Goal: Information Seeking & Learning: Learn about a topic

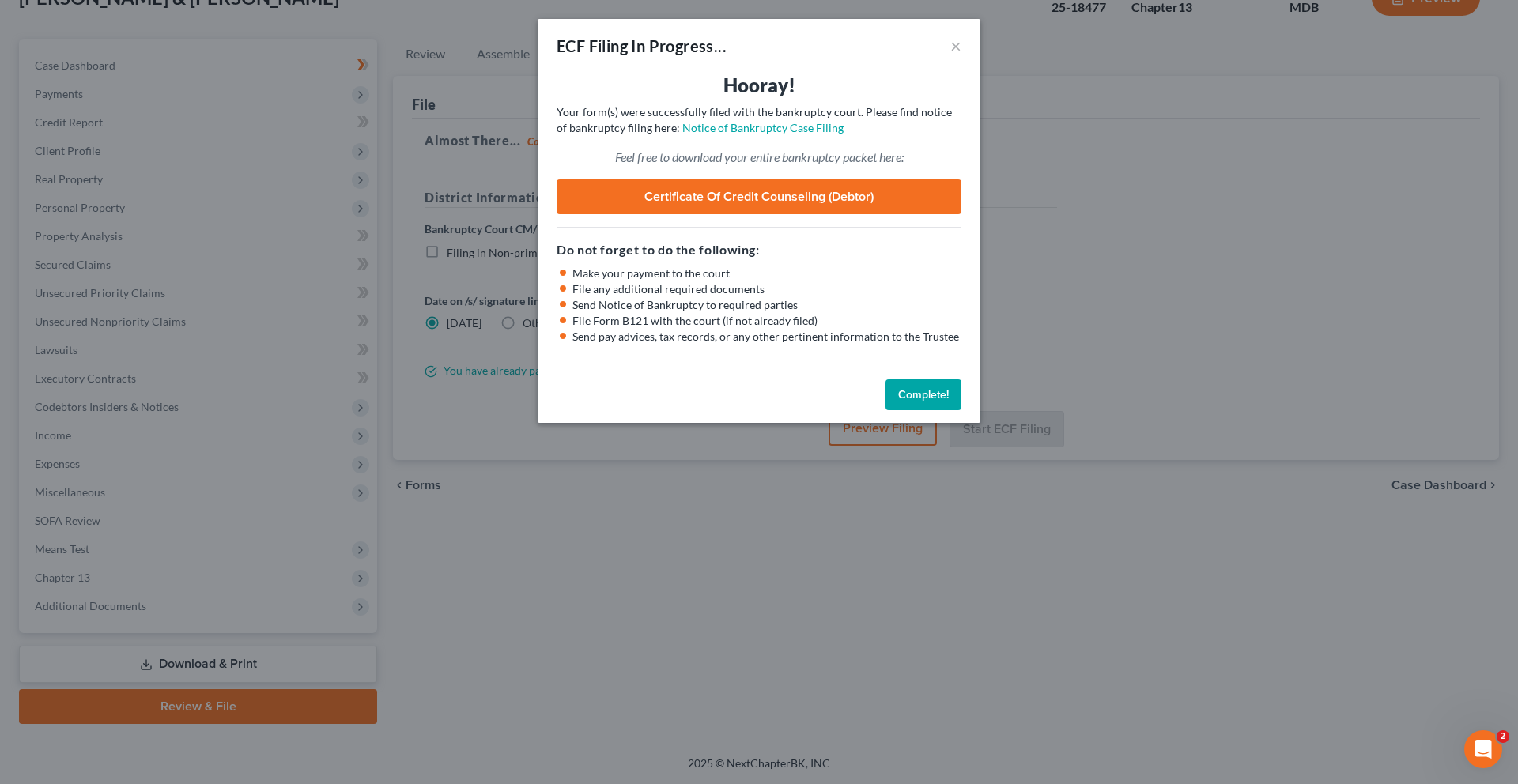
click at [961, 411] on button "Complete!" at bounding box center [923, 395] width 76 height 31
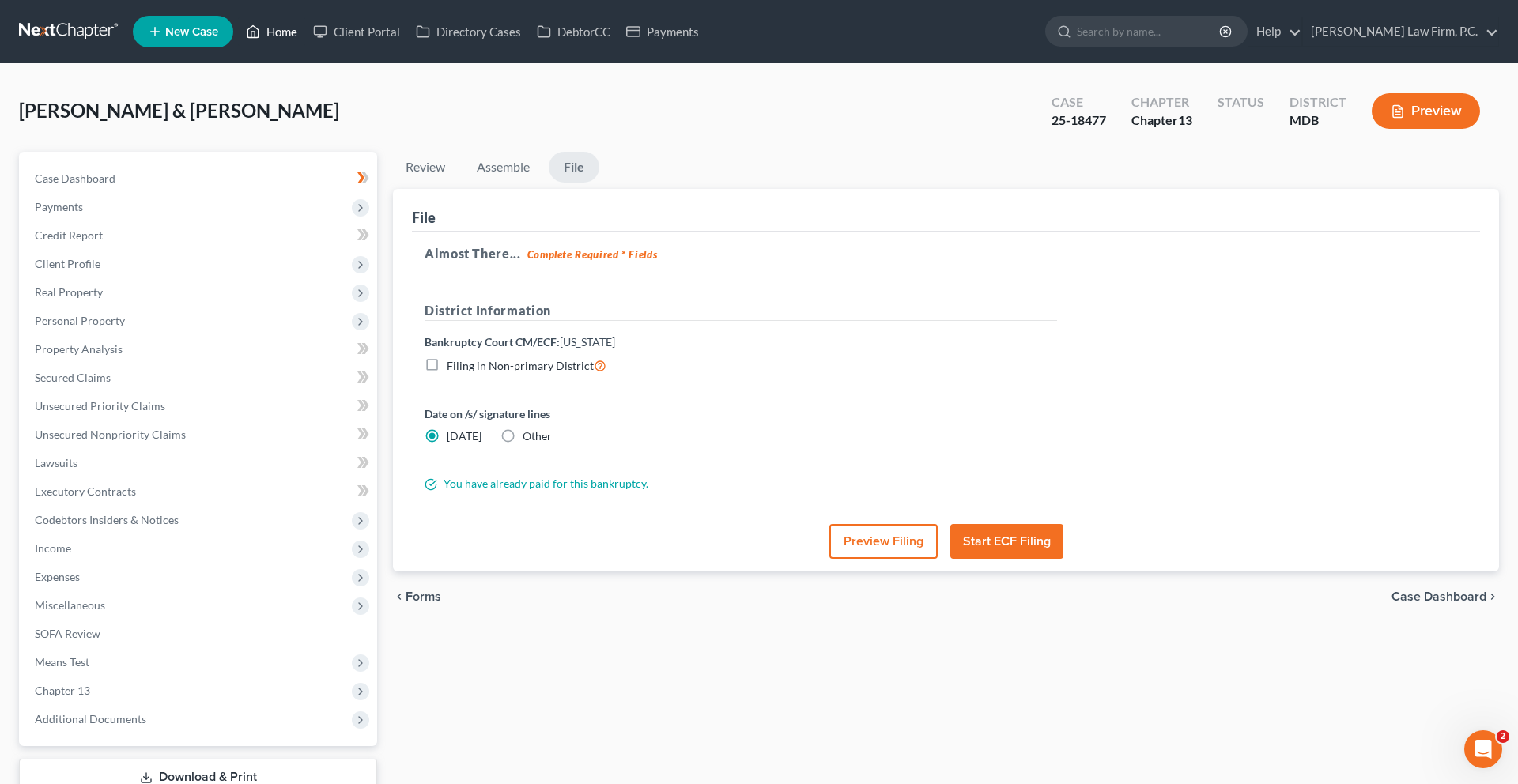
click at [305, 44] on link "Home" at bounding box center [272, 32] width 67 height 29
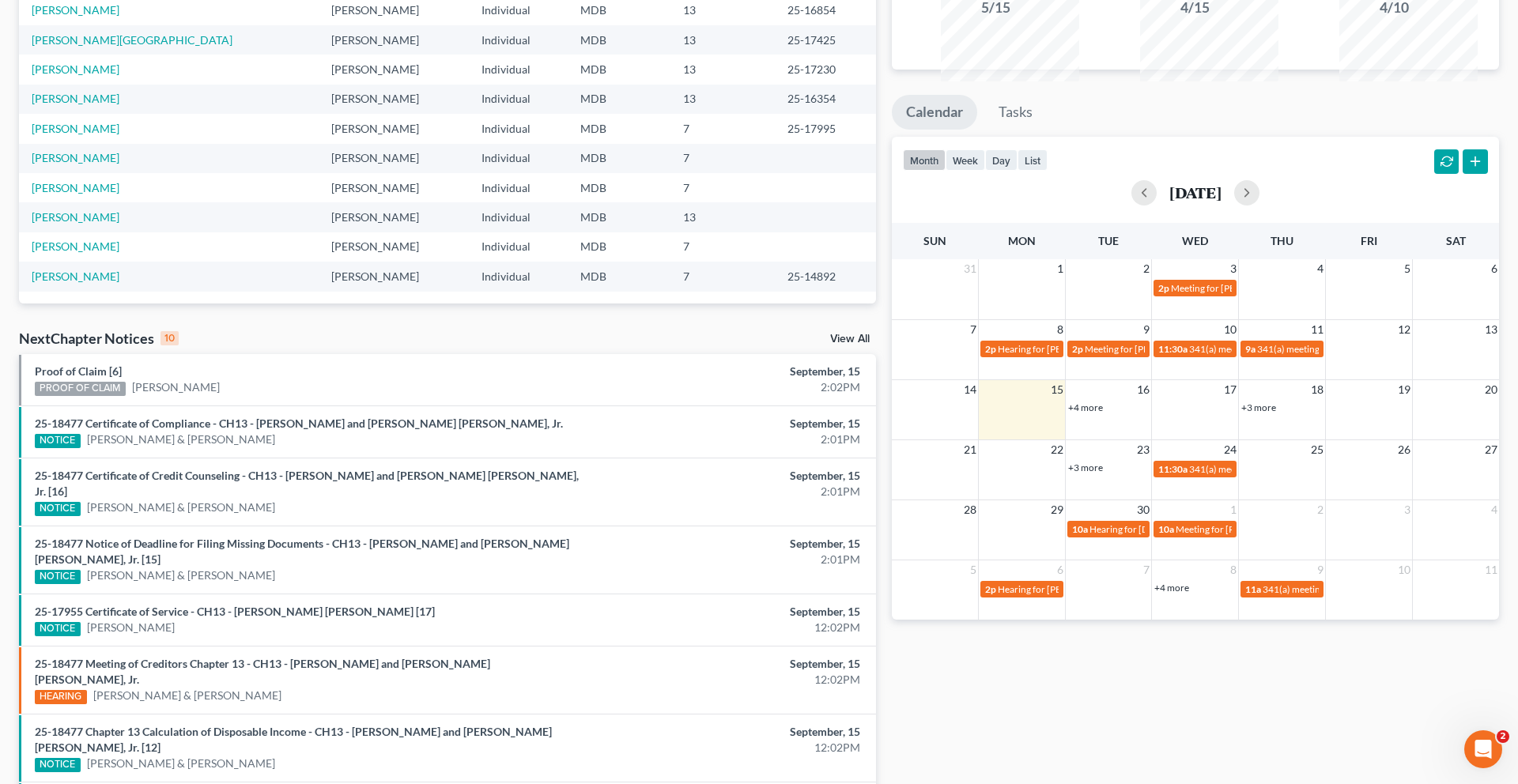
scroll to position [211, 0]
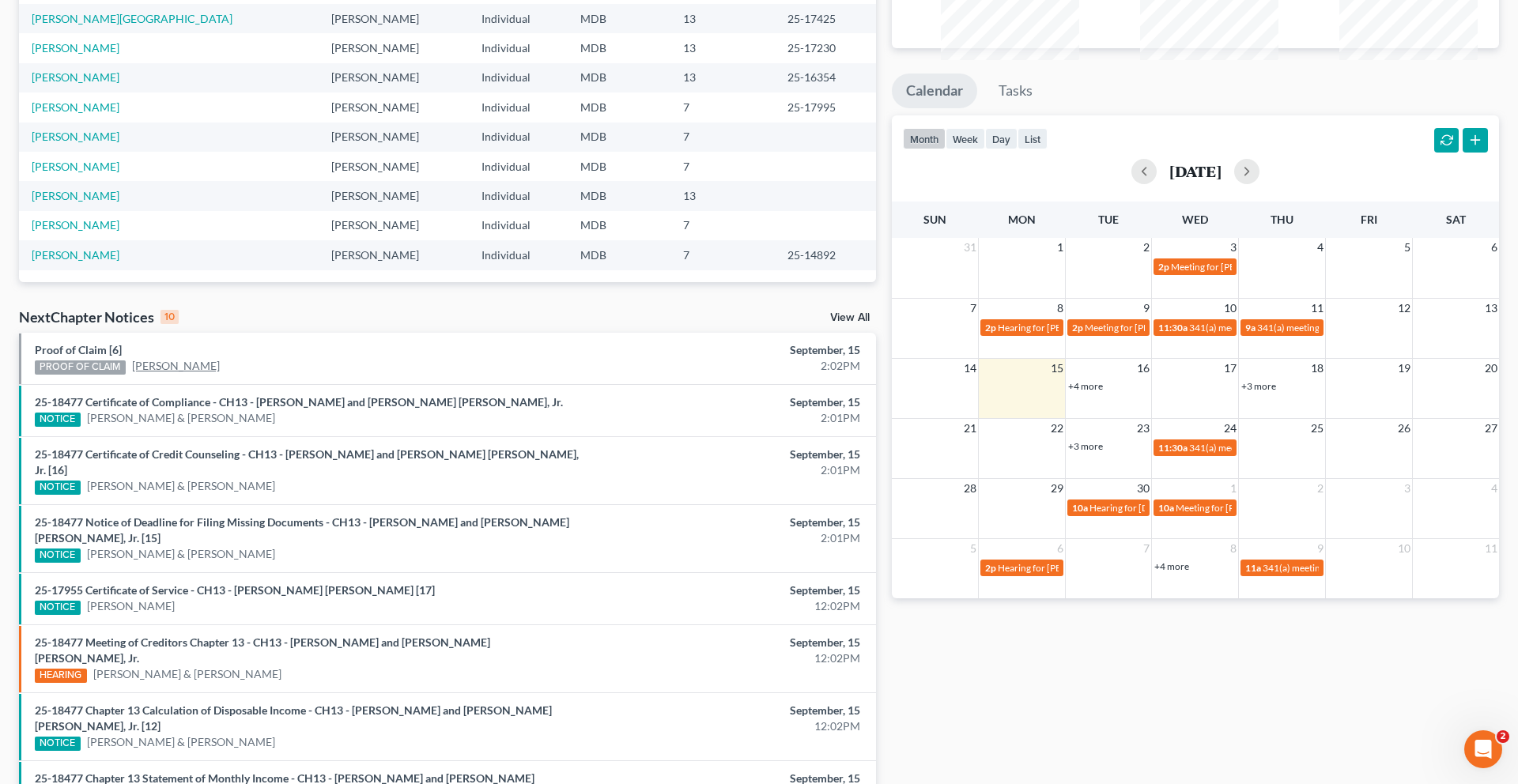
click at [192, 373] on link "[PERSON_NAME]" at bounding box center [176, 366] width 88 height 16
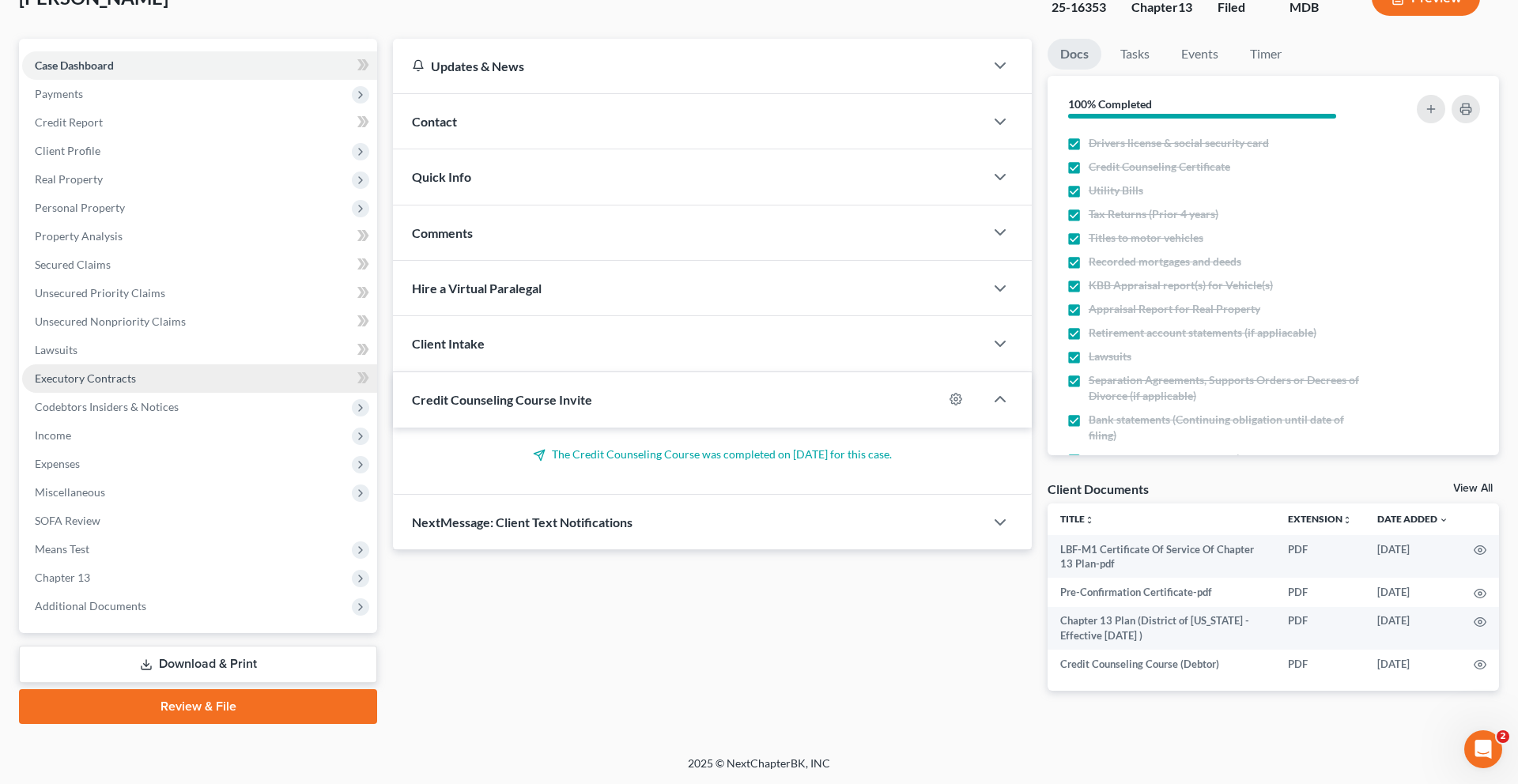
scroll to position [398, 0]
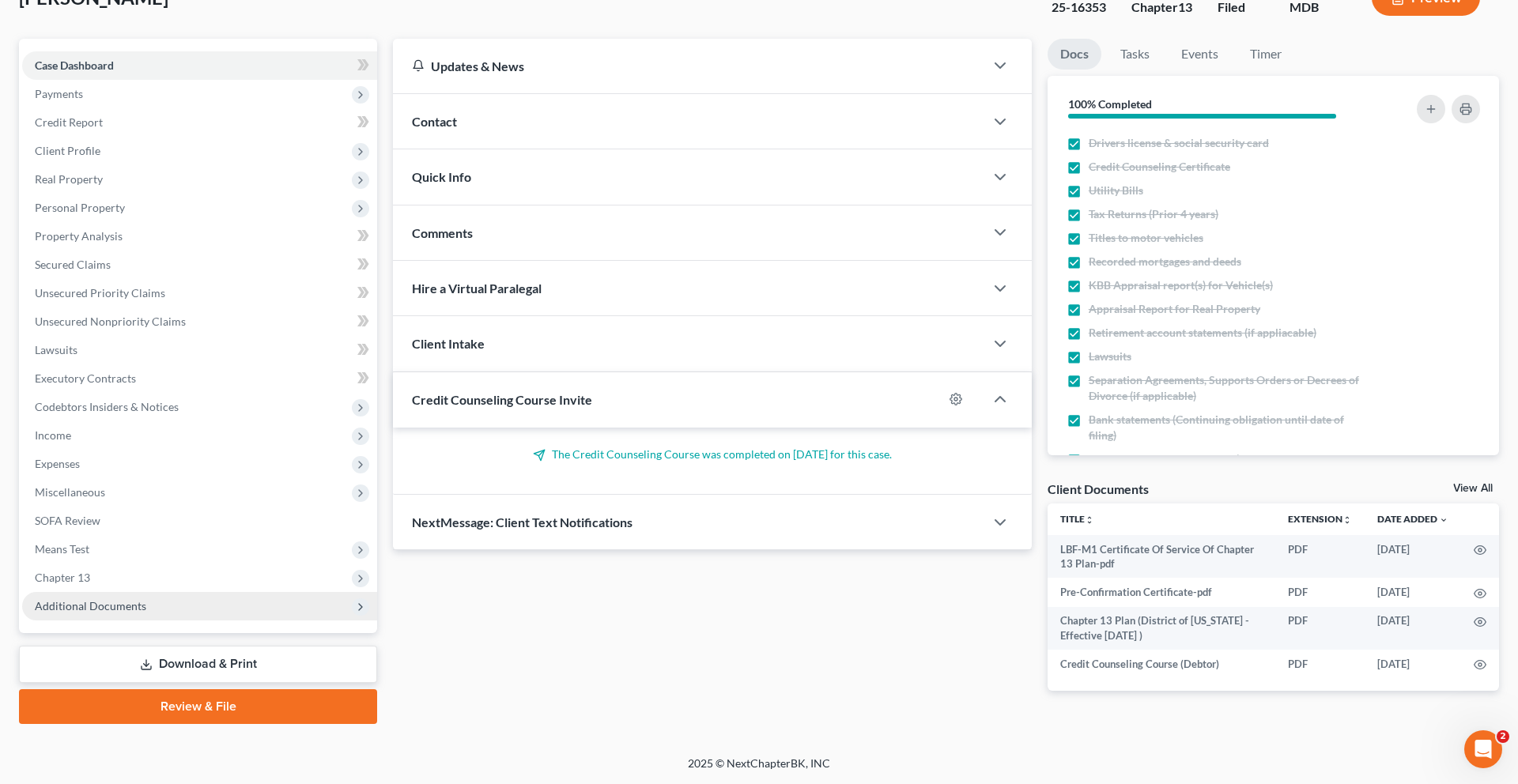
click at [157, 592] on span "Additional Documents" at bounding box center [199, 606] width 355 height 29
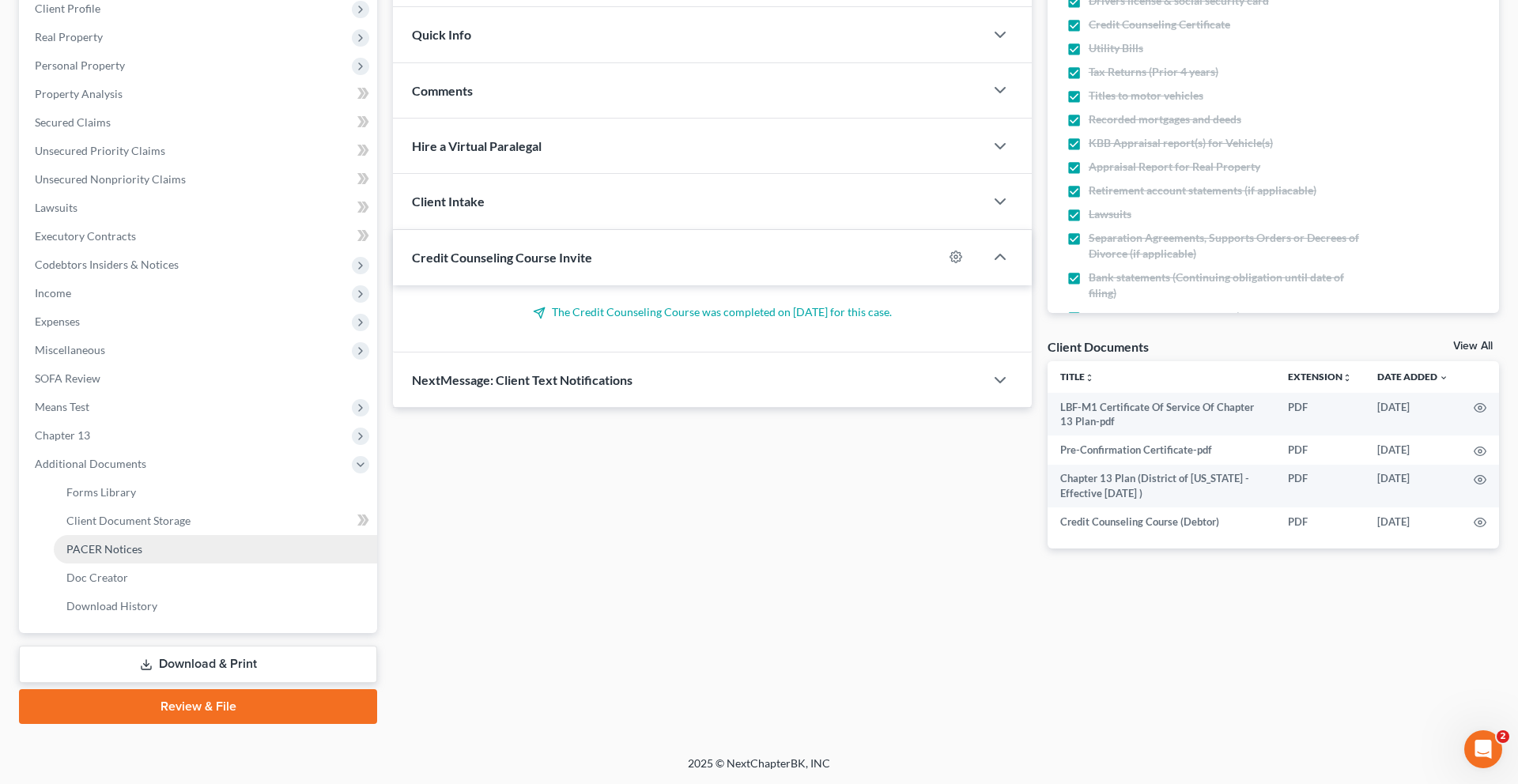
click at [143, 556] on span "PACER Notices" at bounding box center [105, 549] width 76 height 13
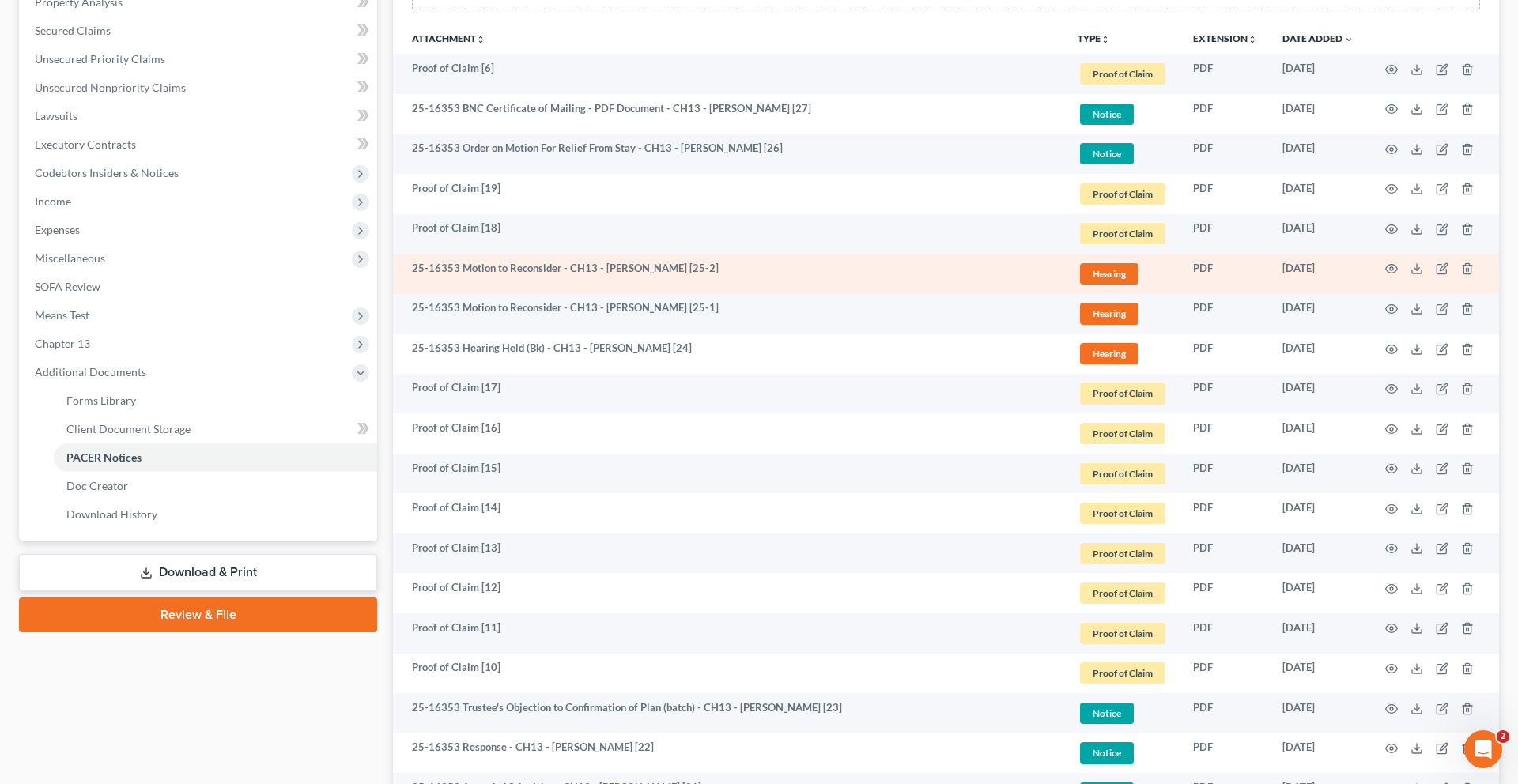
scroll to position [371, 0]
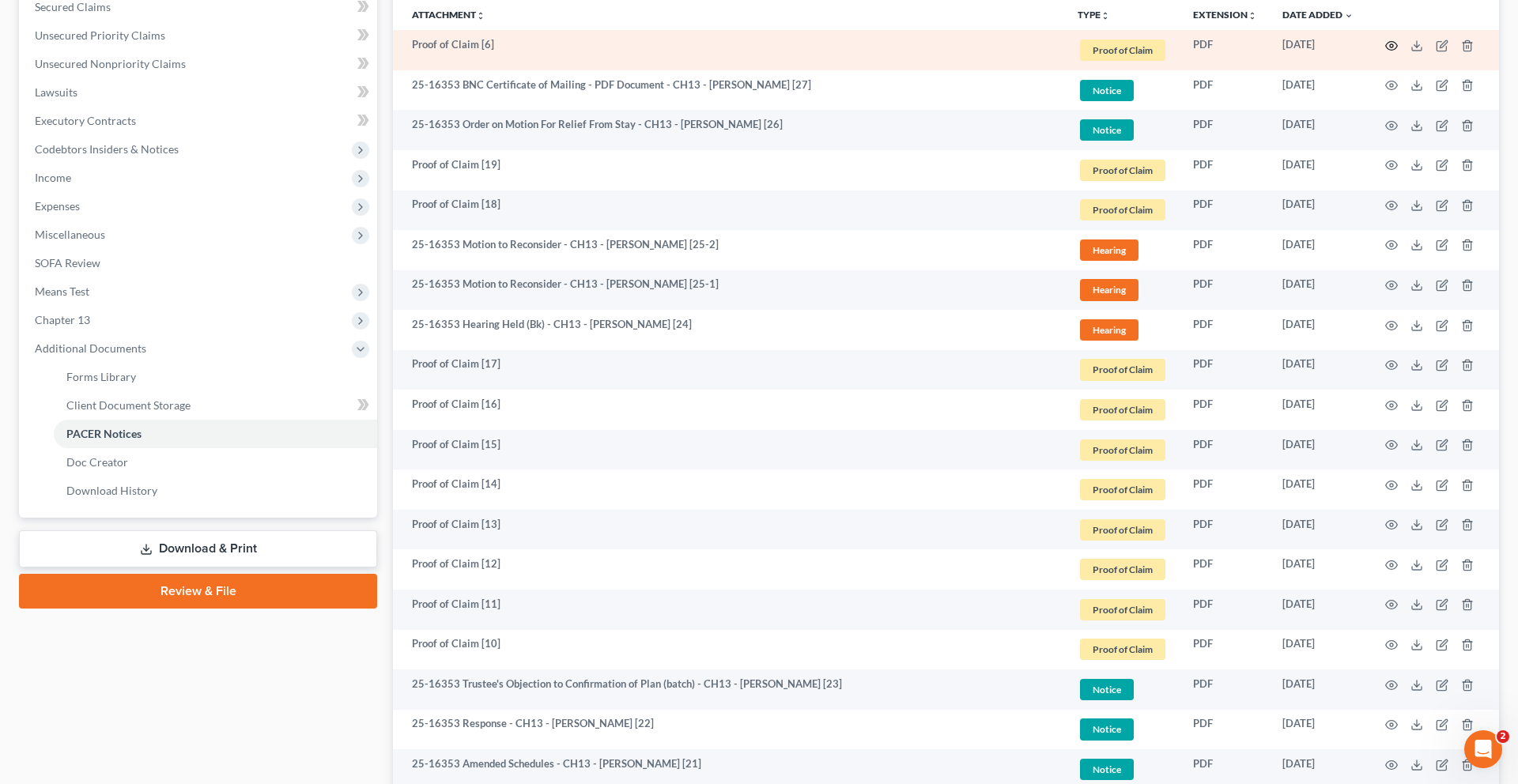
click at [1390, 47] on circle "button" at bounding box center [1392, 46] width 3 height 3
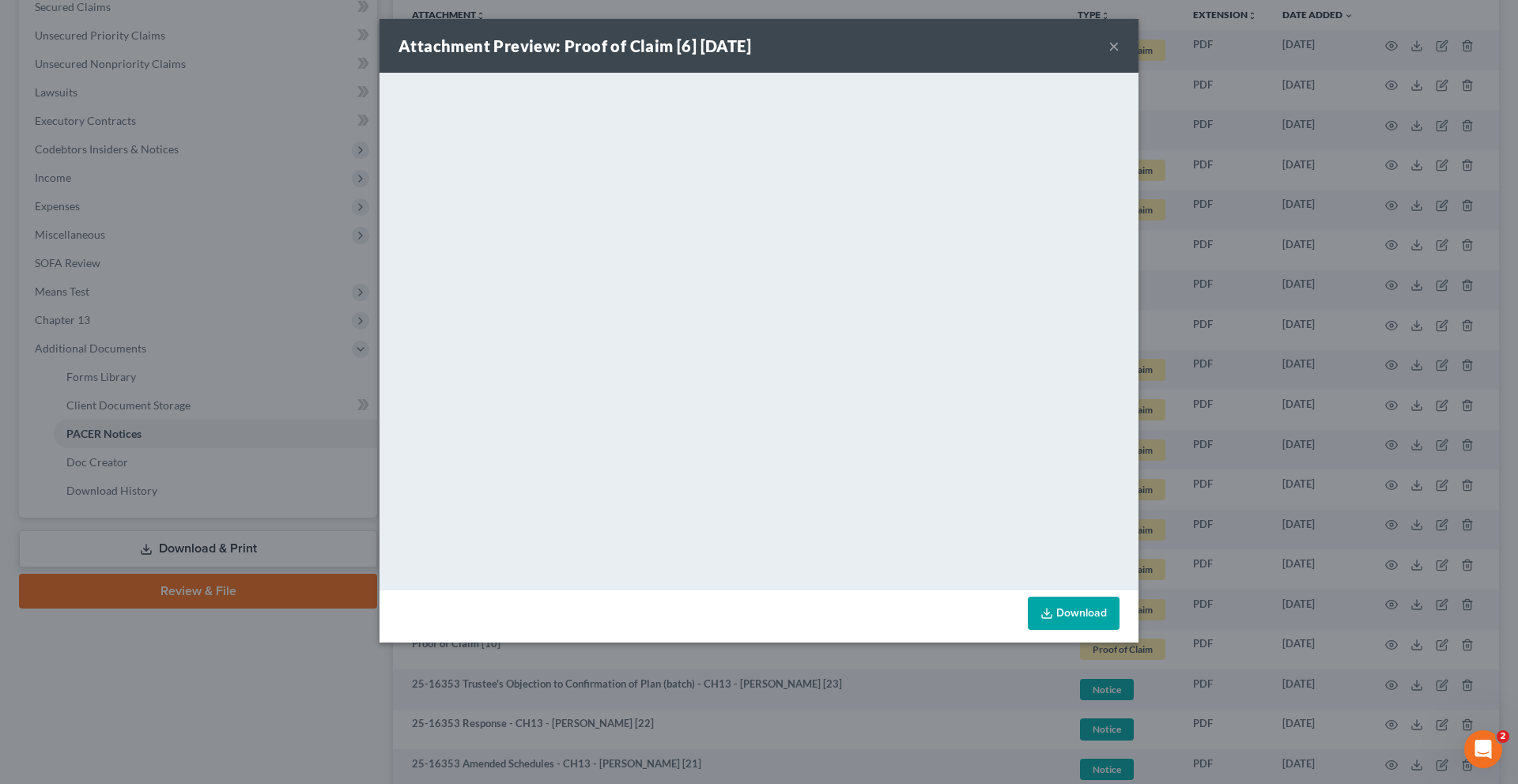
click at [1119, 55] on button "×" at bounding box center [1113, 46] width 11 height 19
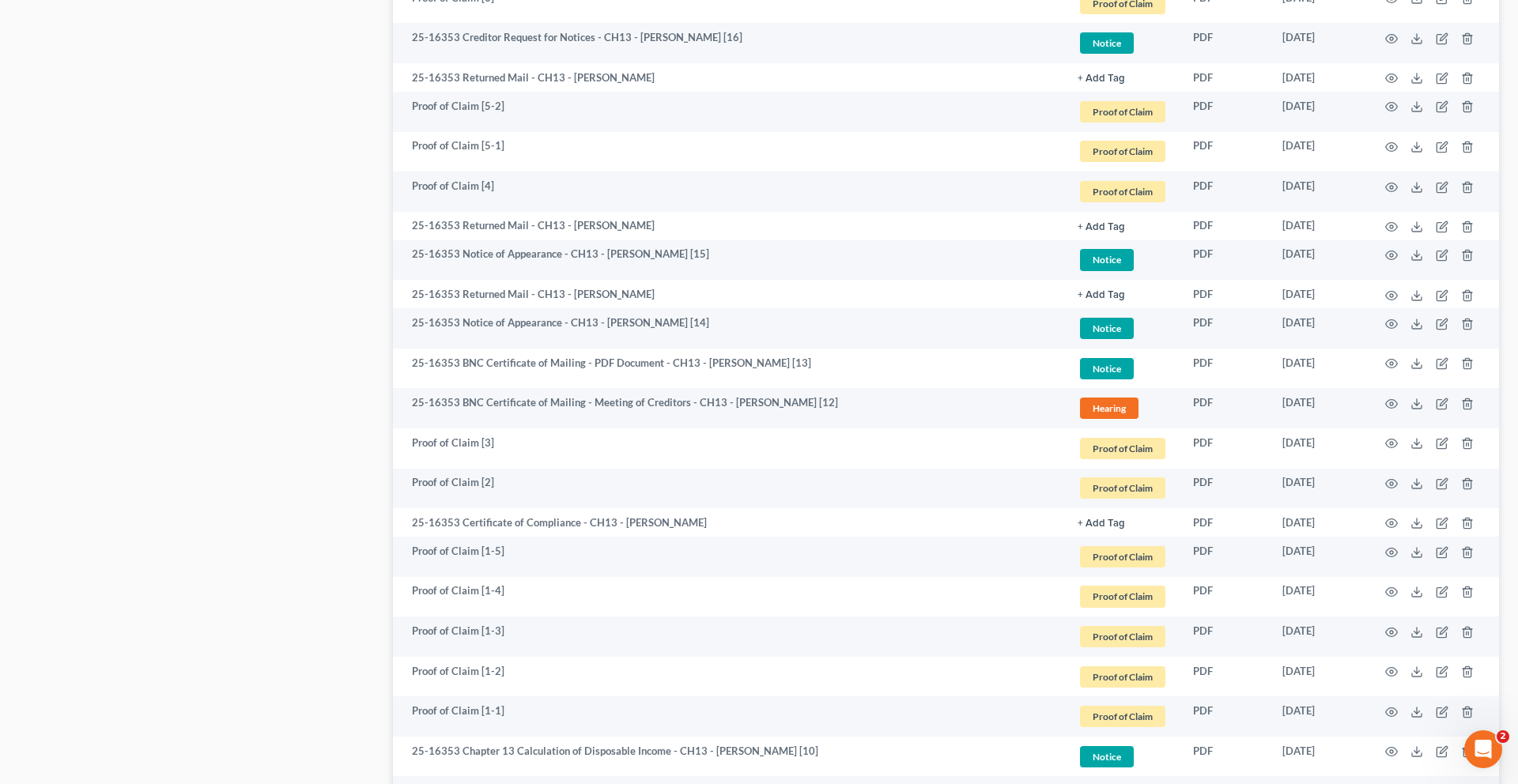
scroll to position [1664, 0]
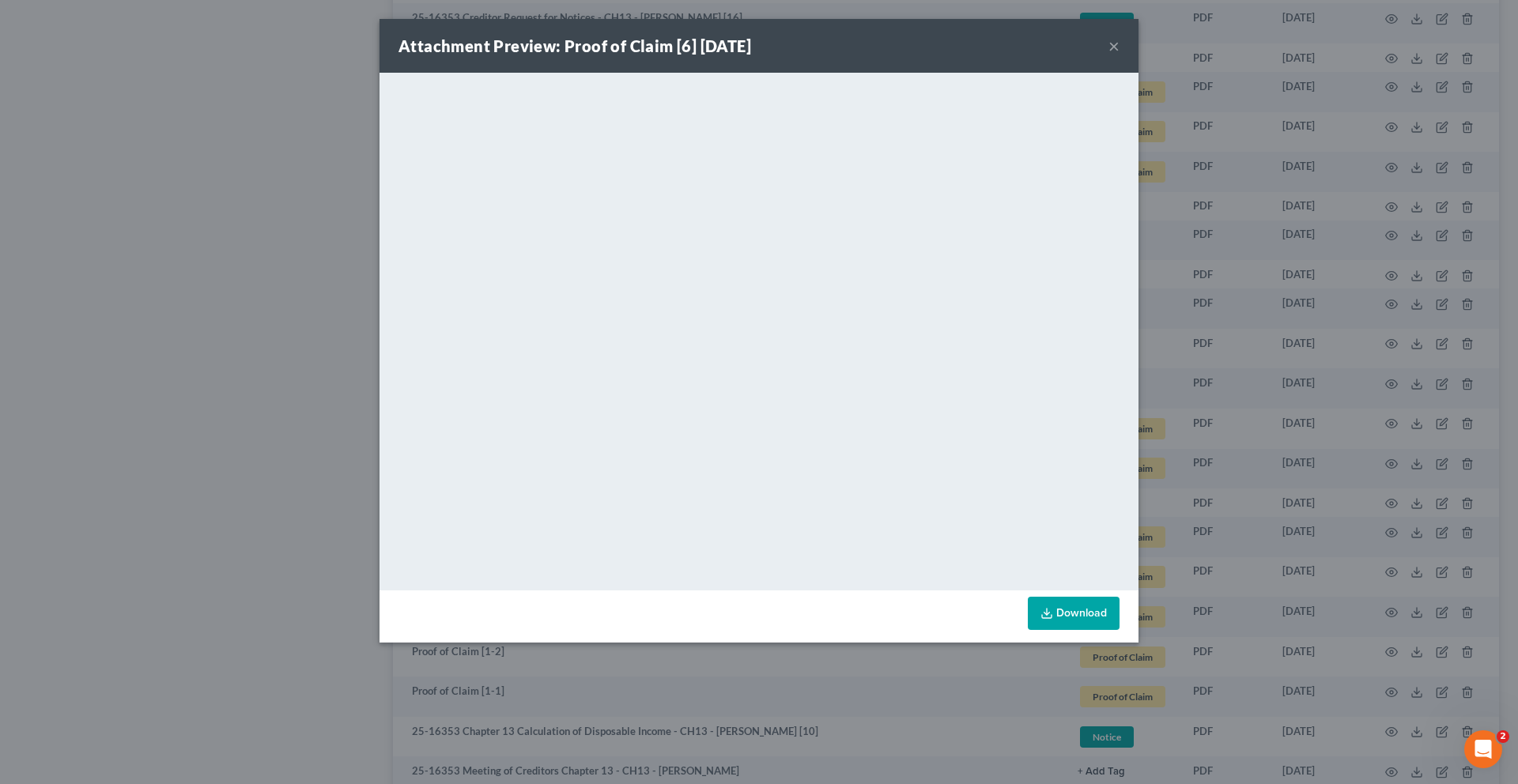
click at [1119, 56] on button "×" at bounding box center [1113, 46] width 11 height 19
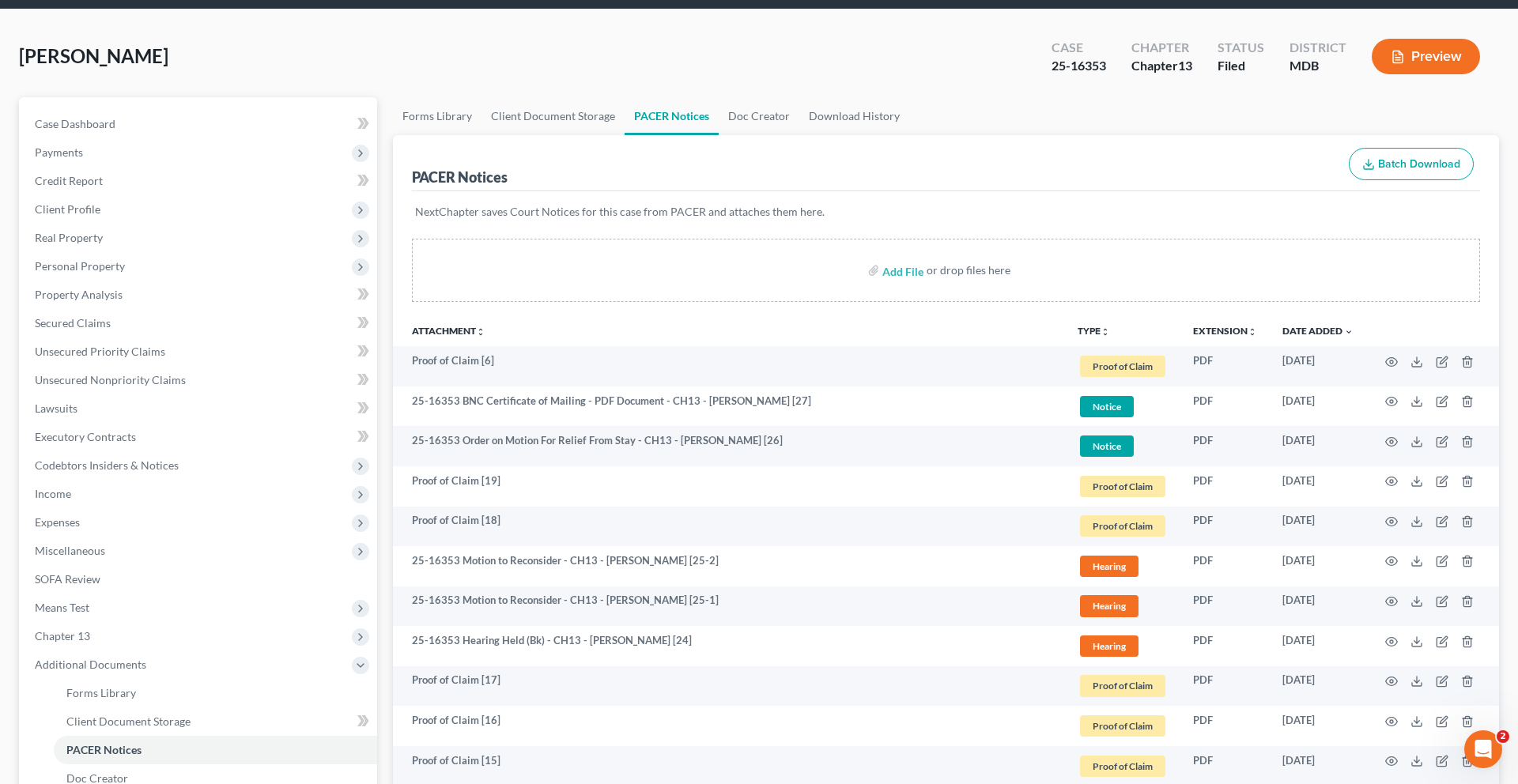
scroll to position [64, 0]
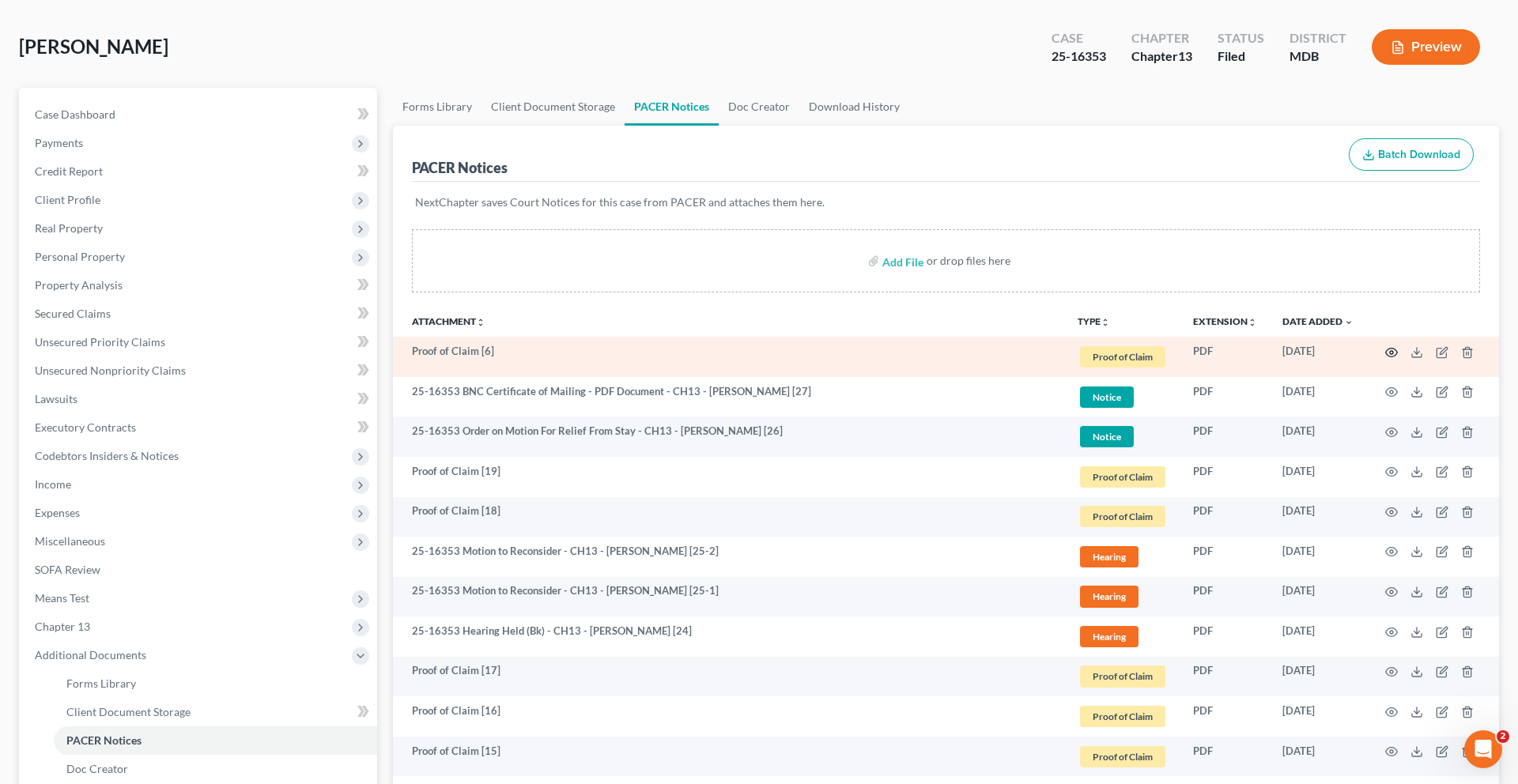
click at [1385, 359] on icon "button" at bounding box center [1391, 352] width 13 height 13
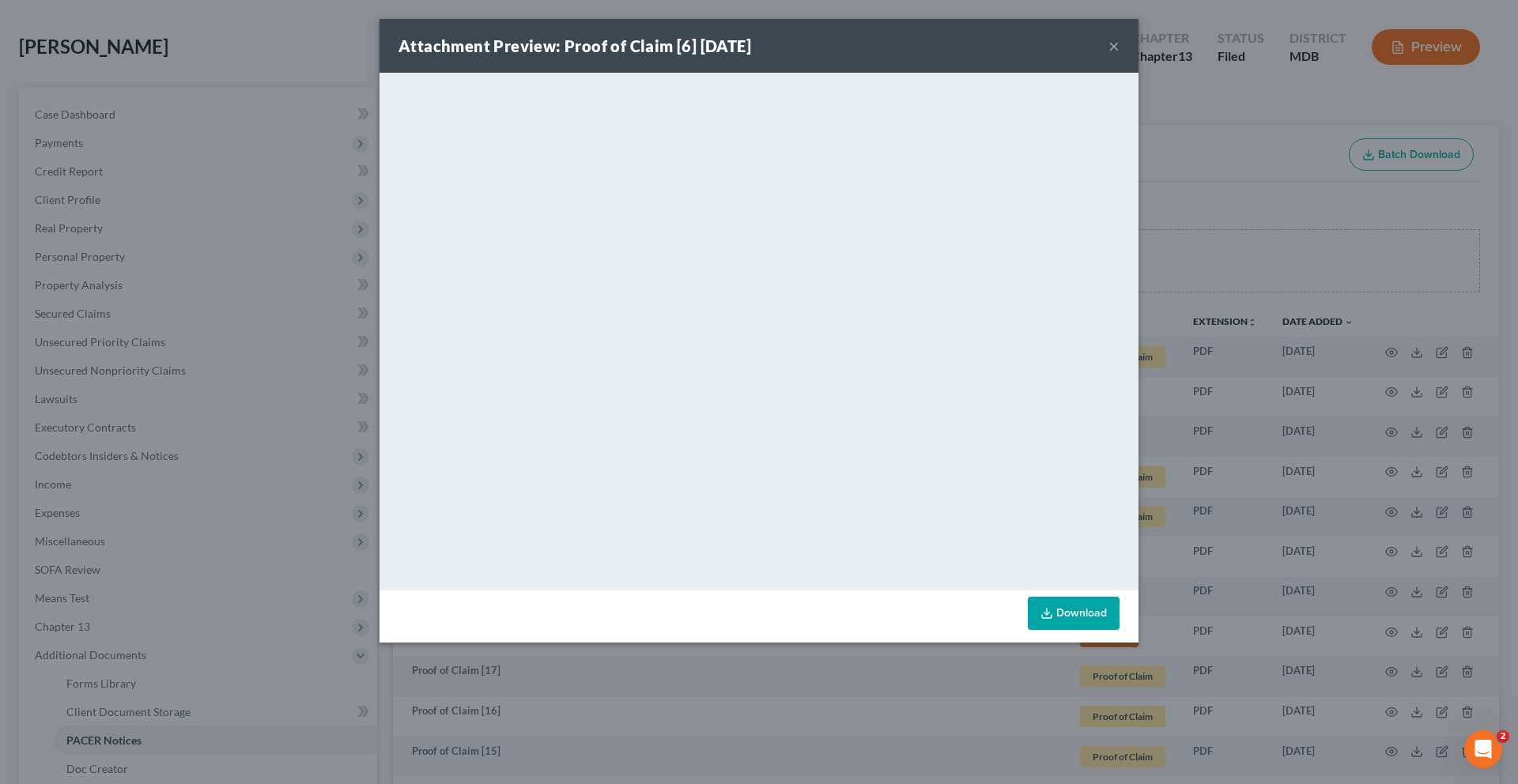
click at [1119, 56] on button "×" at bounding box center [1113, 46] width 11 height 19
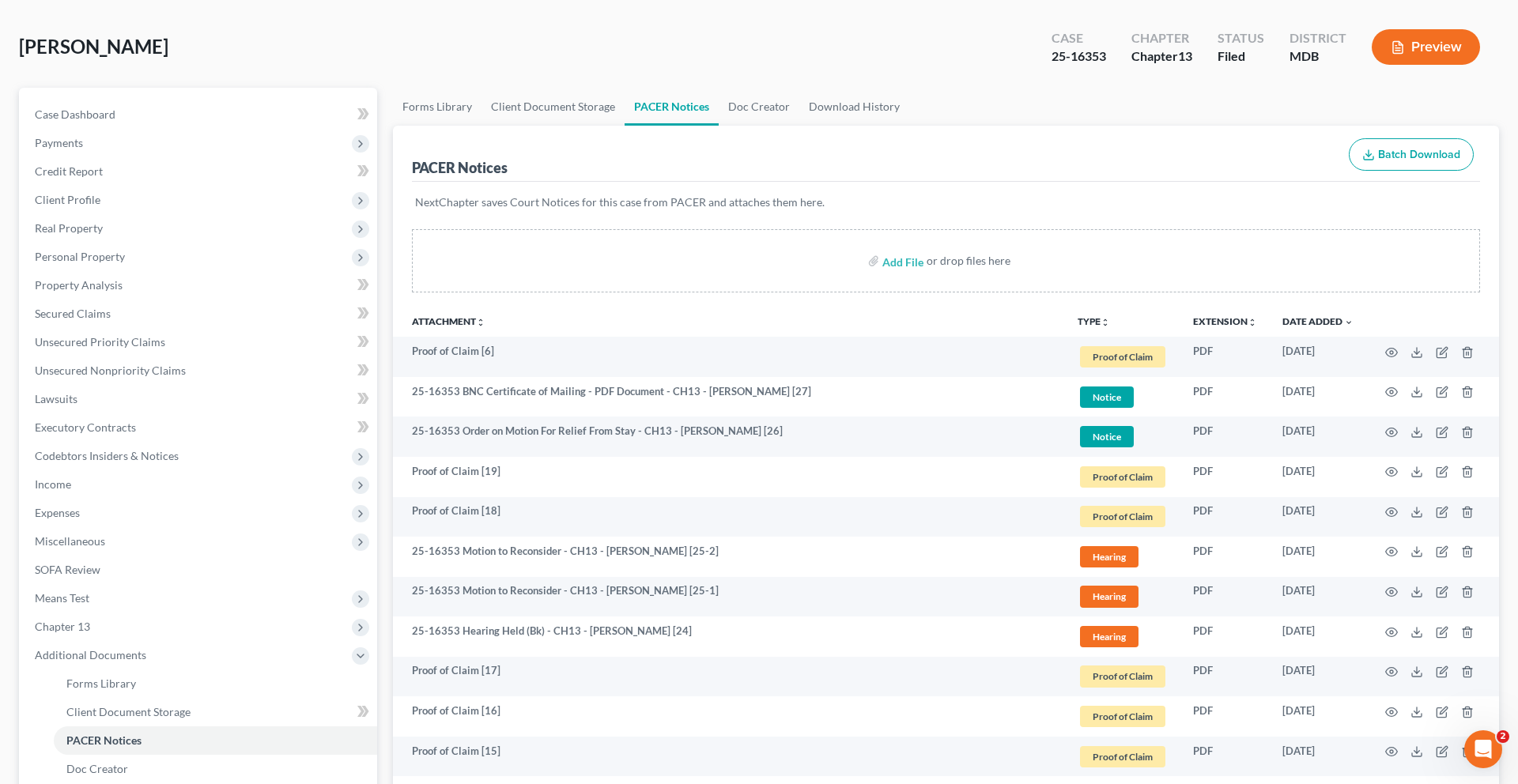
scroll to position [0, 0]
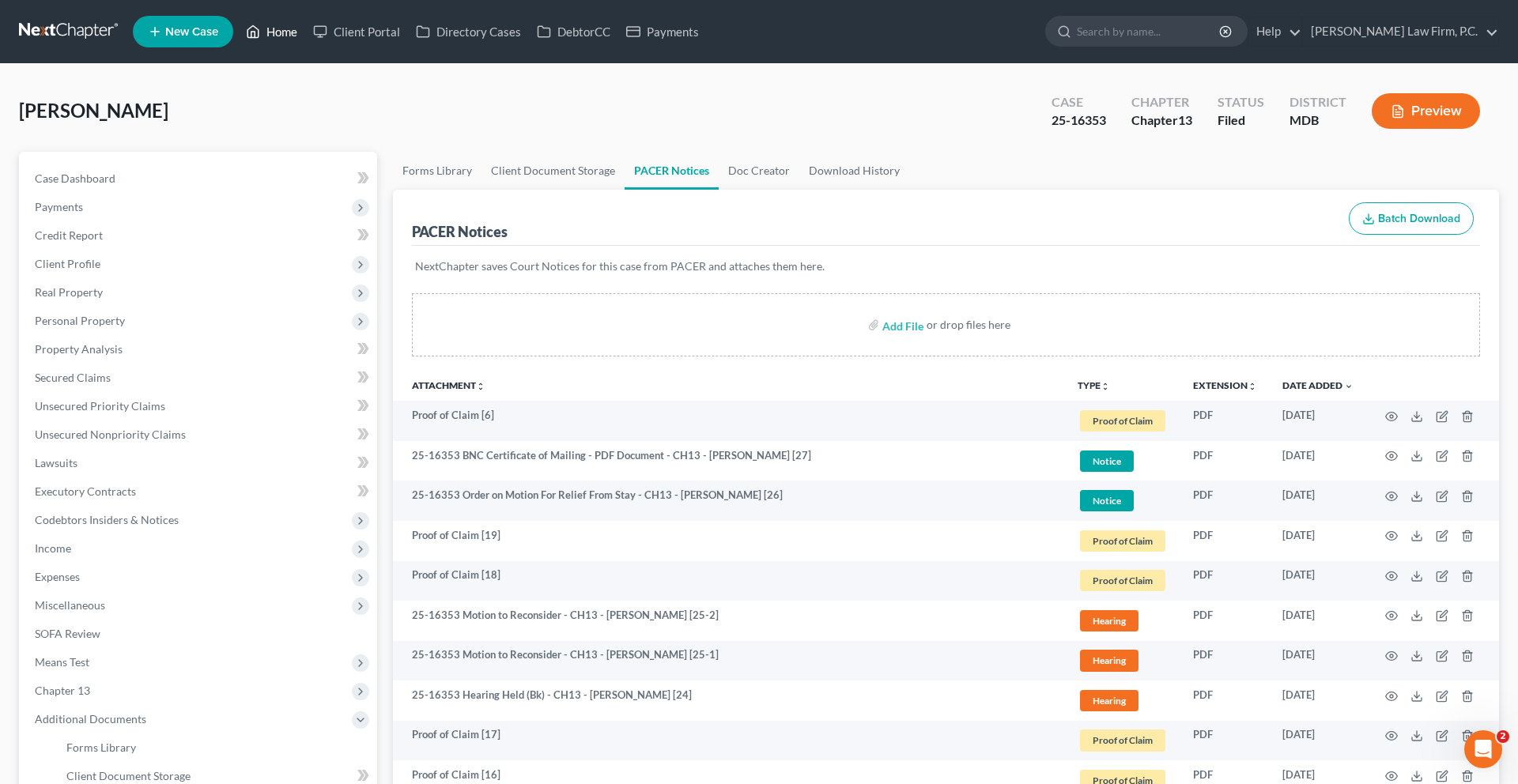
click at [305, 41] on link "Home" at bounding box center [272, 32] width 67 height 29
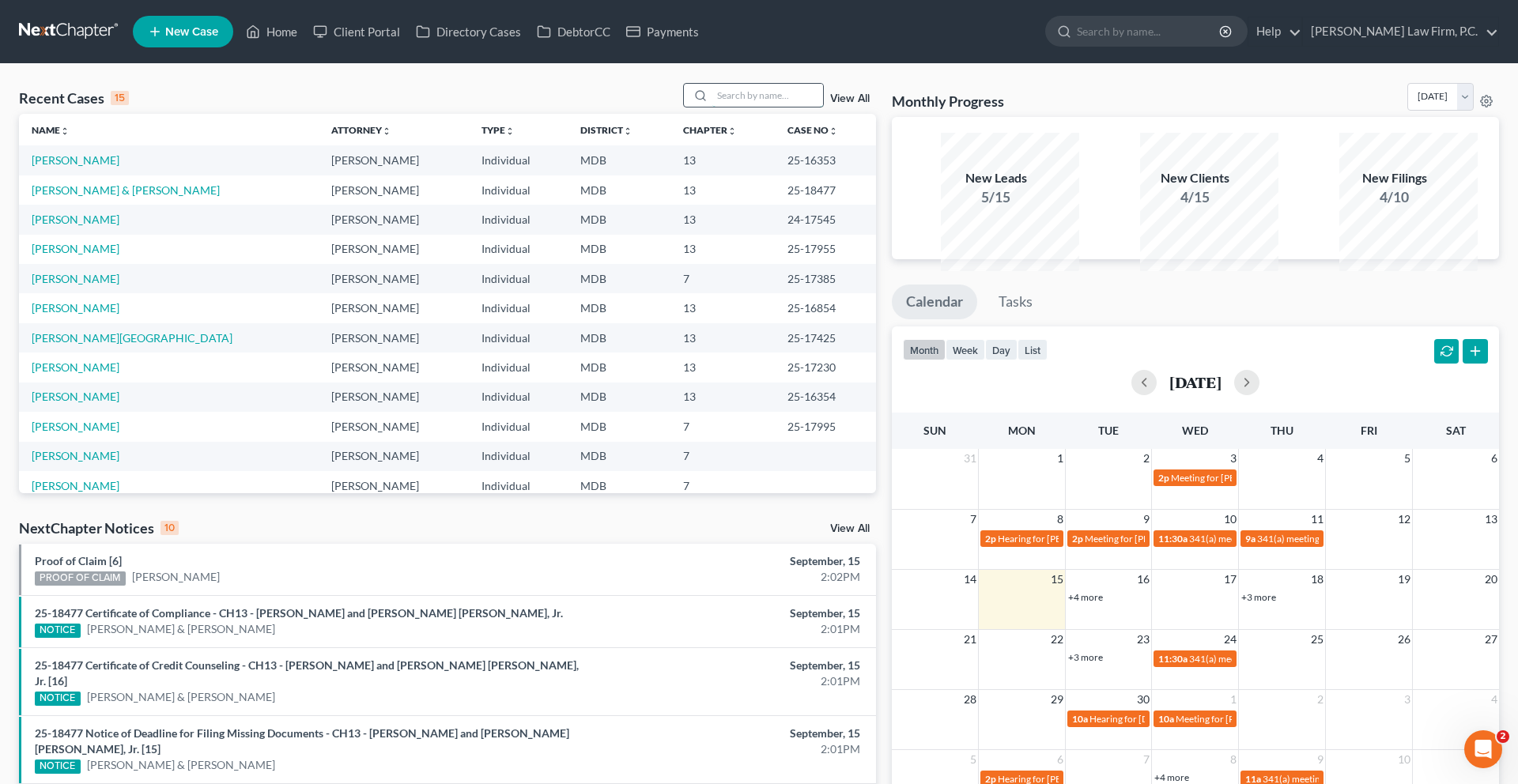
click at [713, 107] on input "search" at bounding box center [767, 94] width 110 height 23
type input "[PERSON_NAME]"
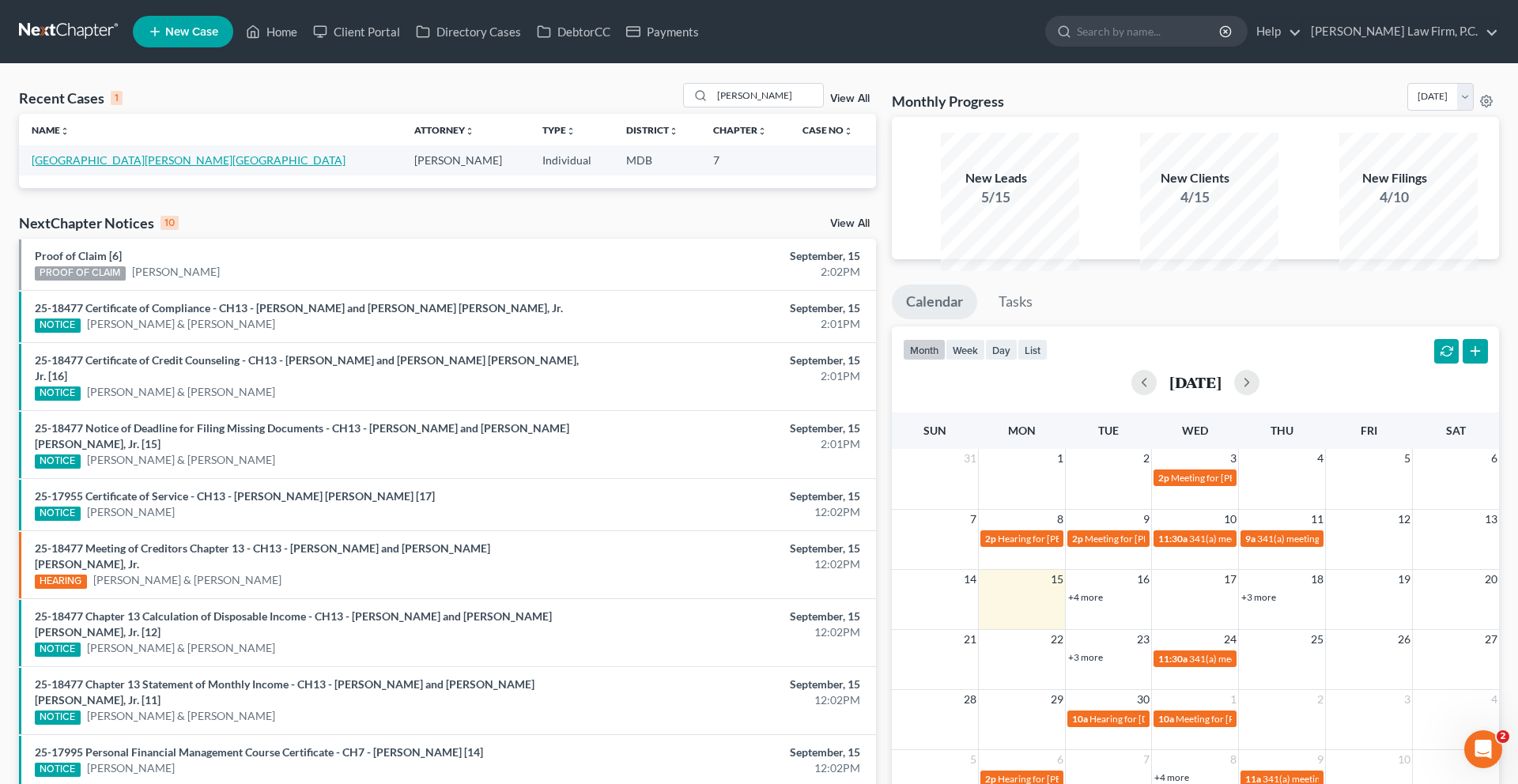
click at [119, 167] on link "[GEOGRAPHIC_DATA][PERSON_NAME][GEOGRAPHIC_DATA]" at bounding box center [188, 160] width 314 height 13
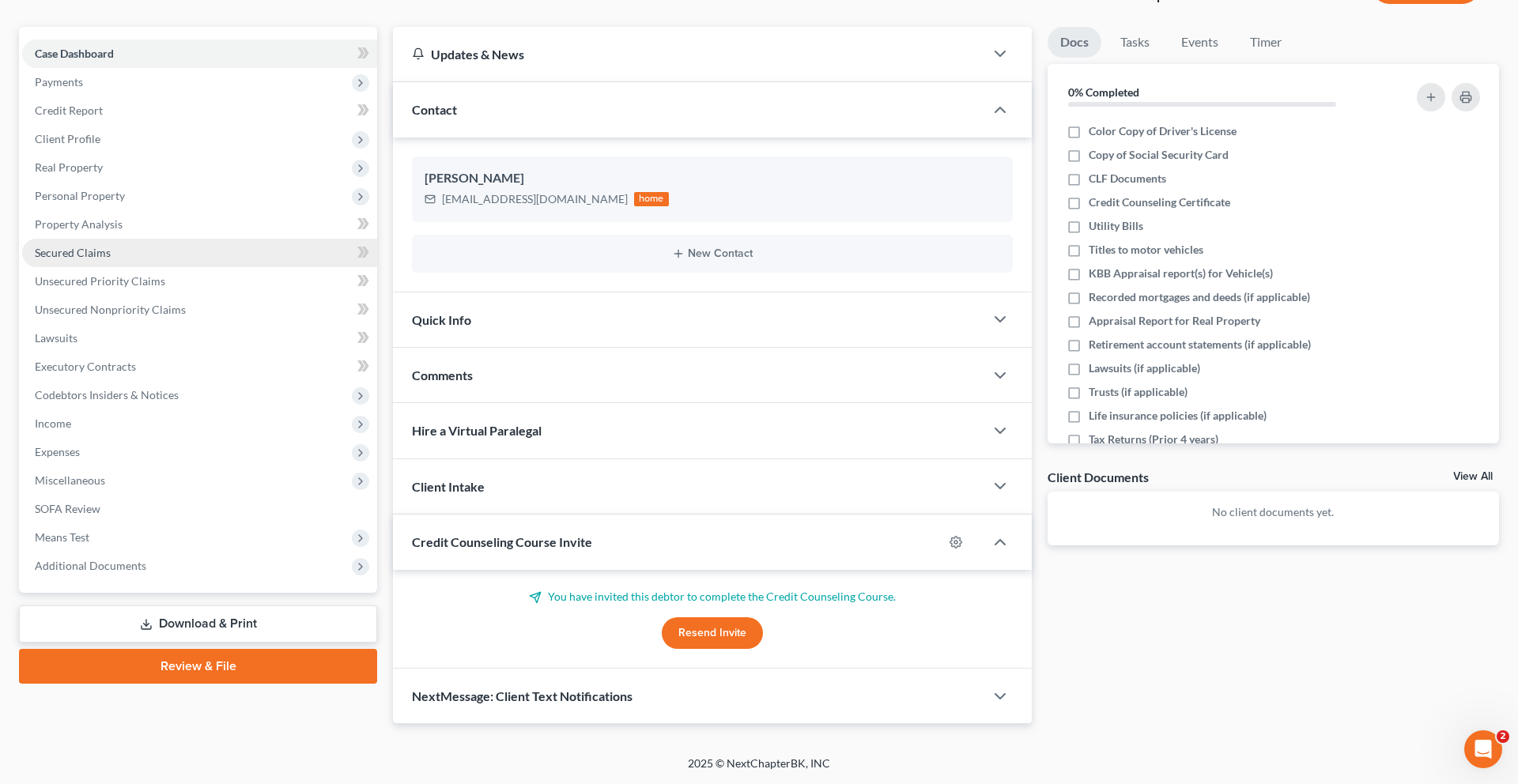
scroll to position [345, 0]
click at [698, 617] on button "Resend Invite" at bounding box center [713, 632] width 101 height 31
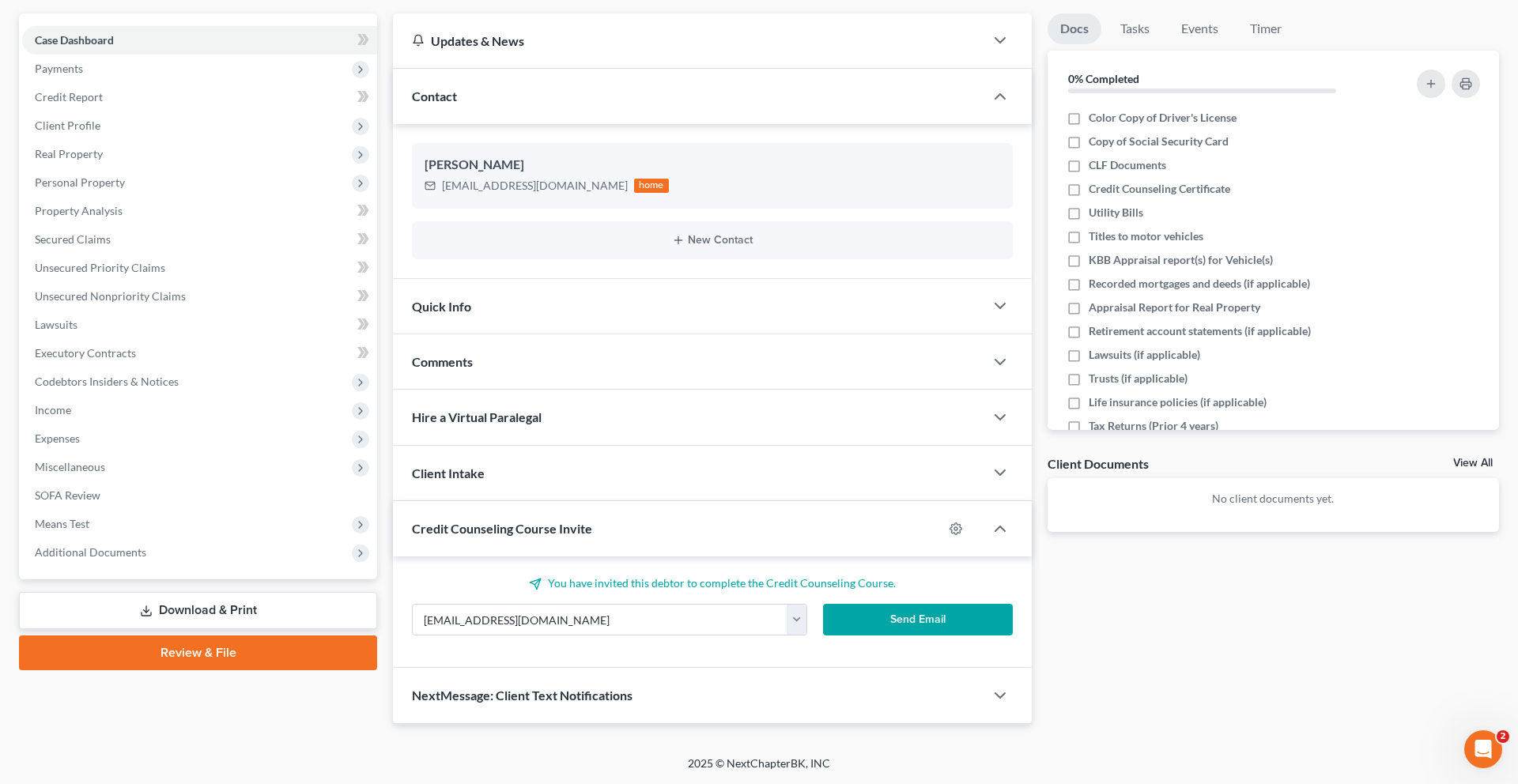
click at [860, 604] on button "Send Email" at bounding box center [918, 619] width 190 height 31
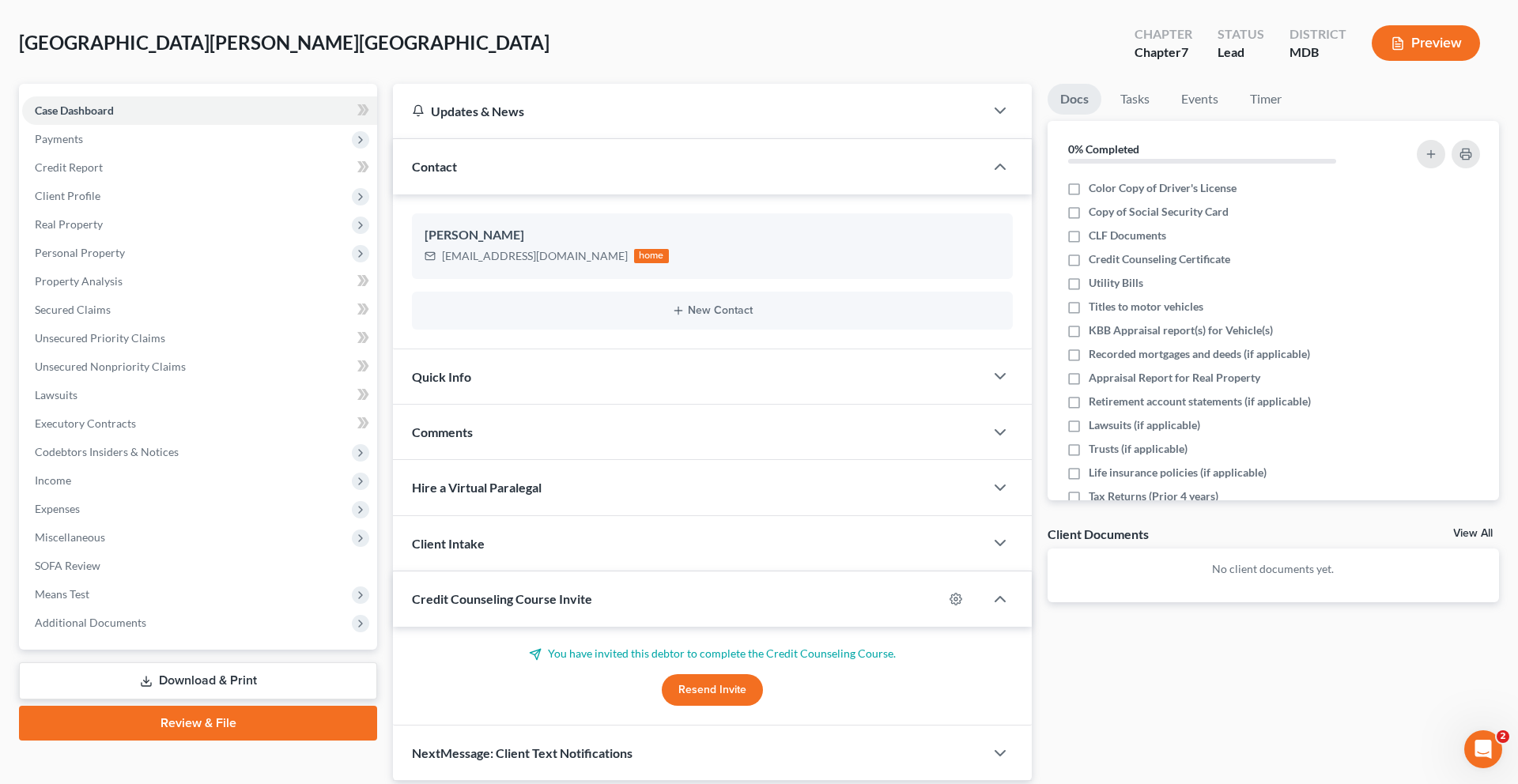
scroll to position [0, 0]
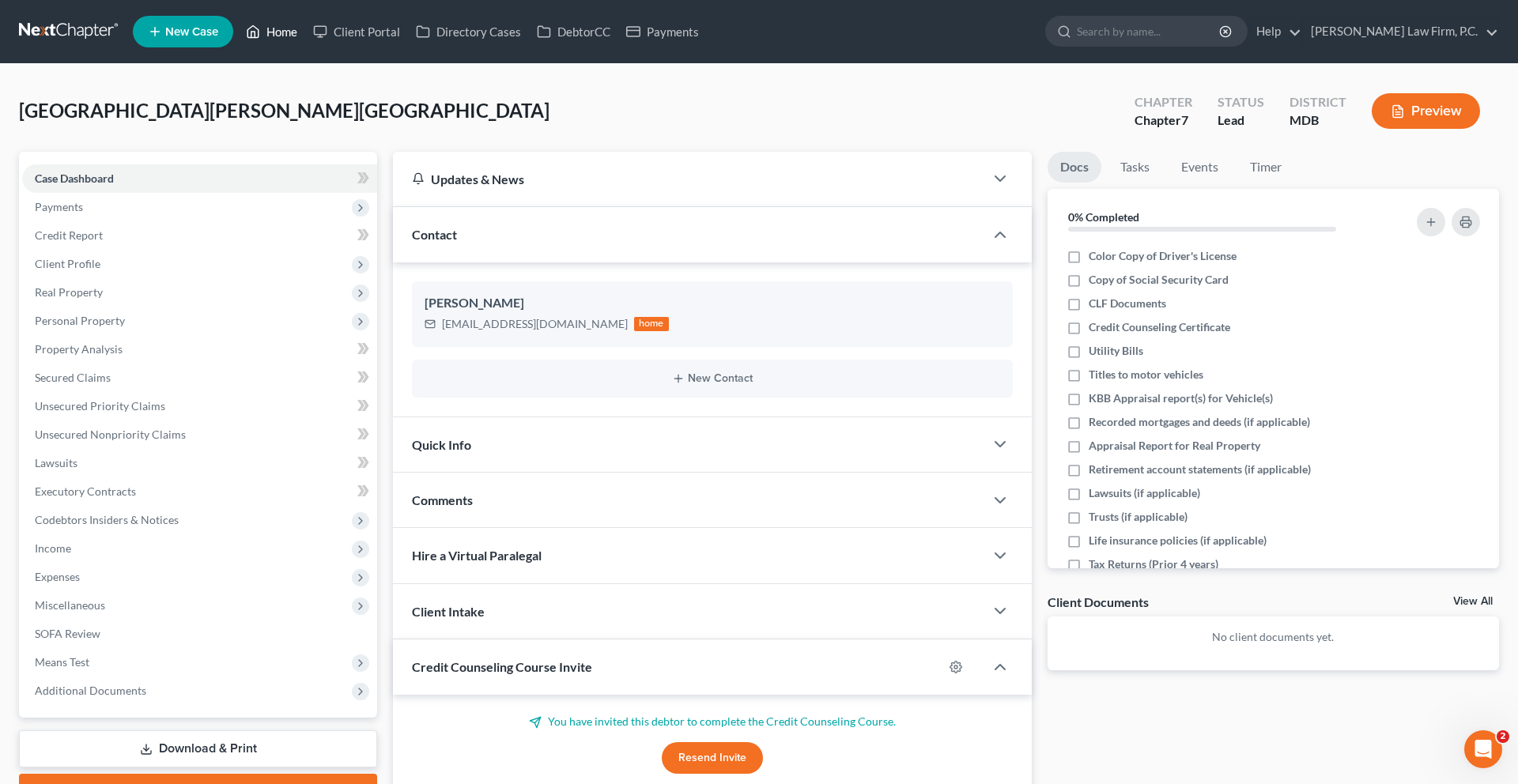
click at [305, 46] on link "Home" at bounding box center [272, 32] width 67 height 29
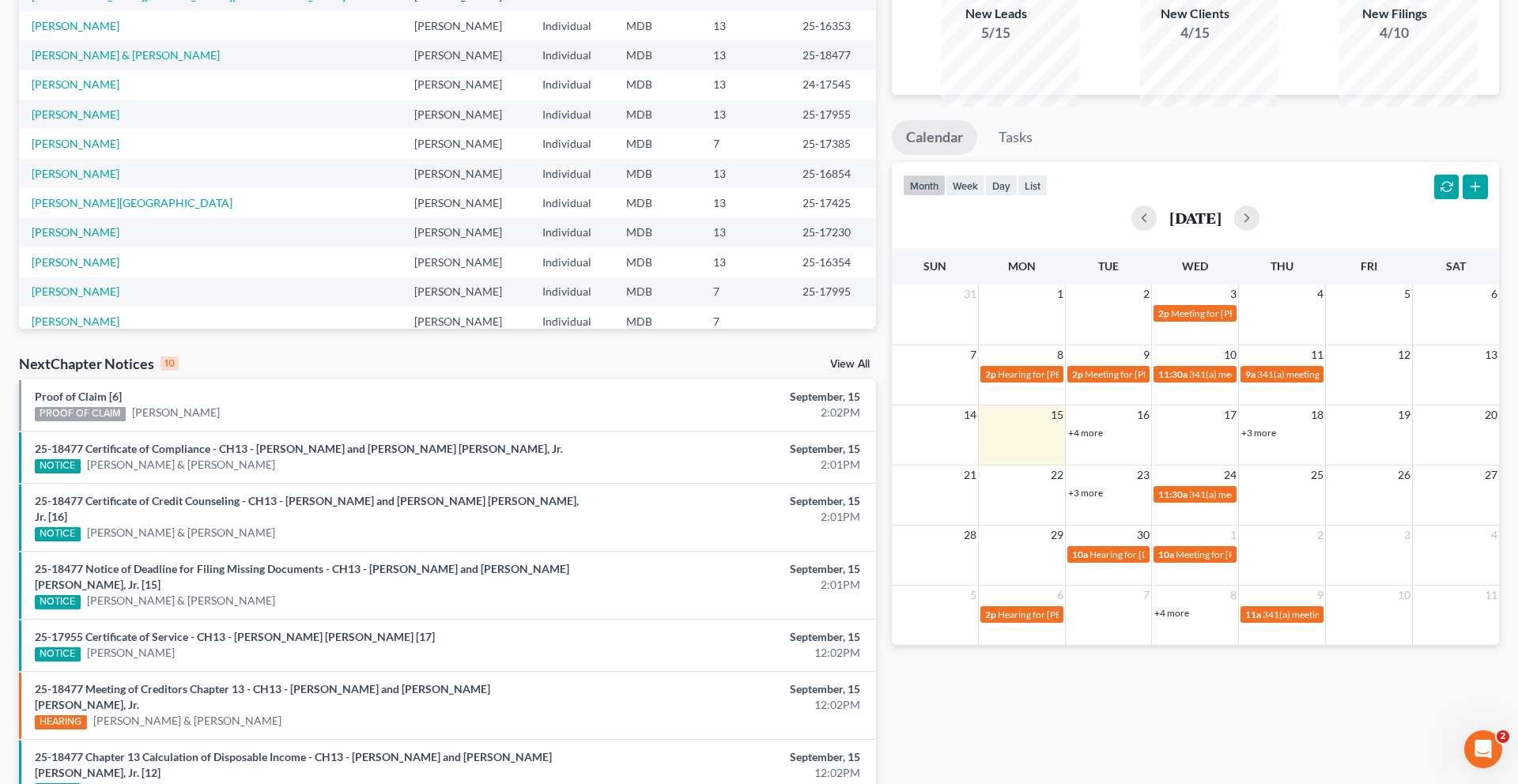
scroll to position [172, 0]
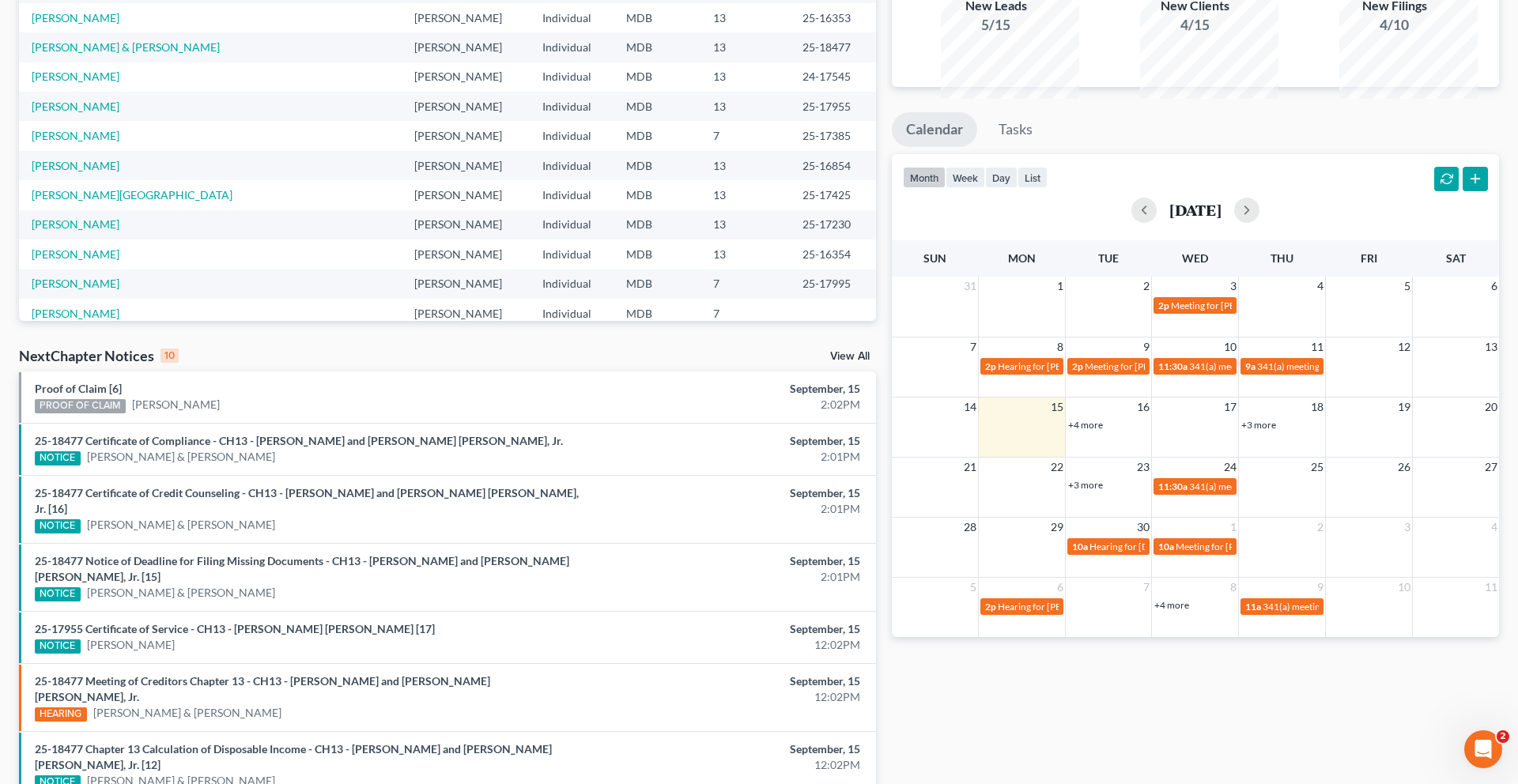
click at [1265, 431] on link "+3 more" at bounding box center [1258, 425] width 35 height 12
click at [1095, 431] on link "+4 more" at bounding box center [1085, 425] width 35 height 12
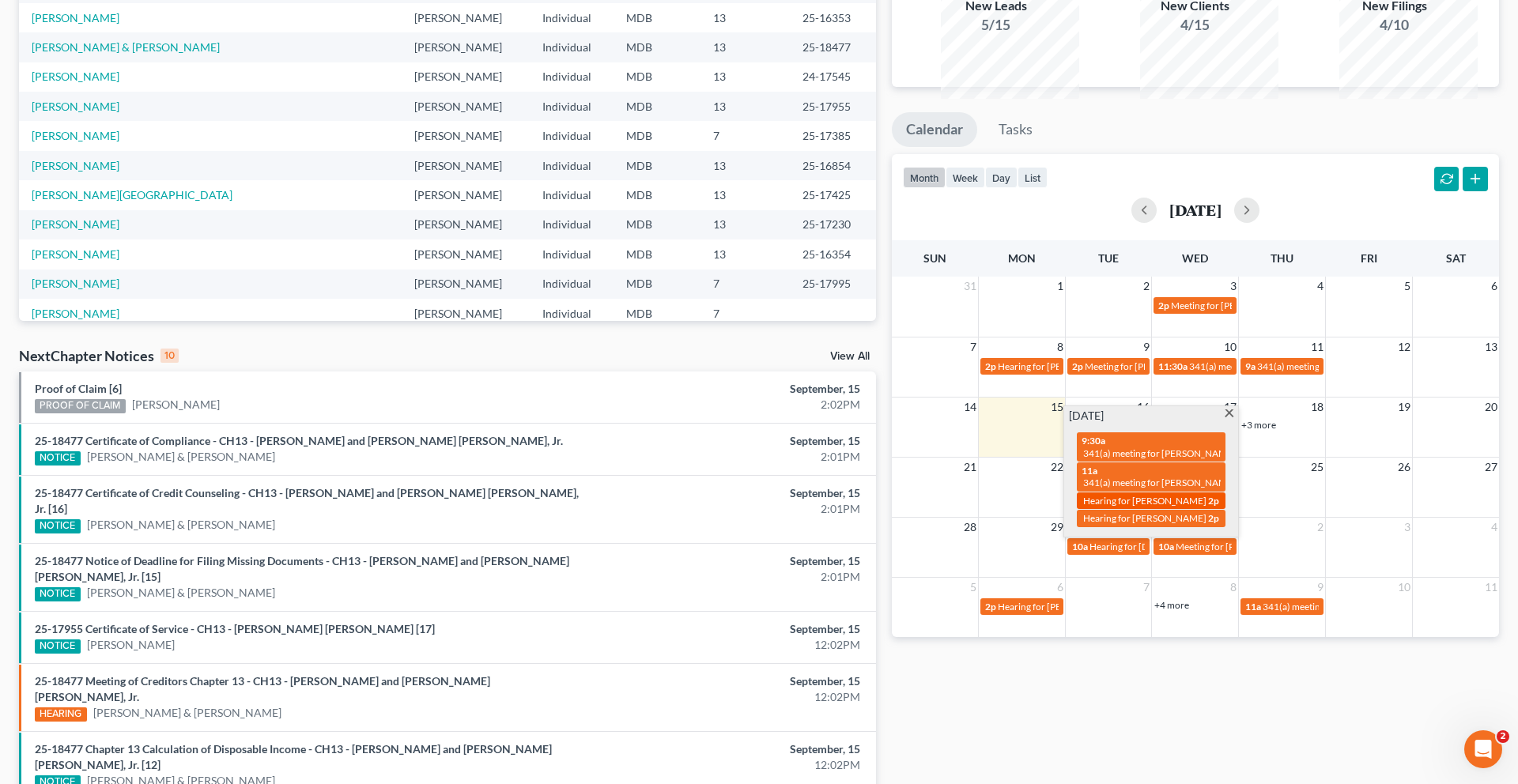
click at [1162, 507] on span "Hearing for [PERSON_NAME]" at bounding box center [1144, 501] width 123 height 12
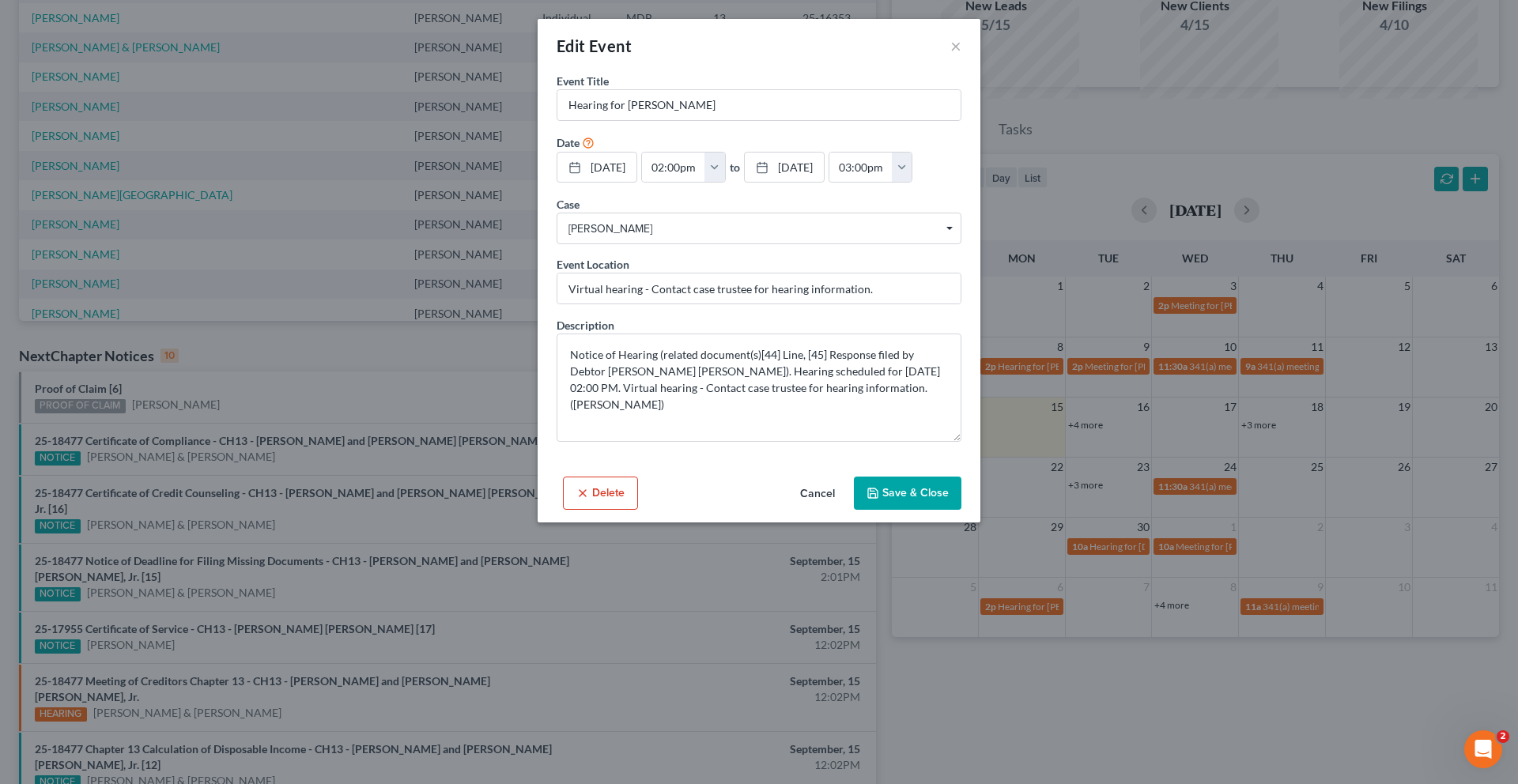
click at [827, 510] on button "Cancel" at bounding box center [817, 493] width 60 height 31
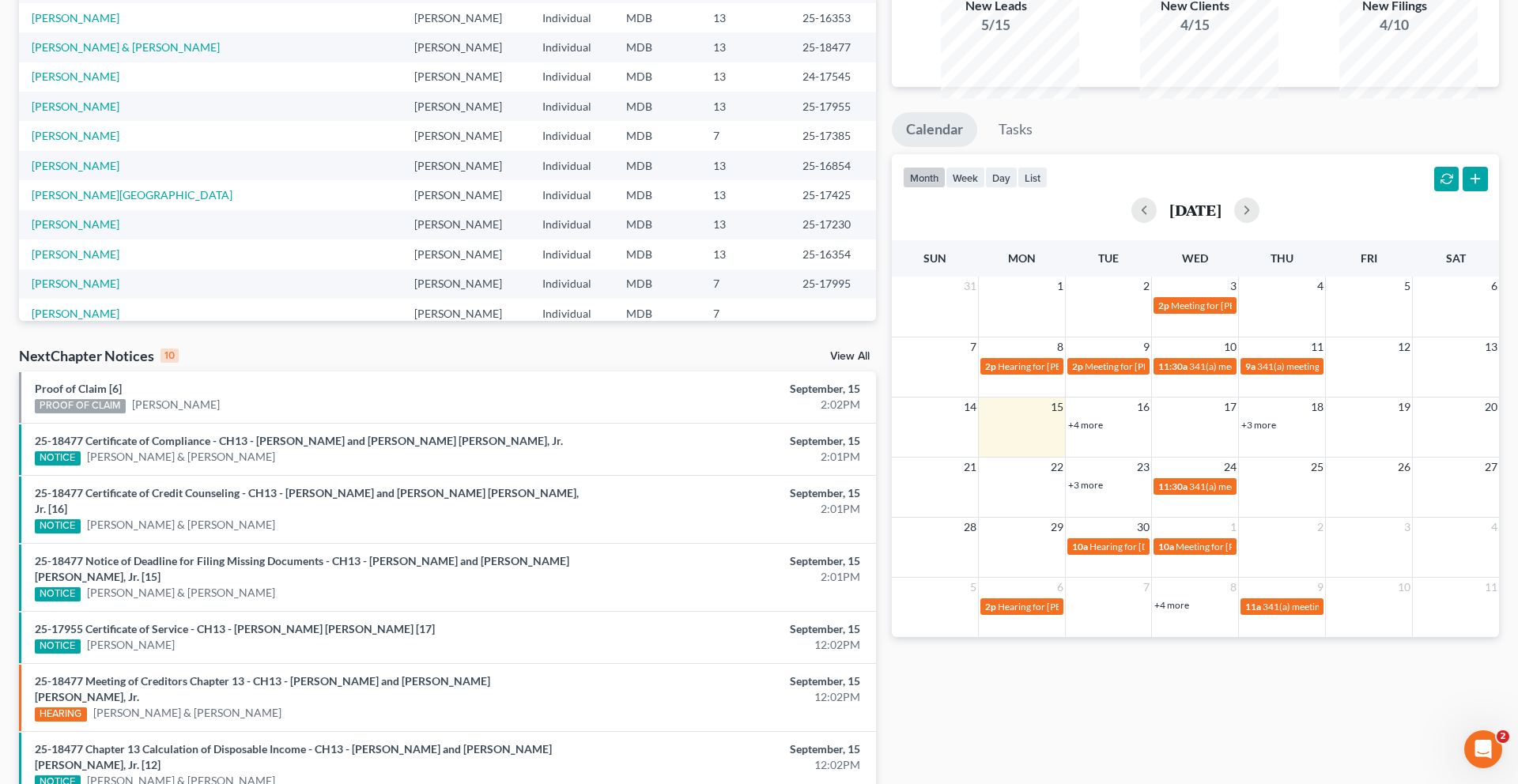
scroll to position [0, 0]
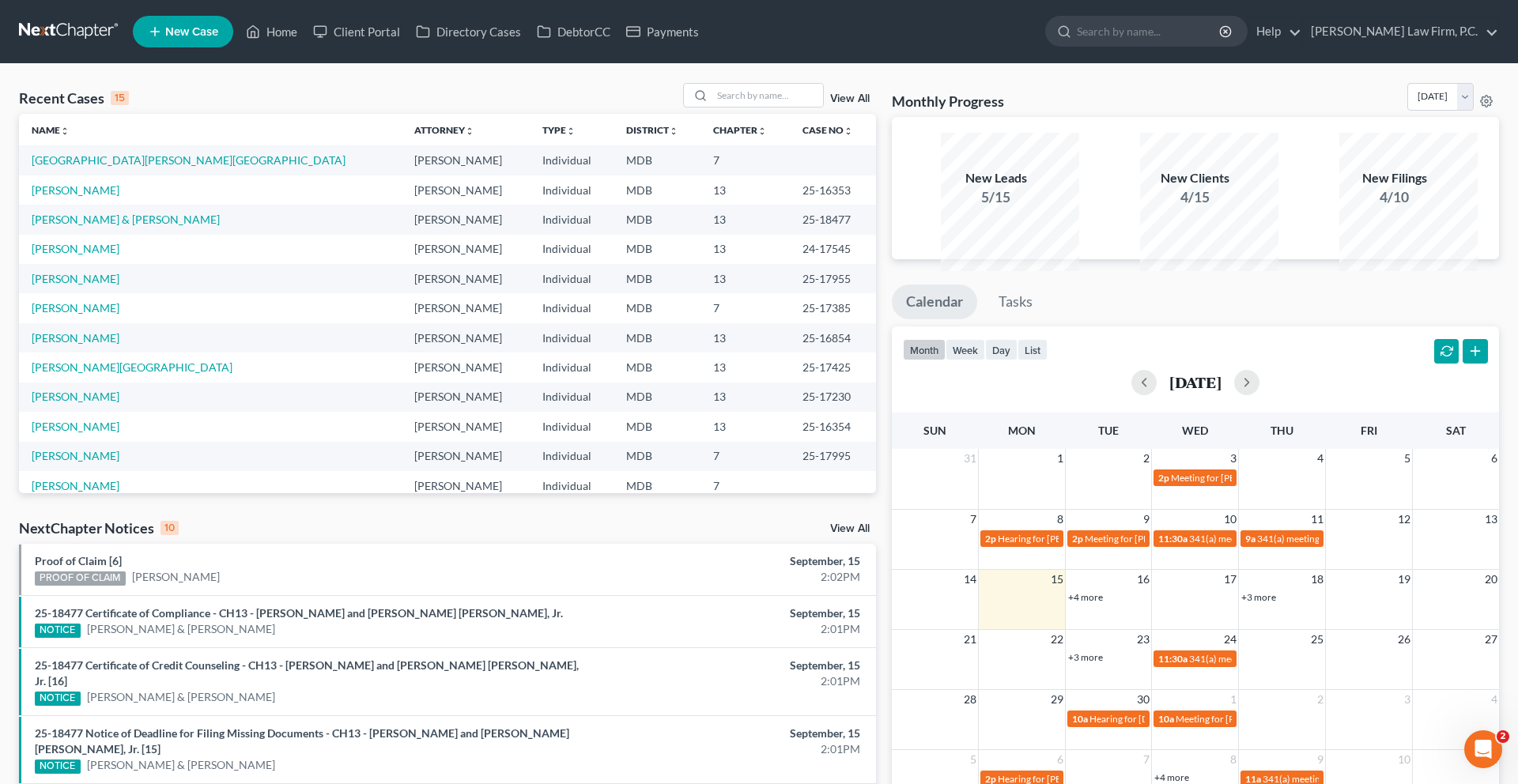
click at [1103, 603] on link "+4 more" at bounding box center [1085, 597] width 35 height 12
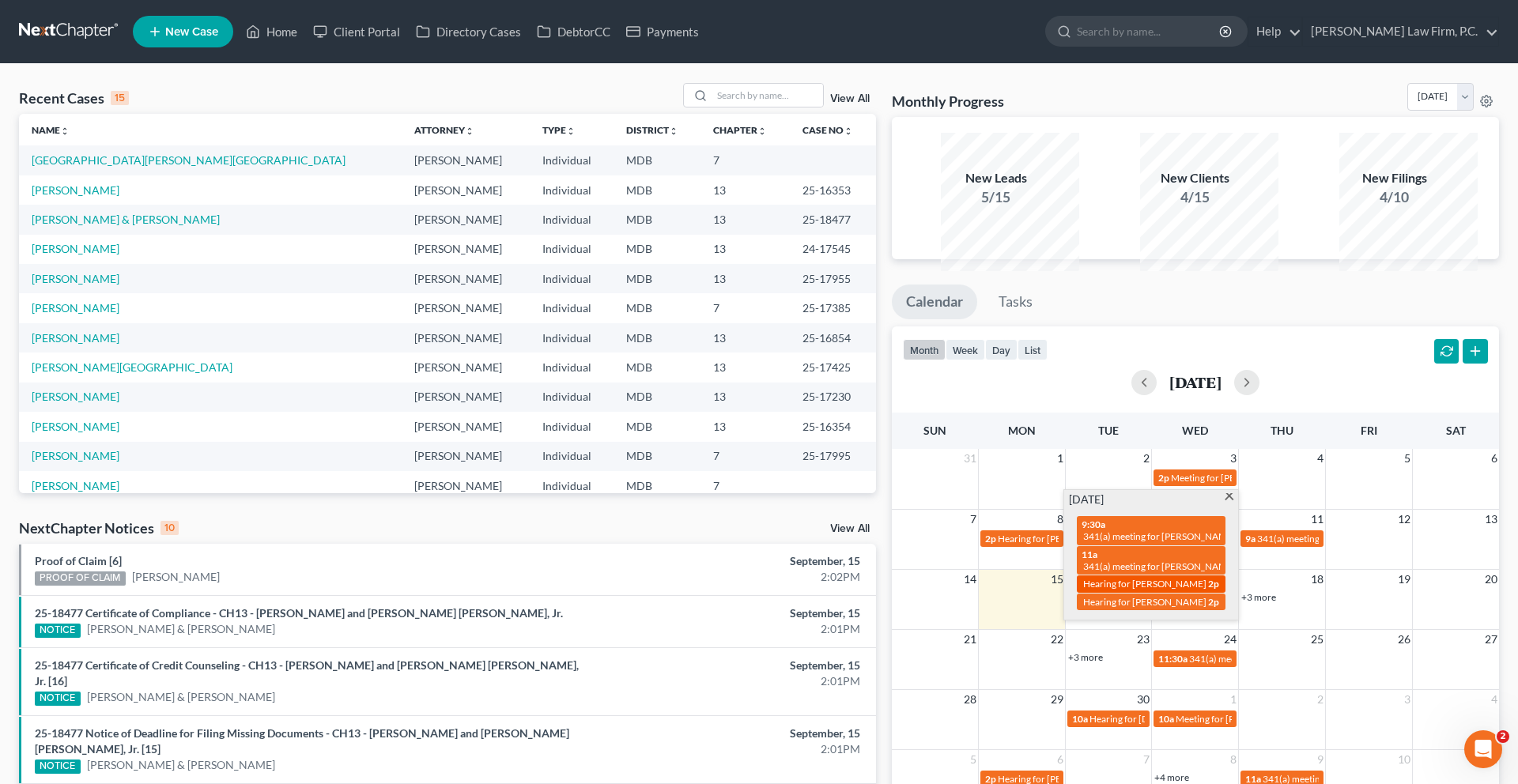
click at [1125, 589] on span "Hearing for [PERSON_NAME]" at bounding box center [1144, 583] width 123 height 12
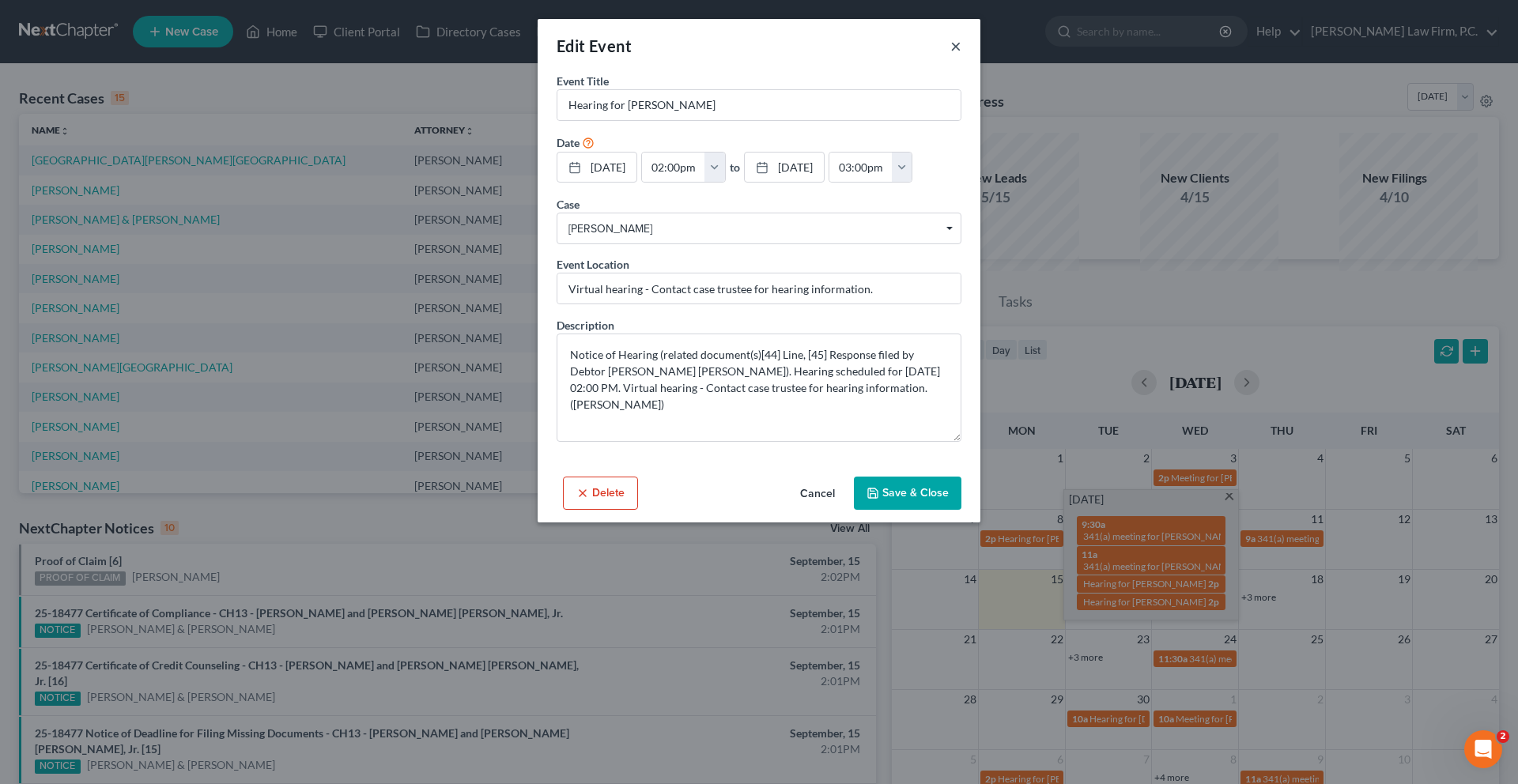
click at [961, 56] on button "×" at bounding box center [955, 46] width 11 height 19
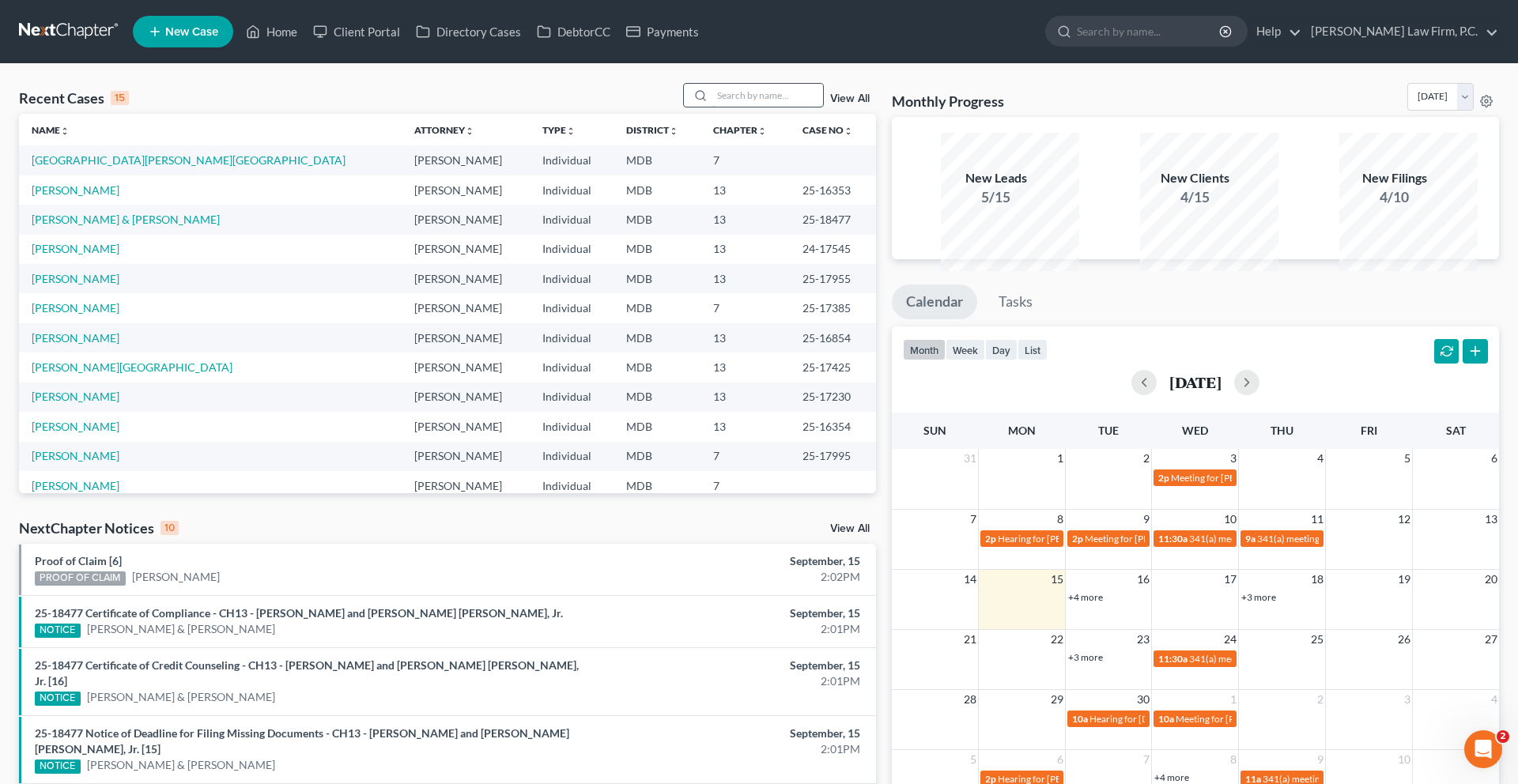
click at [713, 107] on input "search" at bounding box center [767, 94] width 110 height 23
type input "[PERSON_NAME]"
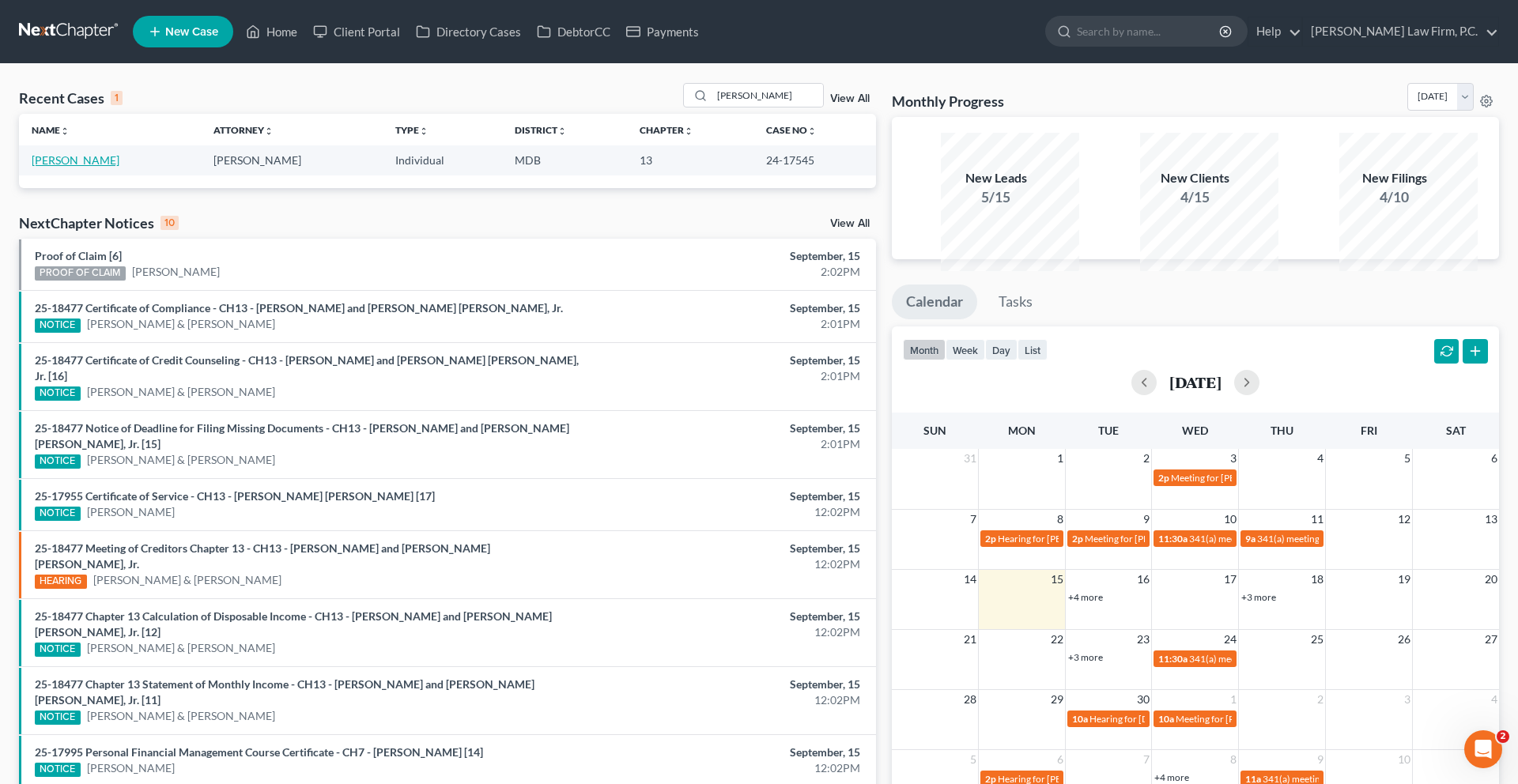
click at [98, 167] on link "[PERSON_NAME]" at bounding box center [75, 160] width 88 height 13
select select "15"
select select "1"
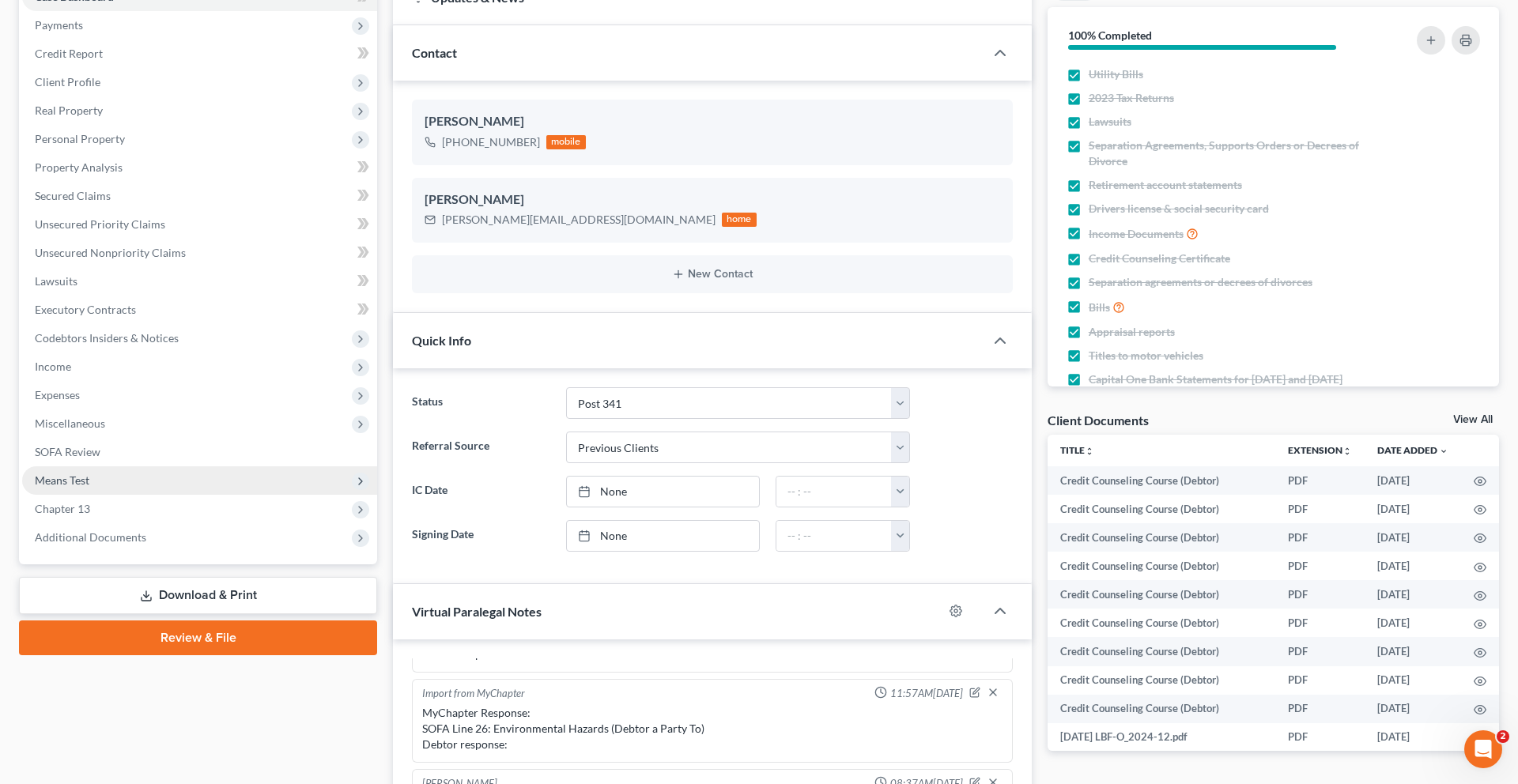
scroll to position [249, 0]
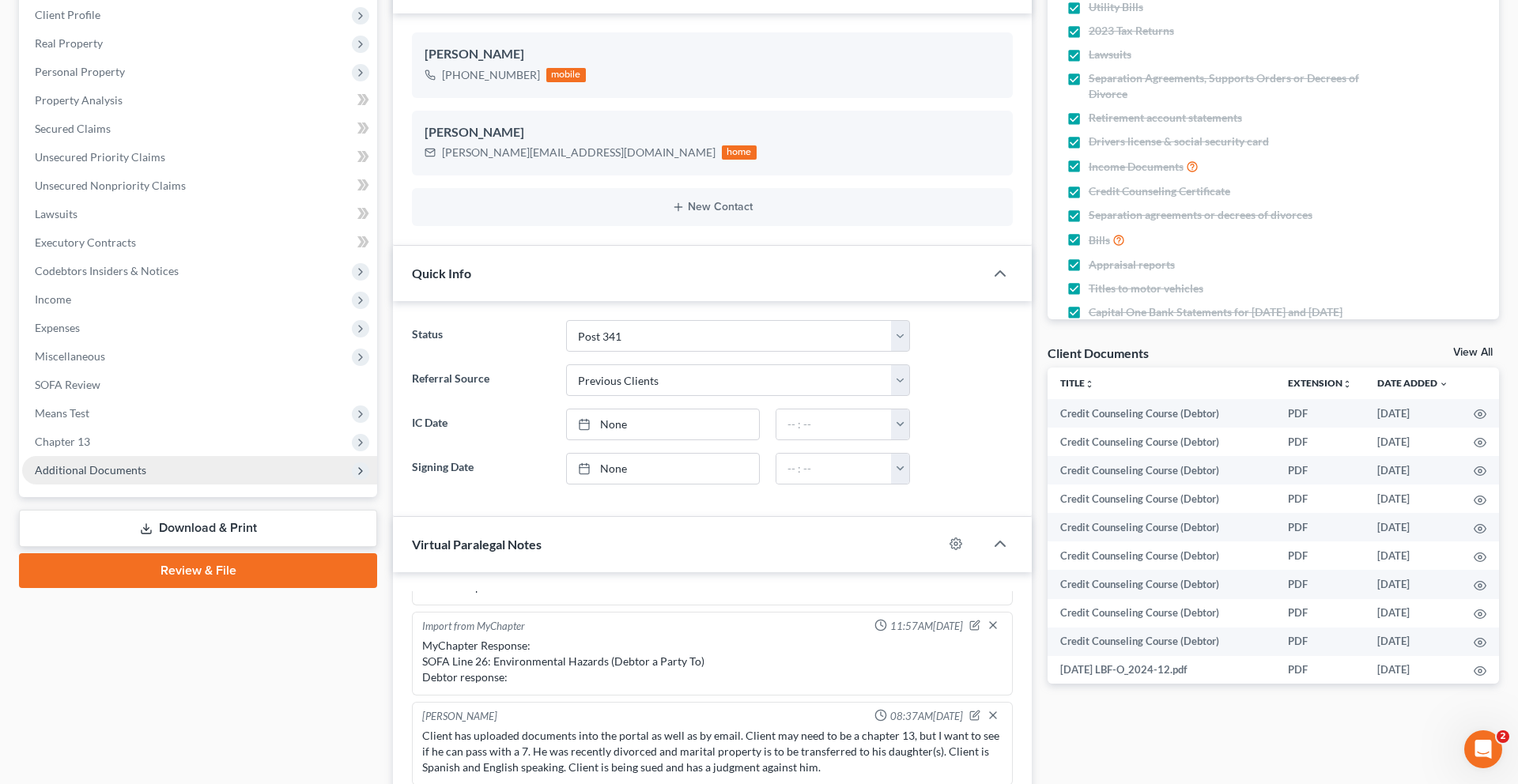
click at [100, 476] on span "Additional Documents" at bounding box center [90, 470] width 111 height 13
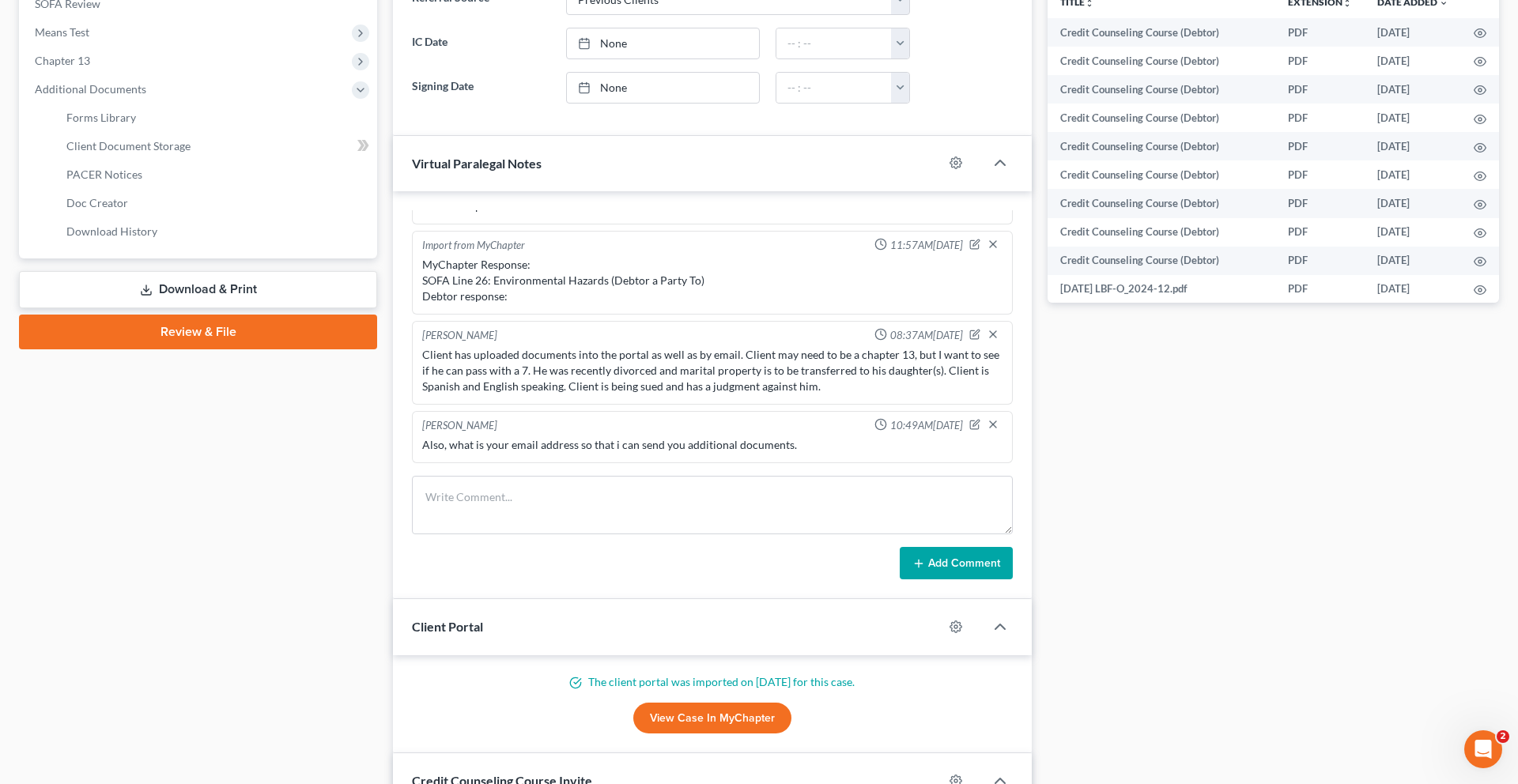
scroll to position [635, 0]
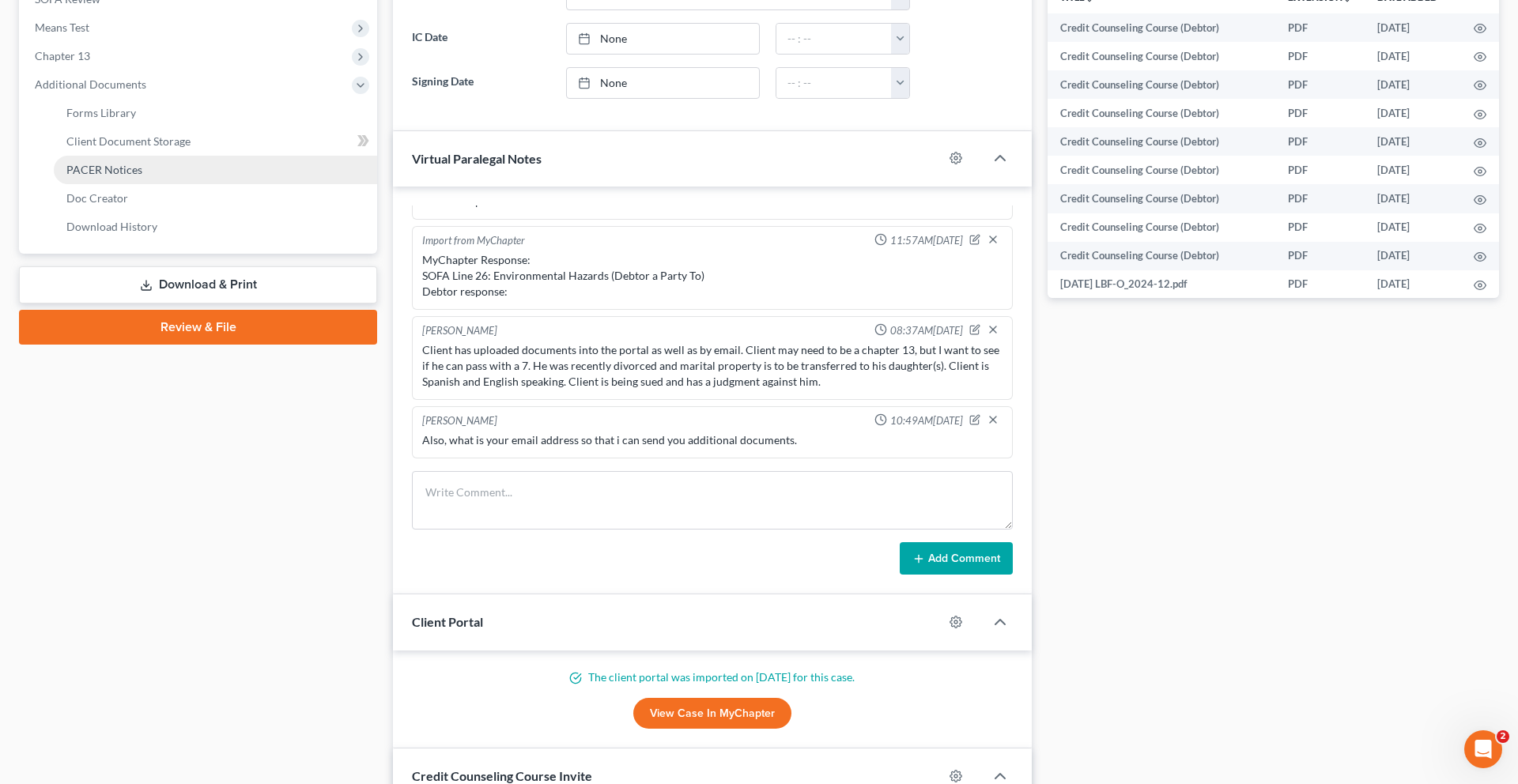
click at [143, 176] on span "PACER Notices" at bounding box center [105, 169] width 76 height 13
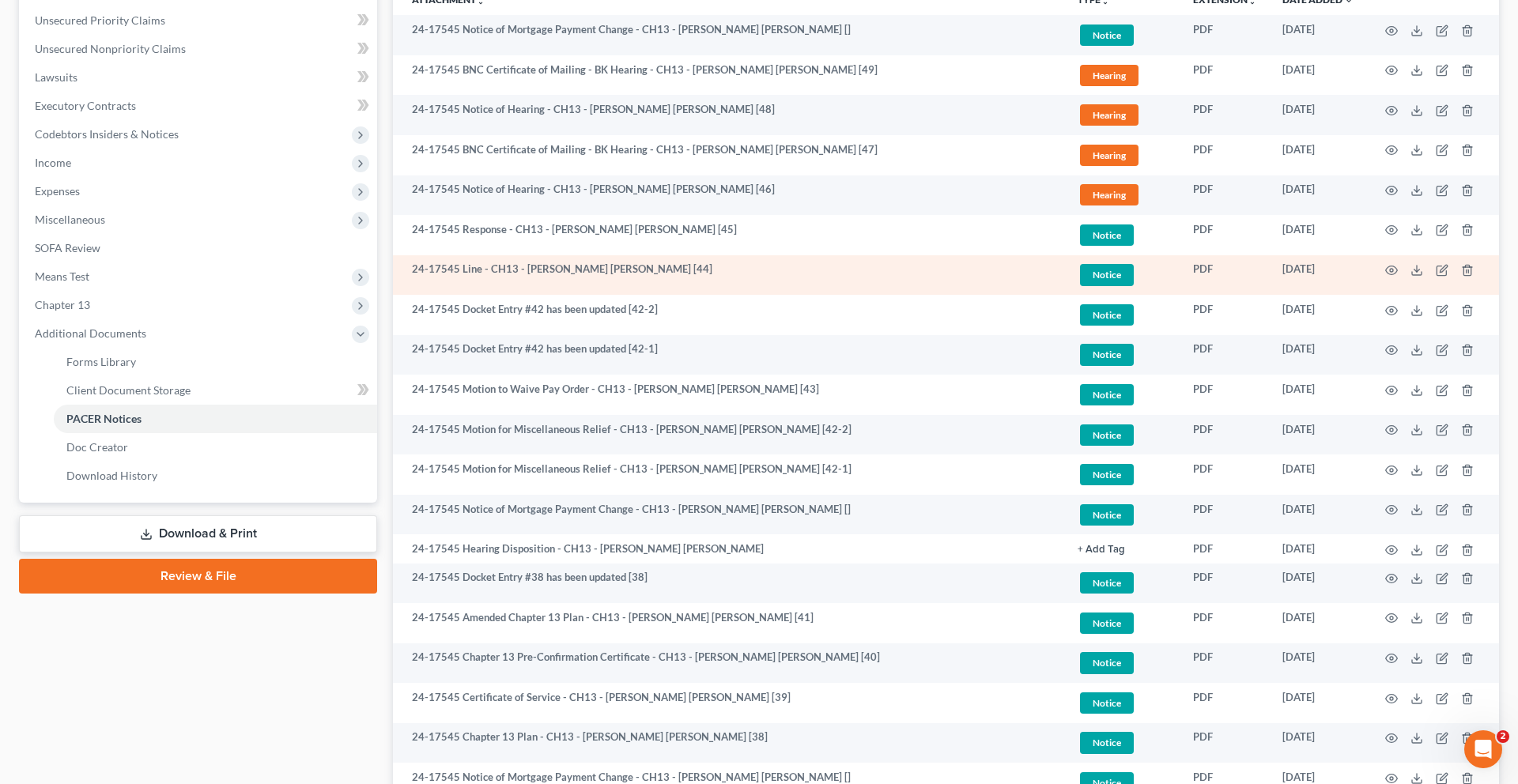
scroll to position [386, 0]
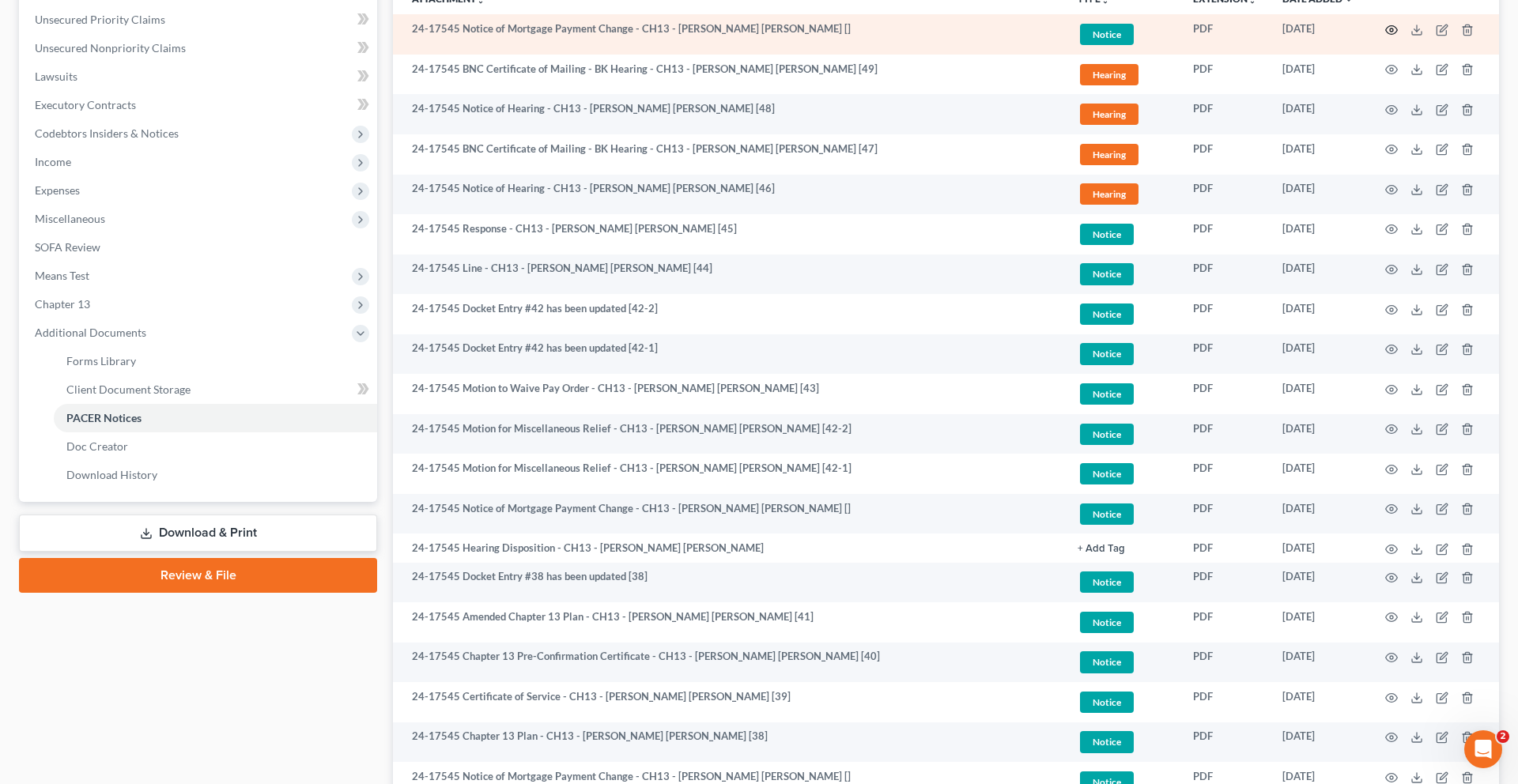
click at [1385, 36] on icon "button" at bounding box center [1391, 30] width 13 height 13
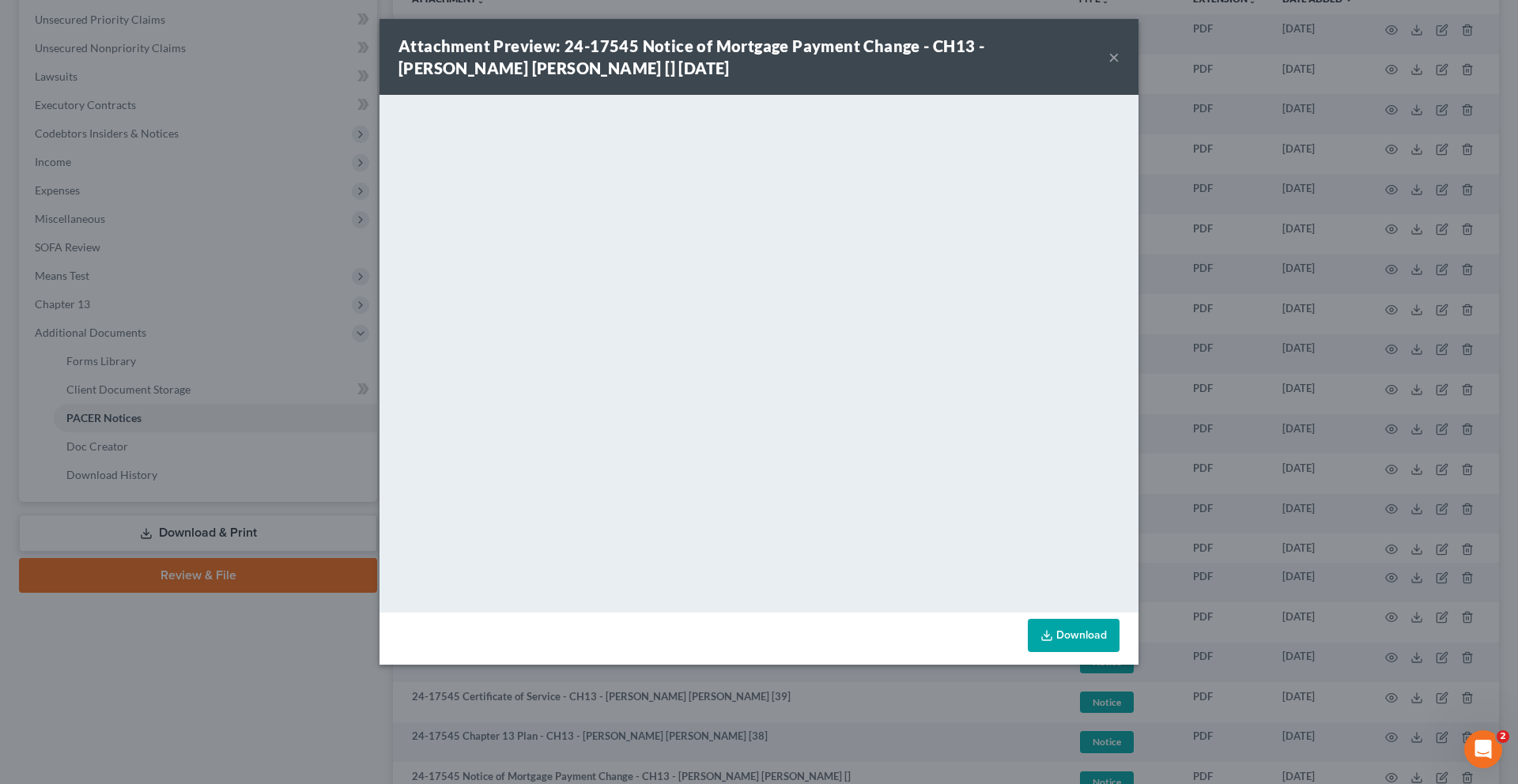
click at [1119, 67] on button "×" at bounding box center [1113, 56] width 11 height 19
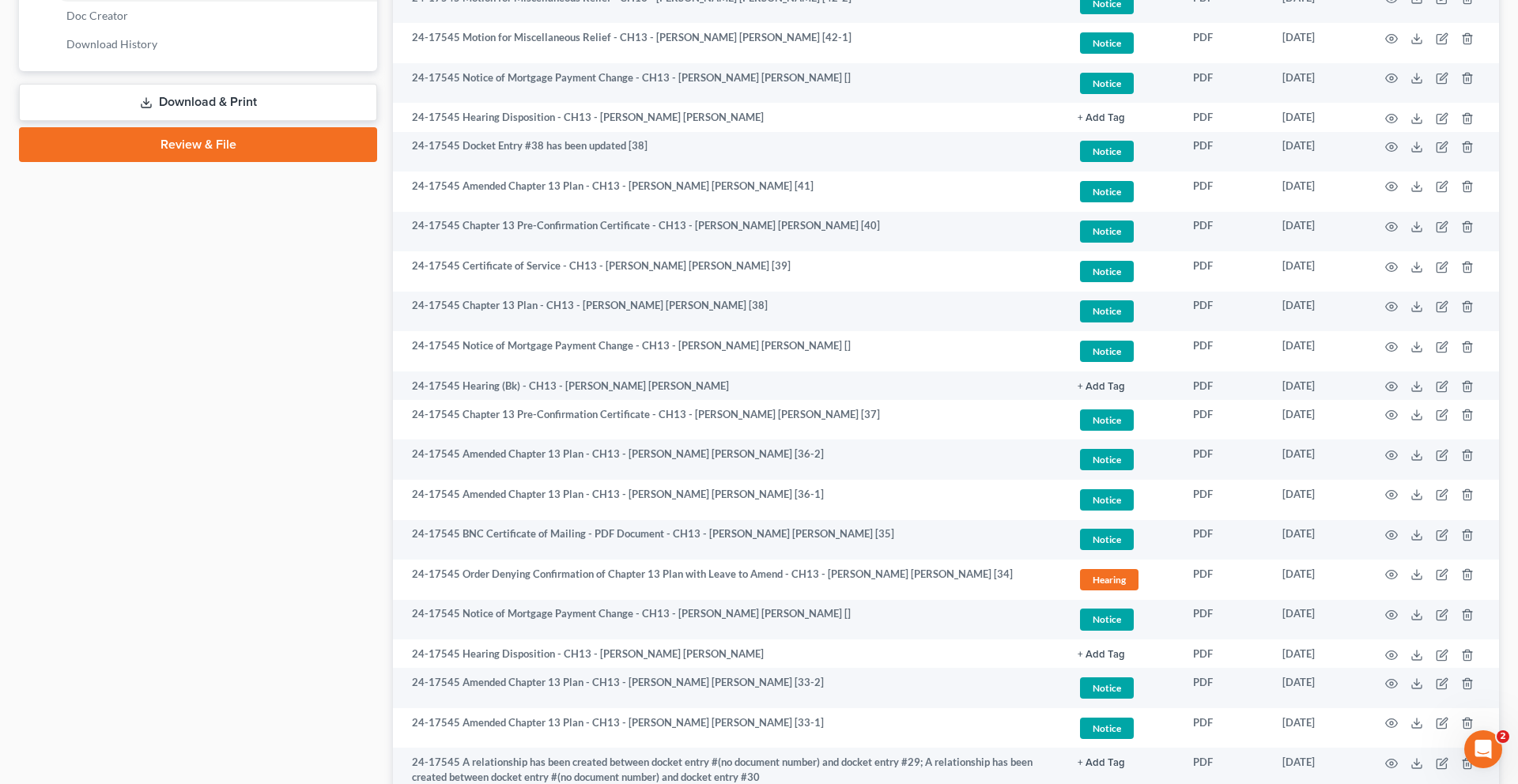
scroll to position [0, 0]
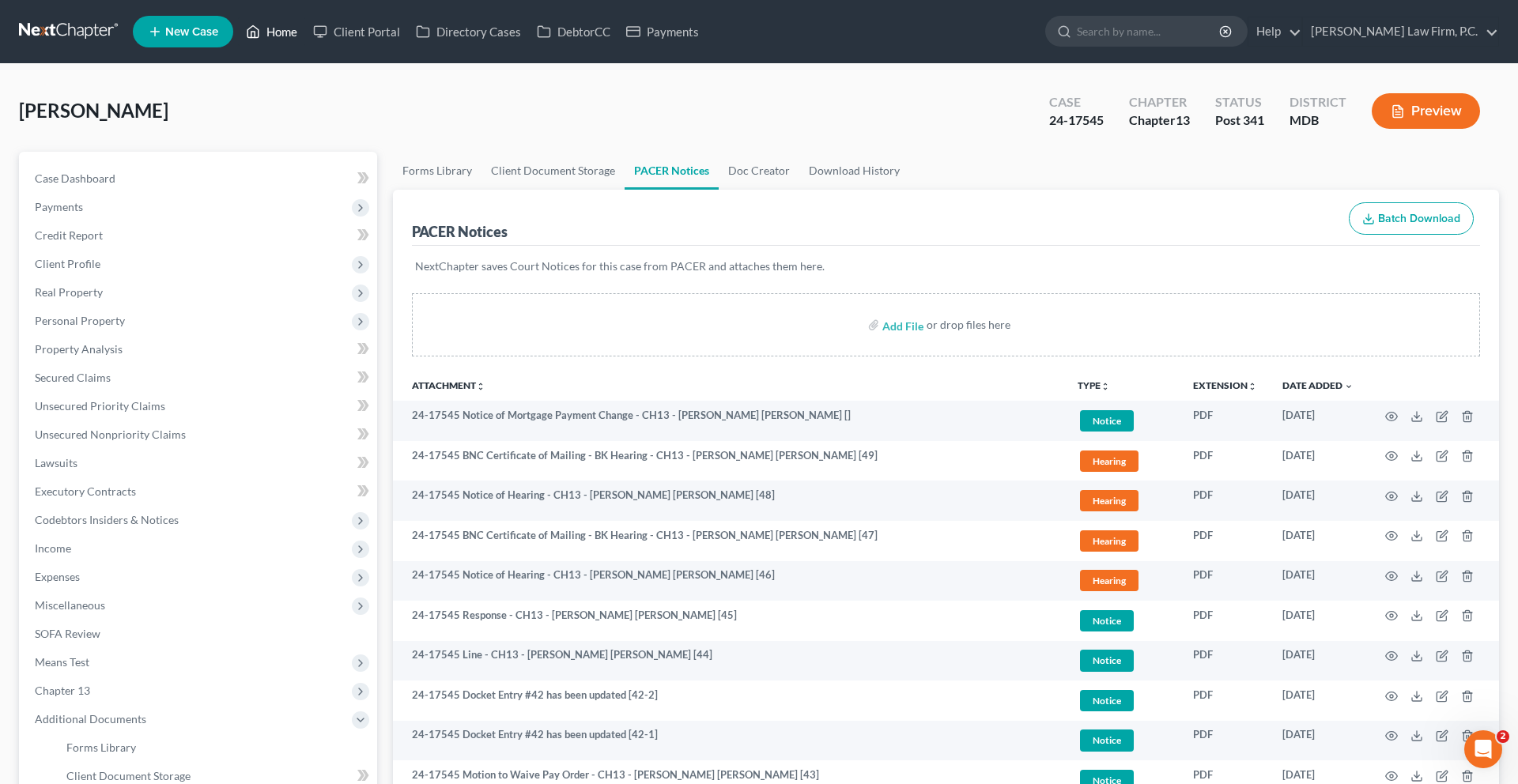
click at [305, 35] on link "Home" at bounding box center [272, 32] width 67 height 29
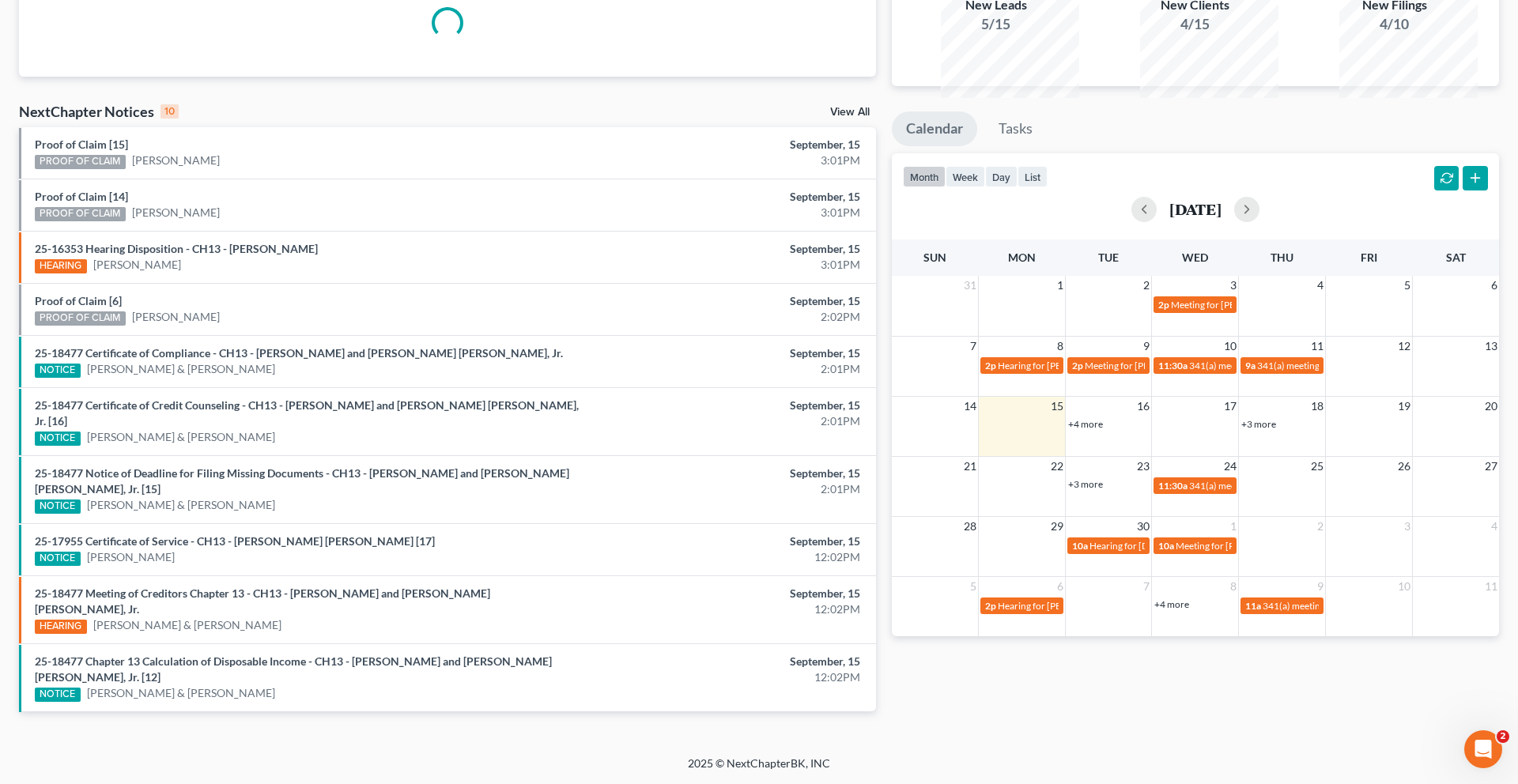
scroll to position [231, 0]
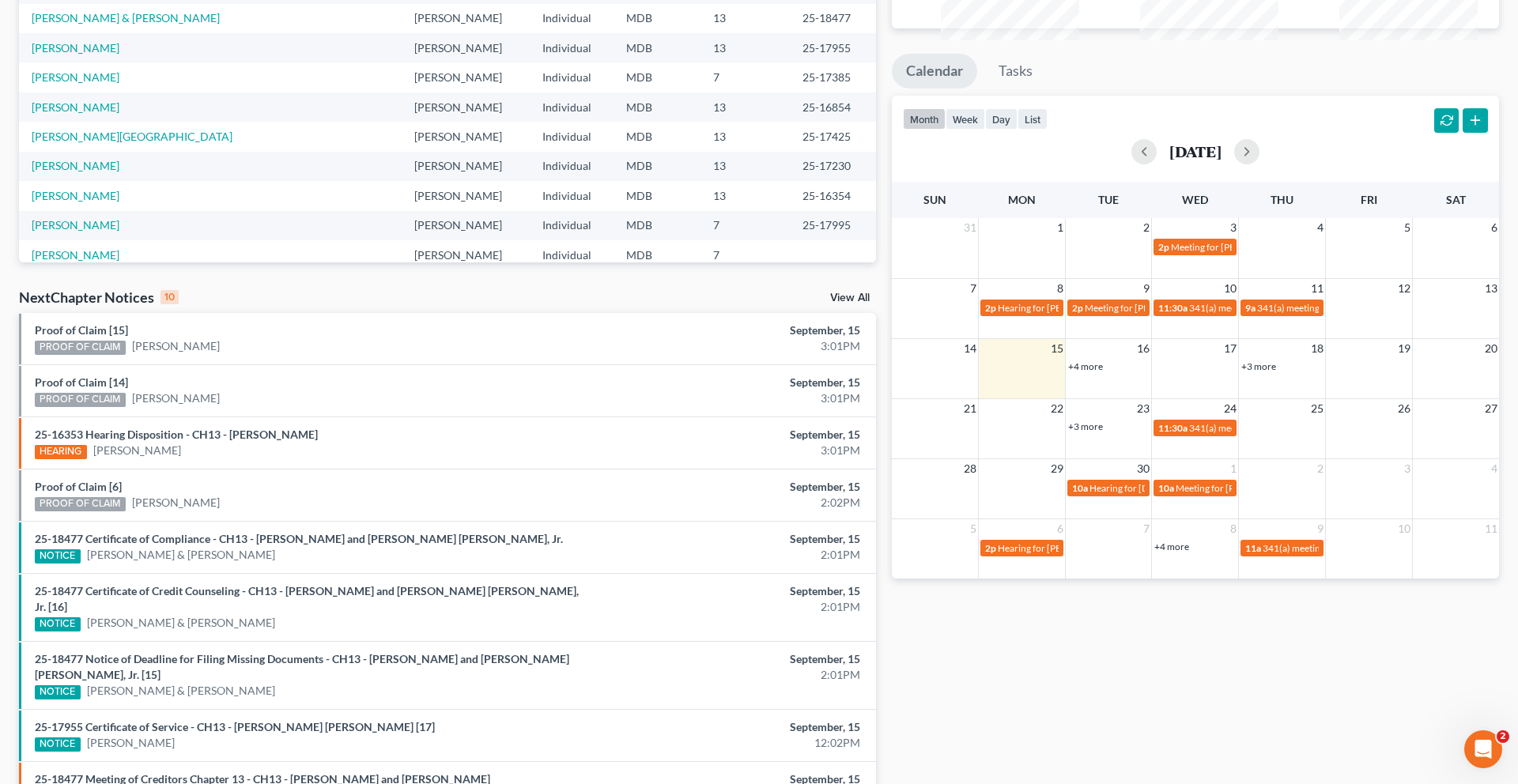
click at [1095, 373] on link "+4 more" at bounding box center [1085, 366] width 35 height 12
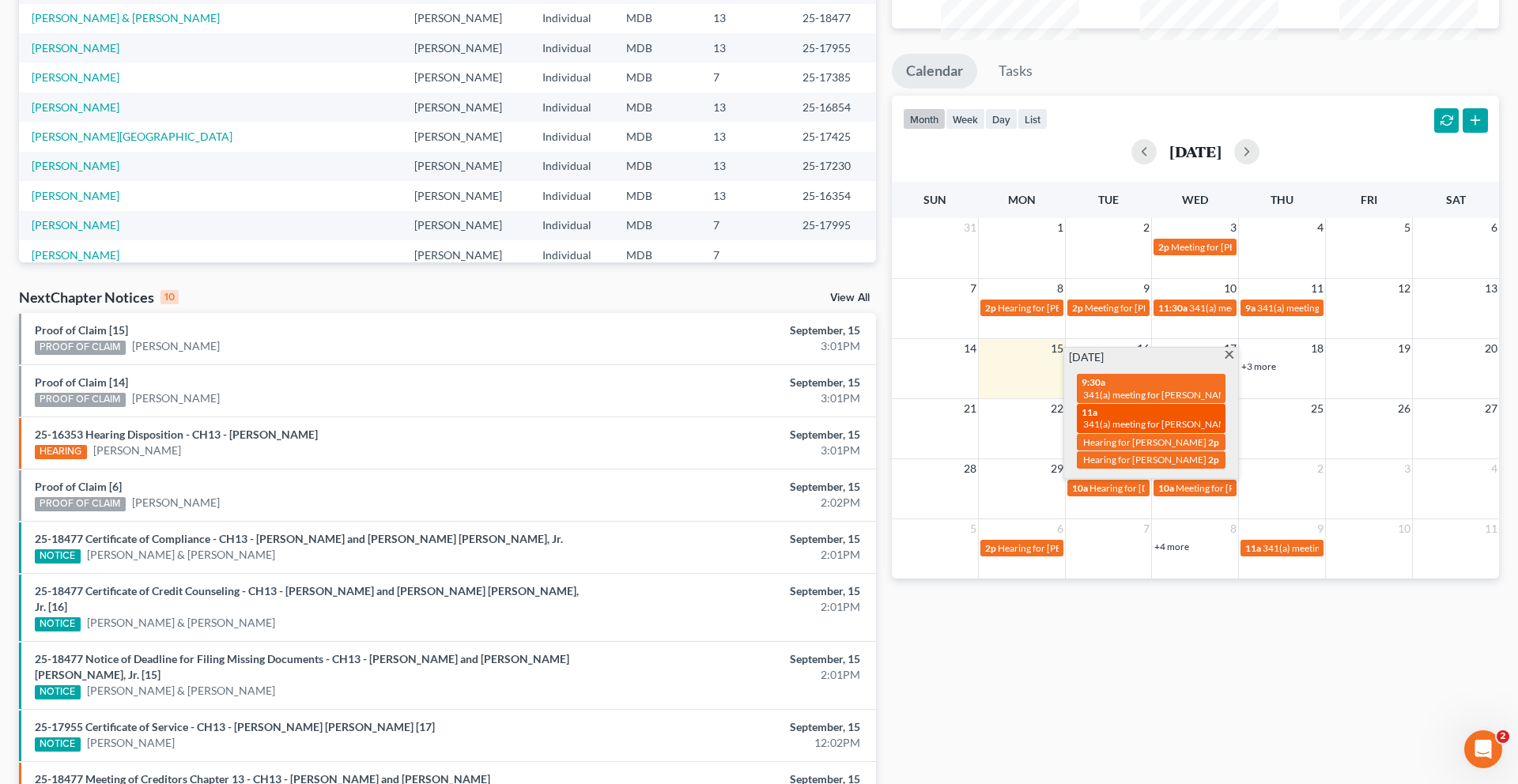
click at [1165, 431] on div "11a 341(a) meeting for [PERSON_NAME]" at bounding box center [1150, 418] width 139 height 24
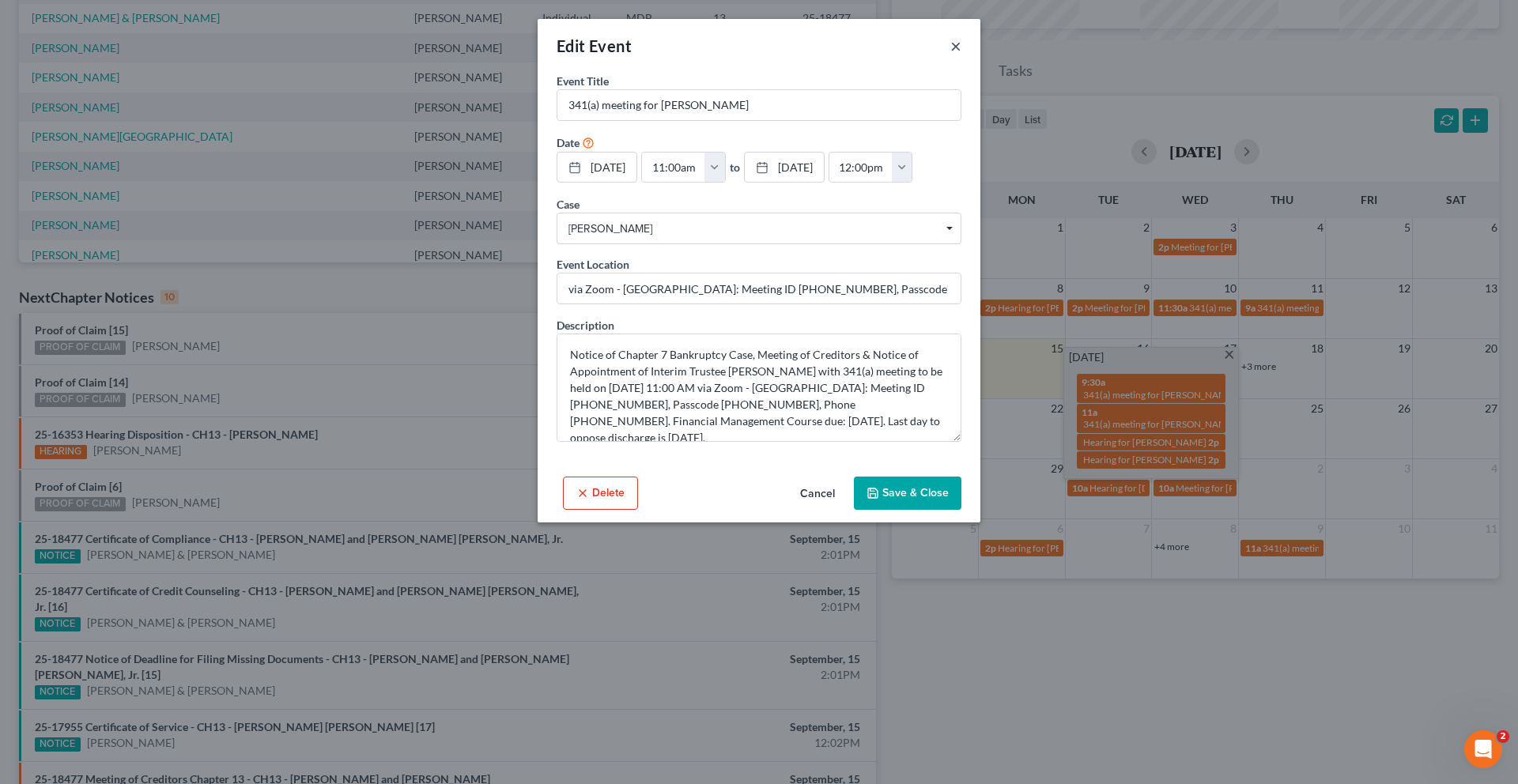
click at [961, 56] on button "×" at bounding box center [955, 46] width 11 height 19
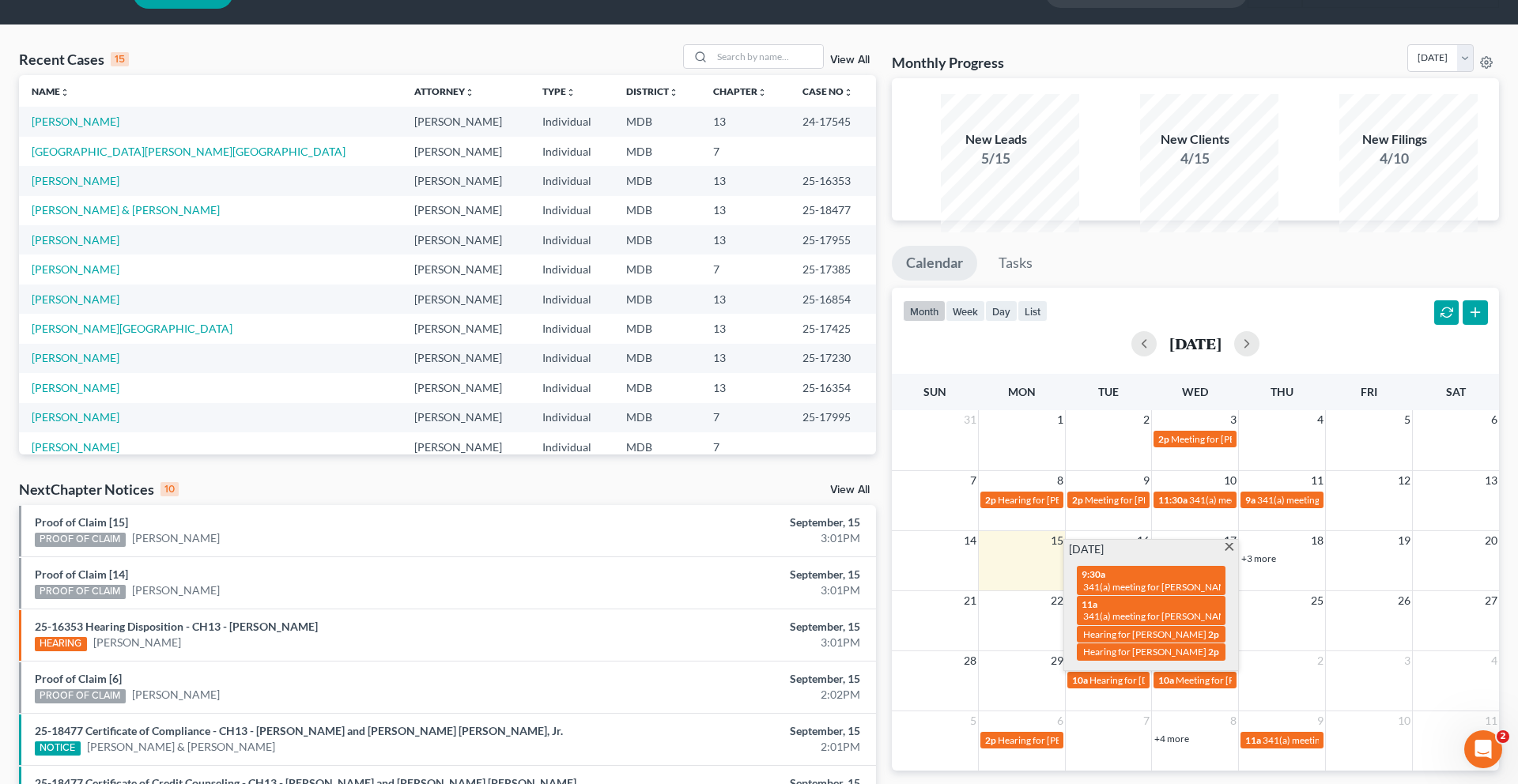
scroll to position [0, 0]
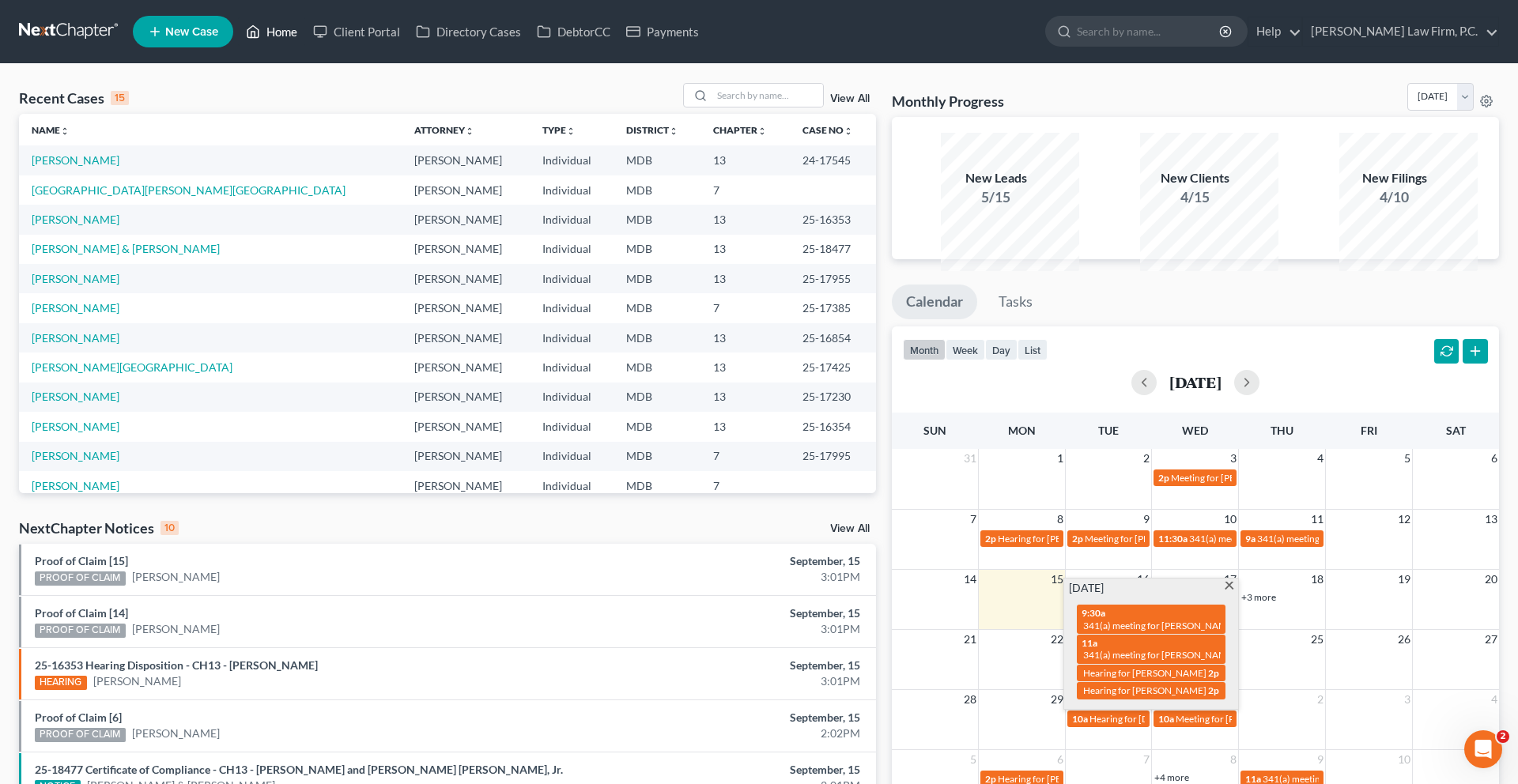
click at [305, 39] on link "Home" at bounding box center [272, 32] width 67 height 29
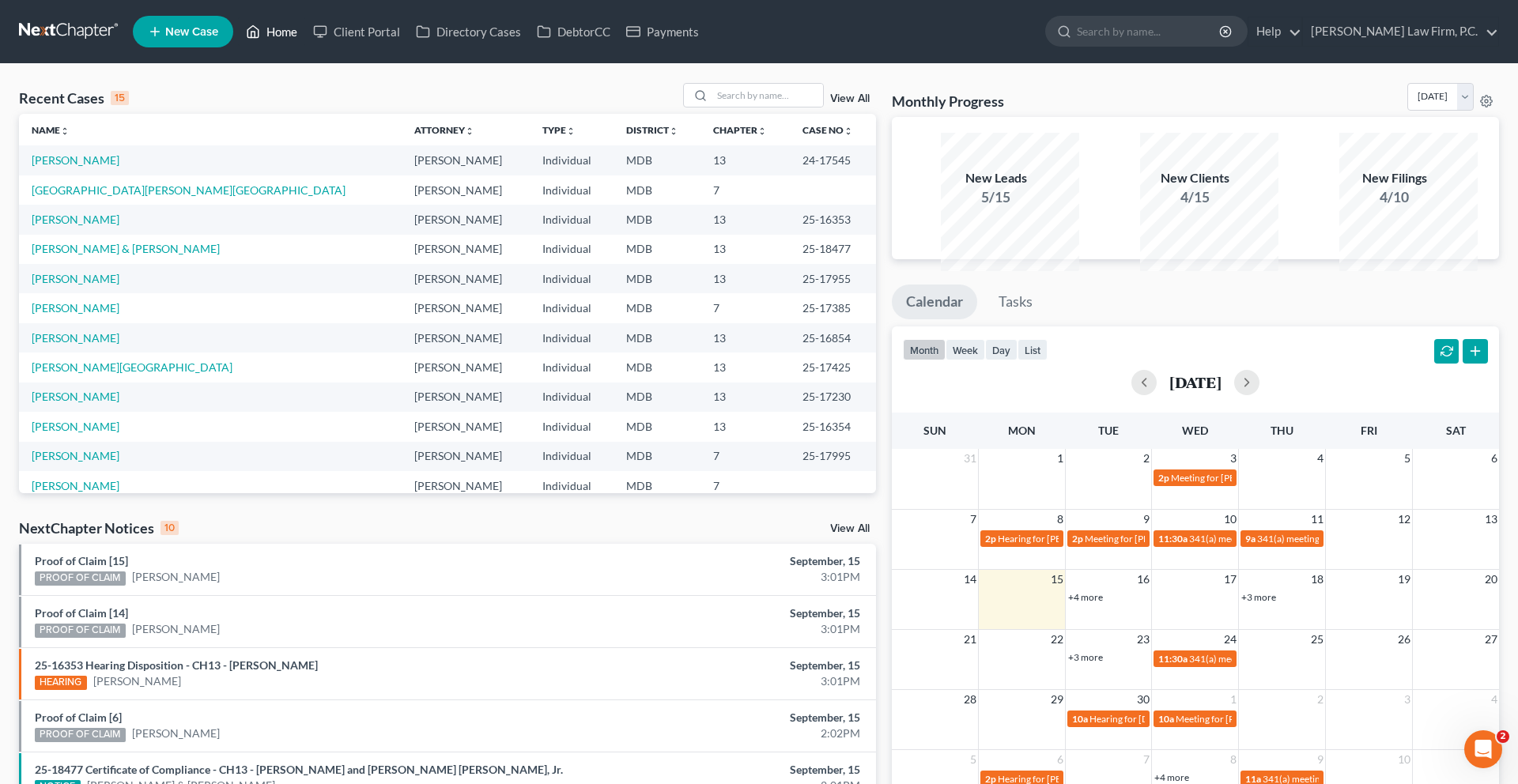
click at [305, 40] on link "Home" at bounding box center [272, 32] width 67 height 29
click at [713, 107] on input "search" at bounding box center [767, 94] width 110 height 23
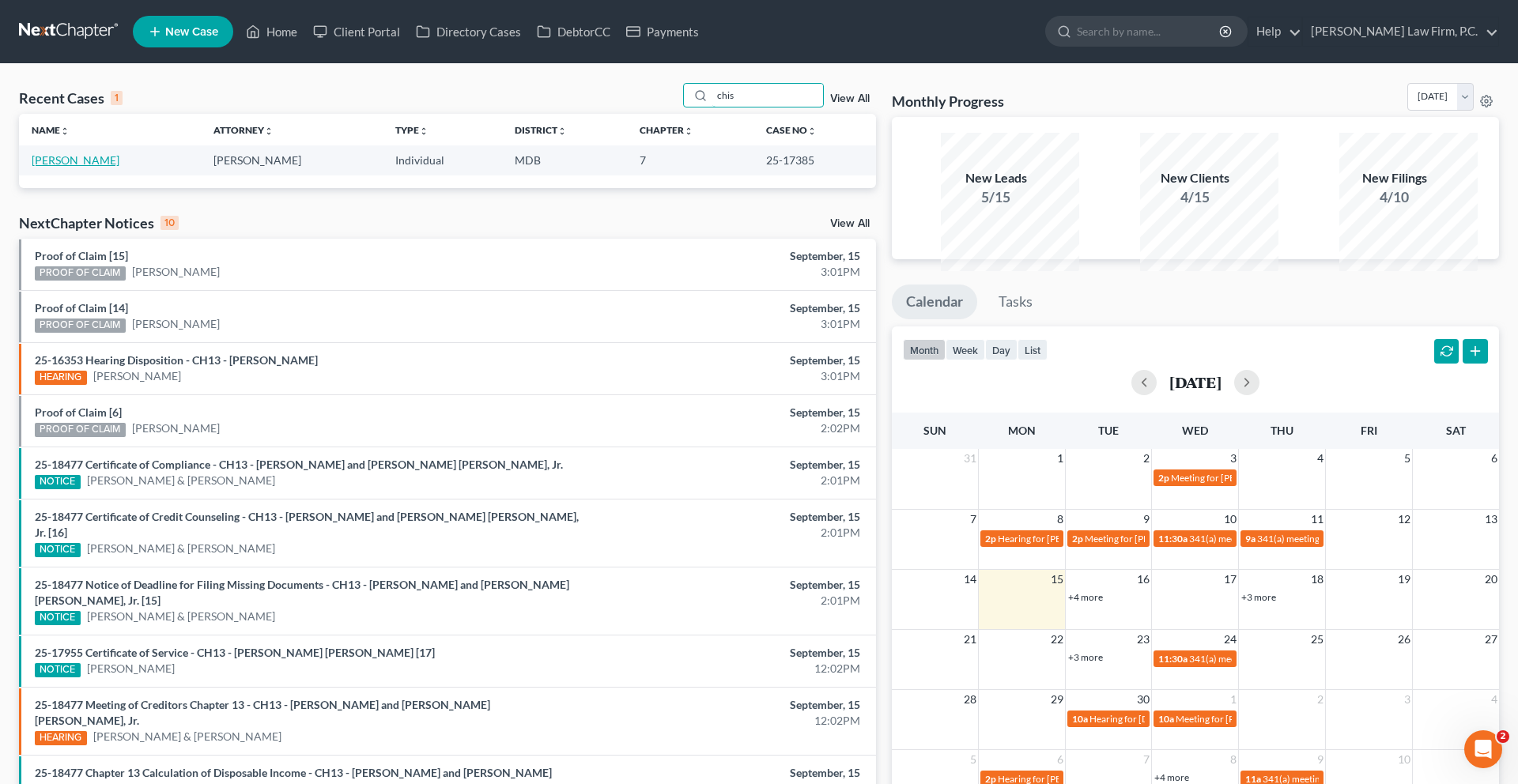
type input "chis"
click at [87, 167] on link "[PERSON_NAME]" at bounding box center [75, 160] width 88 height 13
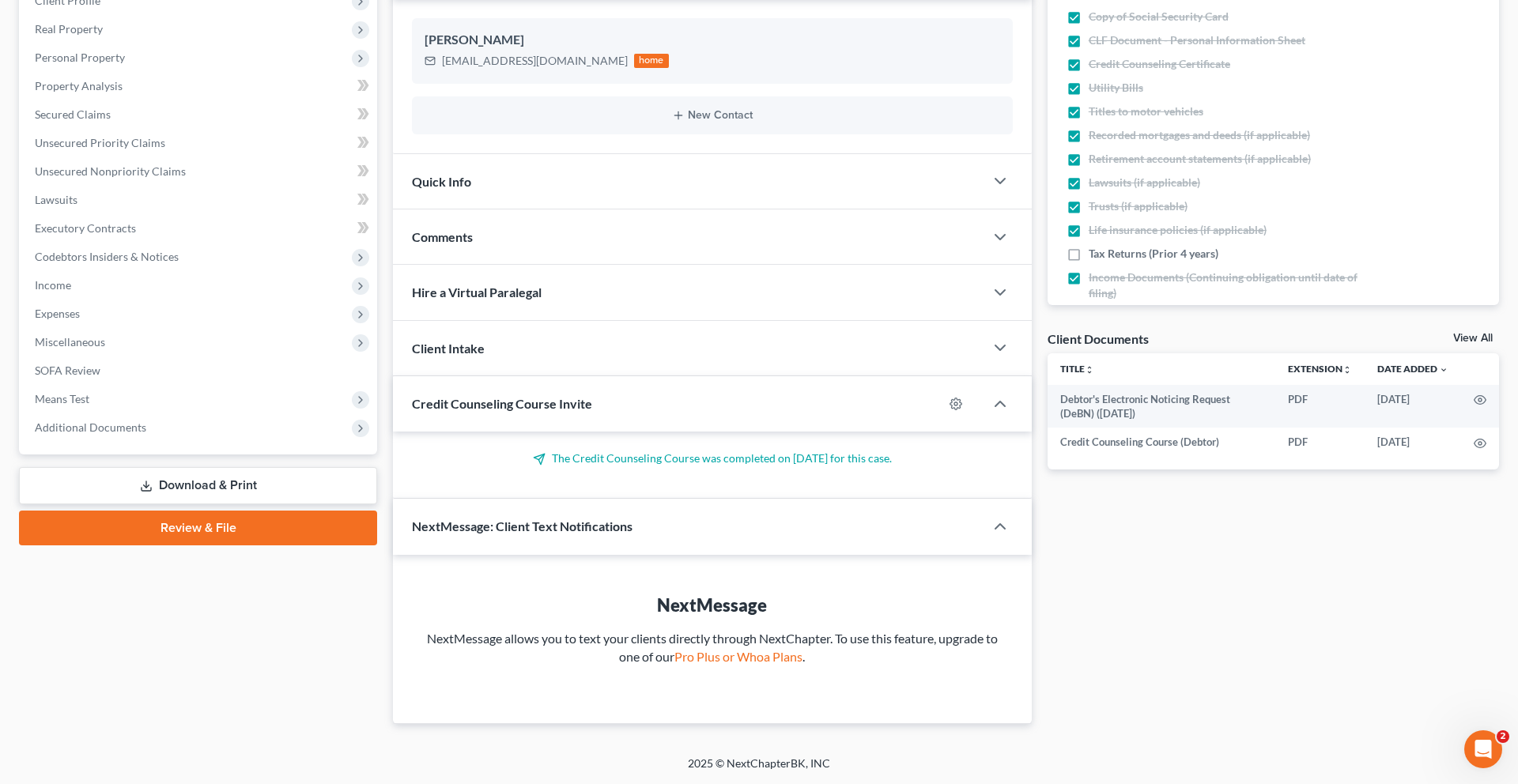
scroll to position [366, 0]
click at [135, 442] on span "Additional Documents" at bounding box center [199, 427] width 355 height 29
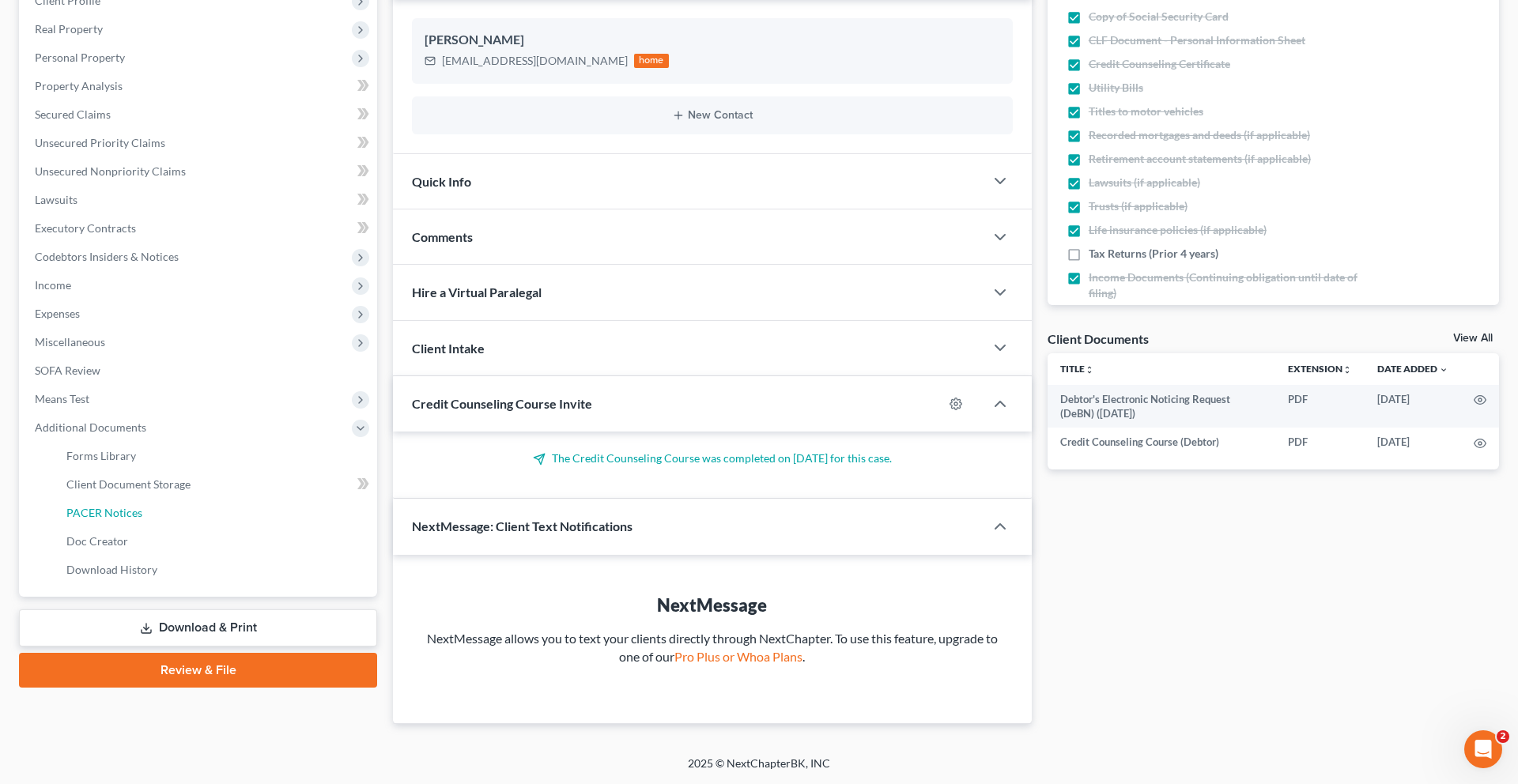
drag, startPoint x: 147, startPoint y: 599, endPoint x: 607, endPoint y: 500, distance: 470.5
click at [143, 519] on span "PACER Notices" at bounding box center [105, 513] width 76 height 13
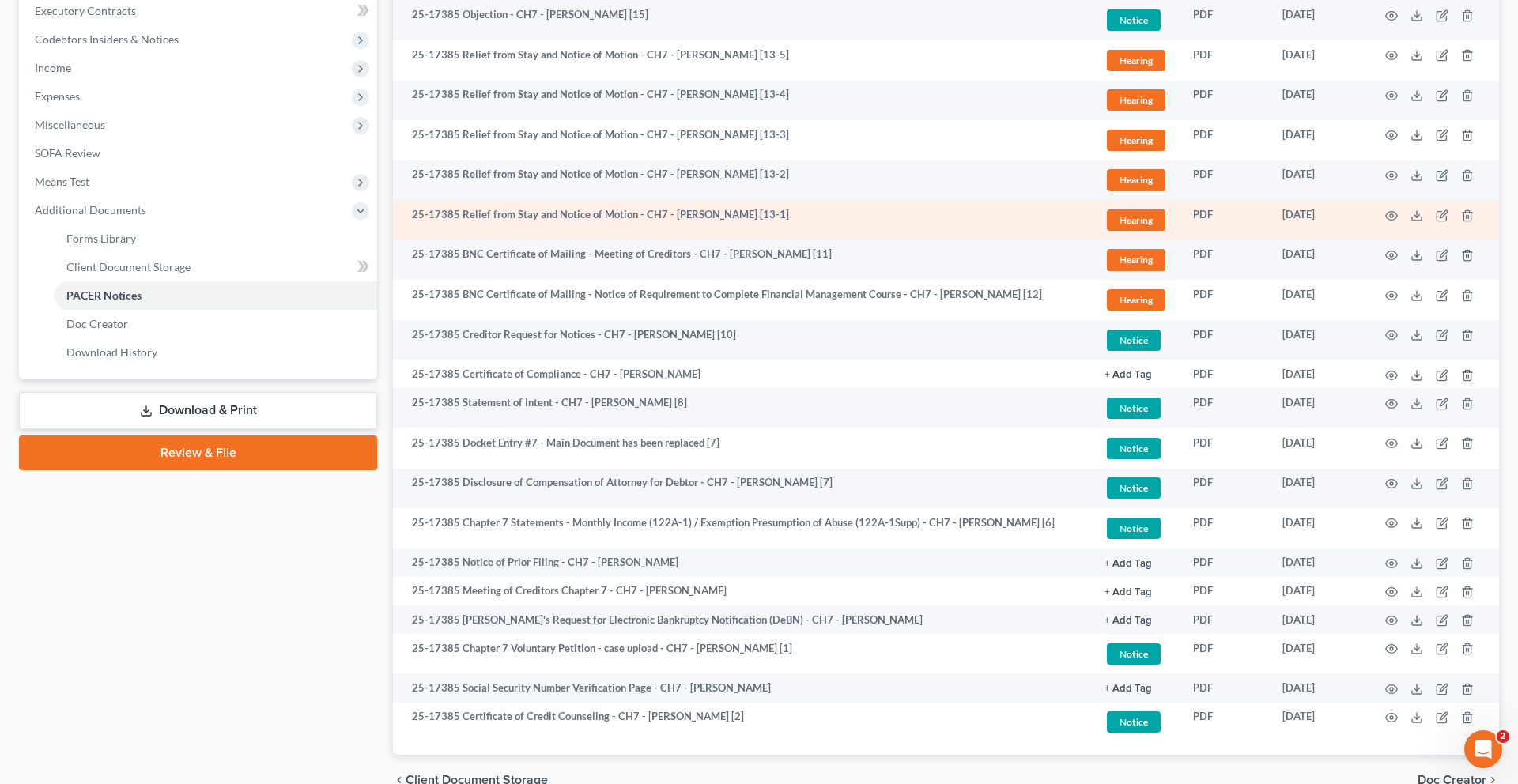
scroll to position [480, 0]
click at [1386, 221] on icon "button" at bounding box center [1392, 216] width 12 height 8
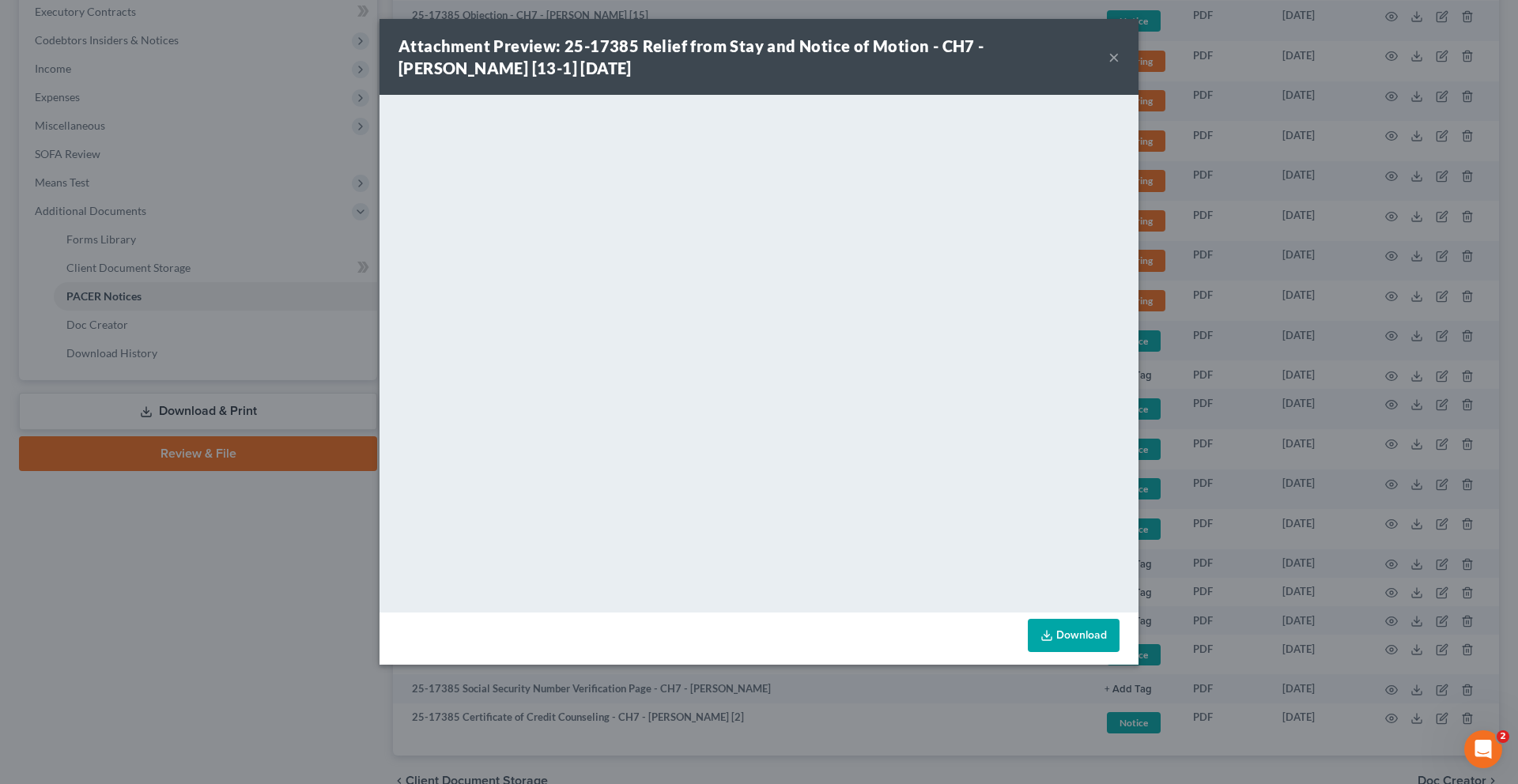
click at [1119, 67] on button "×" at bounding box center [1113, 56] width 11 height 19
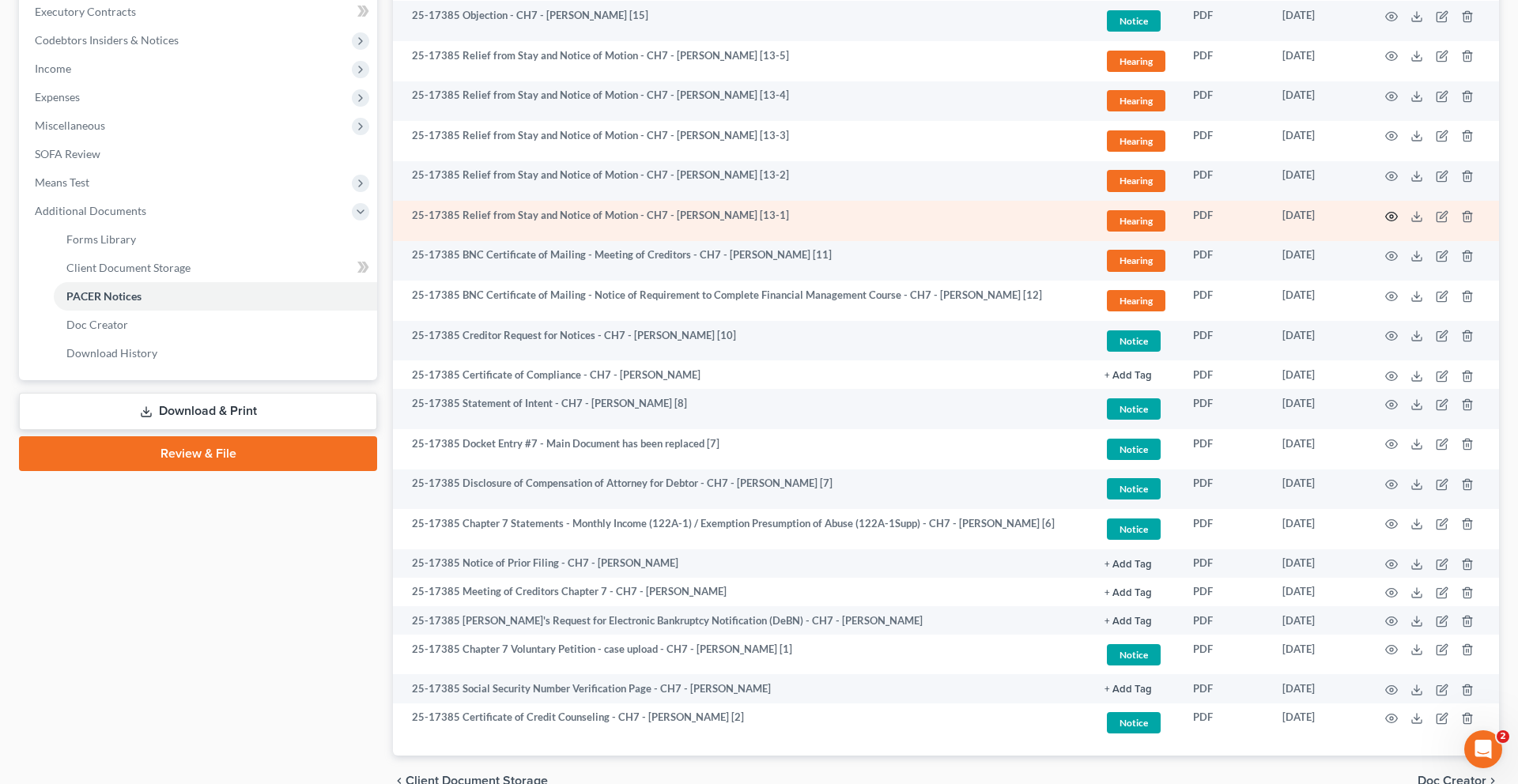
click at [1390, 218] on circle "button" at bounding box center [1392, 217] width 3 height 3
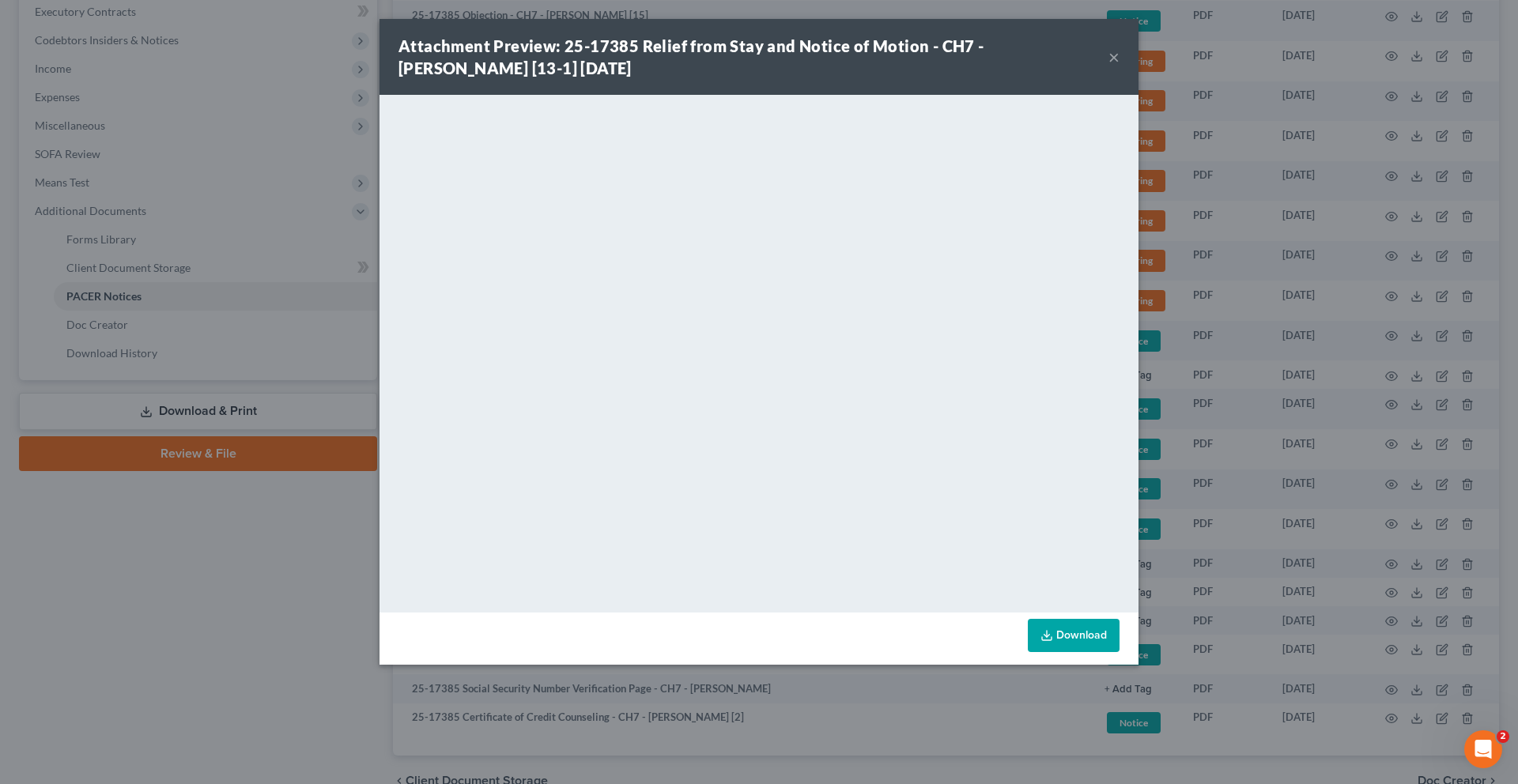
click at [1119, 67] on button "×" at bounding box center [1113, 56] width 11 height 19
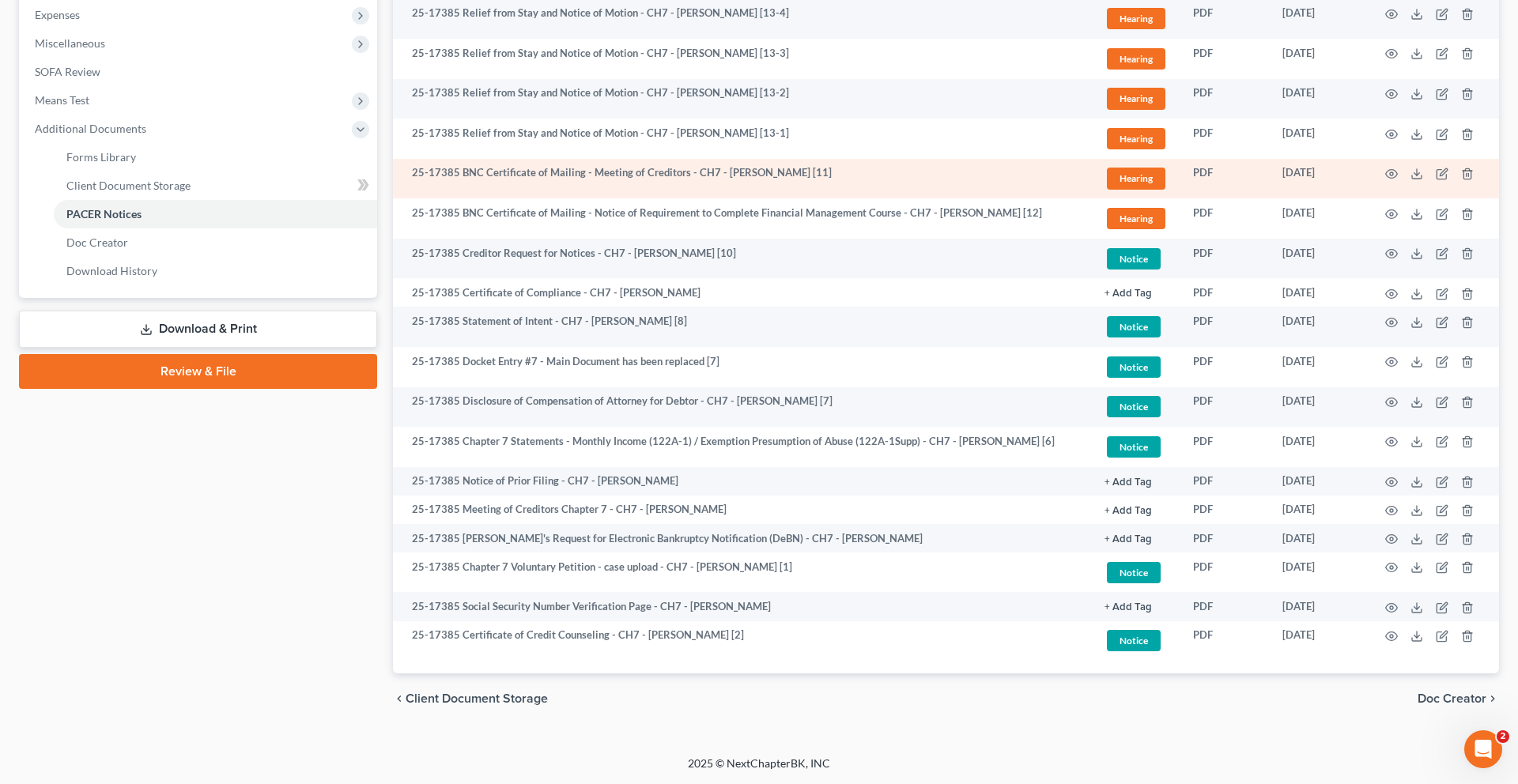
scroll to position [670, 0]
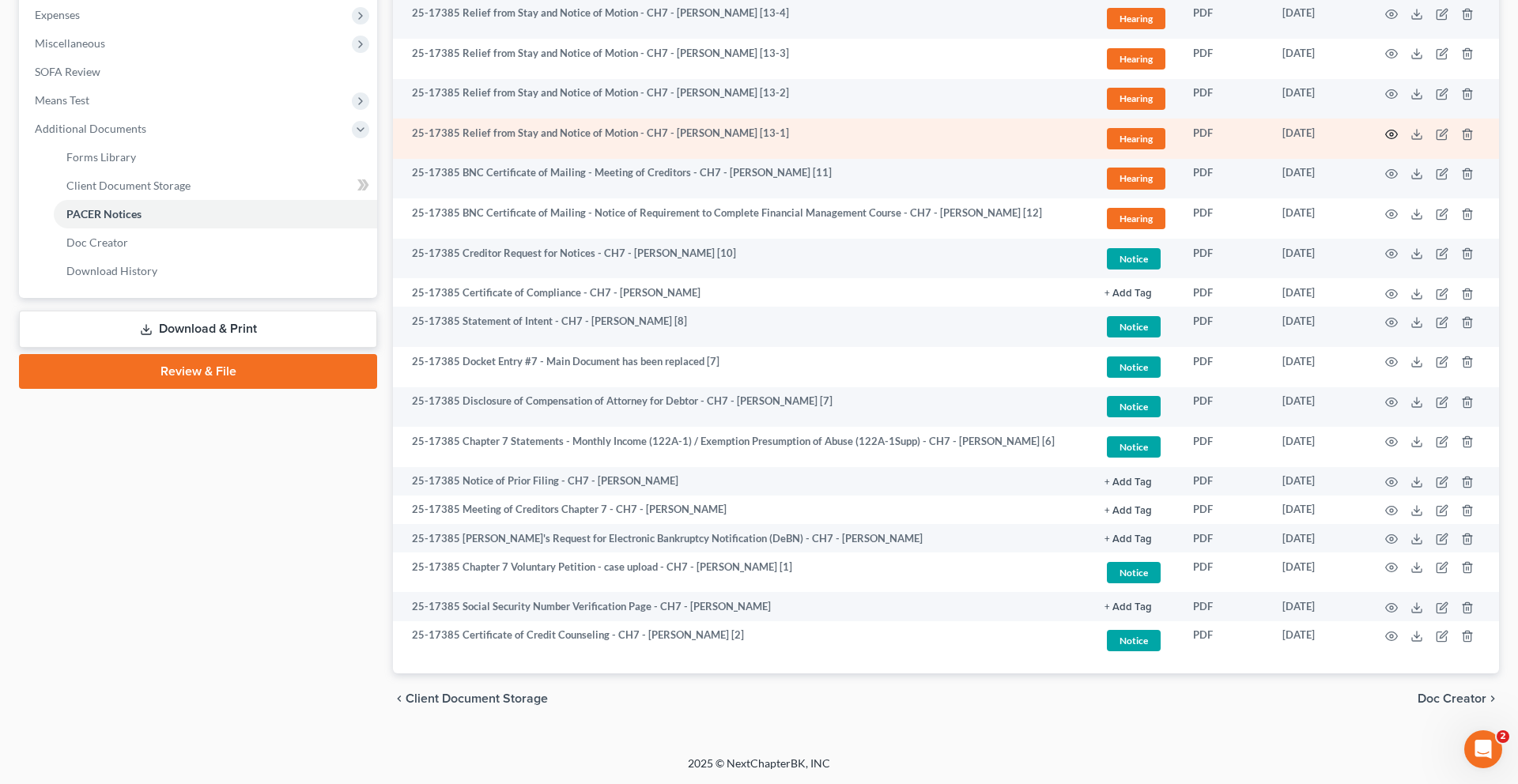
click at [1385, 141] on icon "button" at bounding box center [1391, 134] width 13 height 13
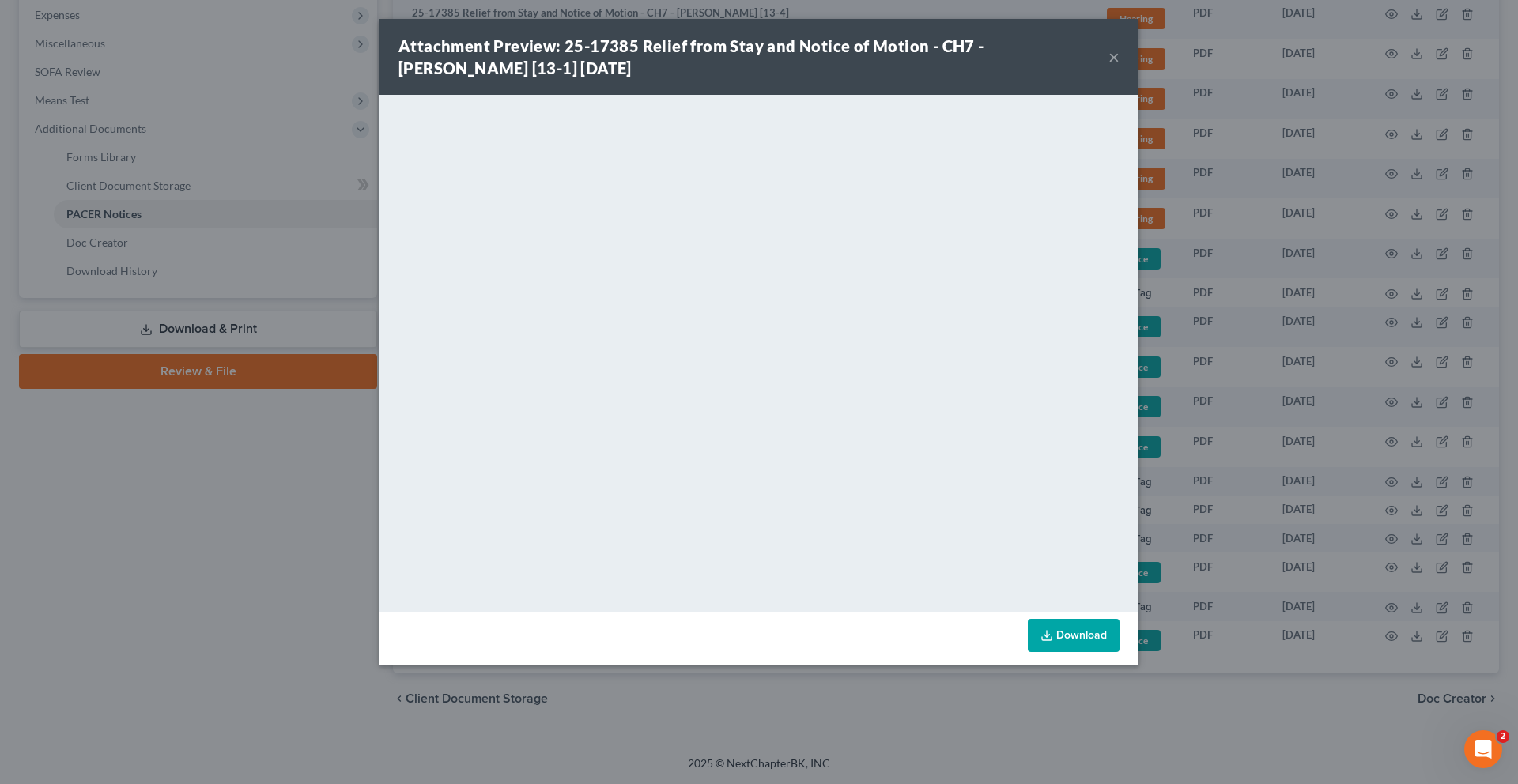
click at [1119, 67] on button "×" at bounding box center [1113, 56] width 11 height 19
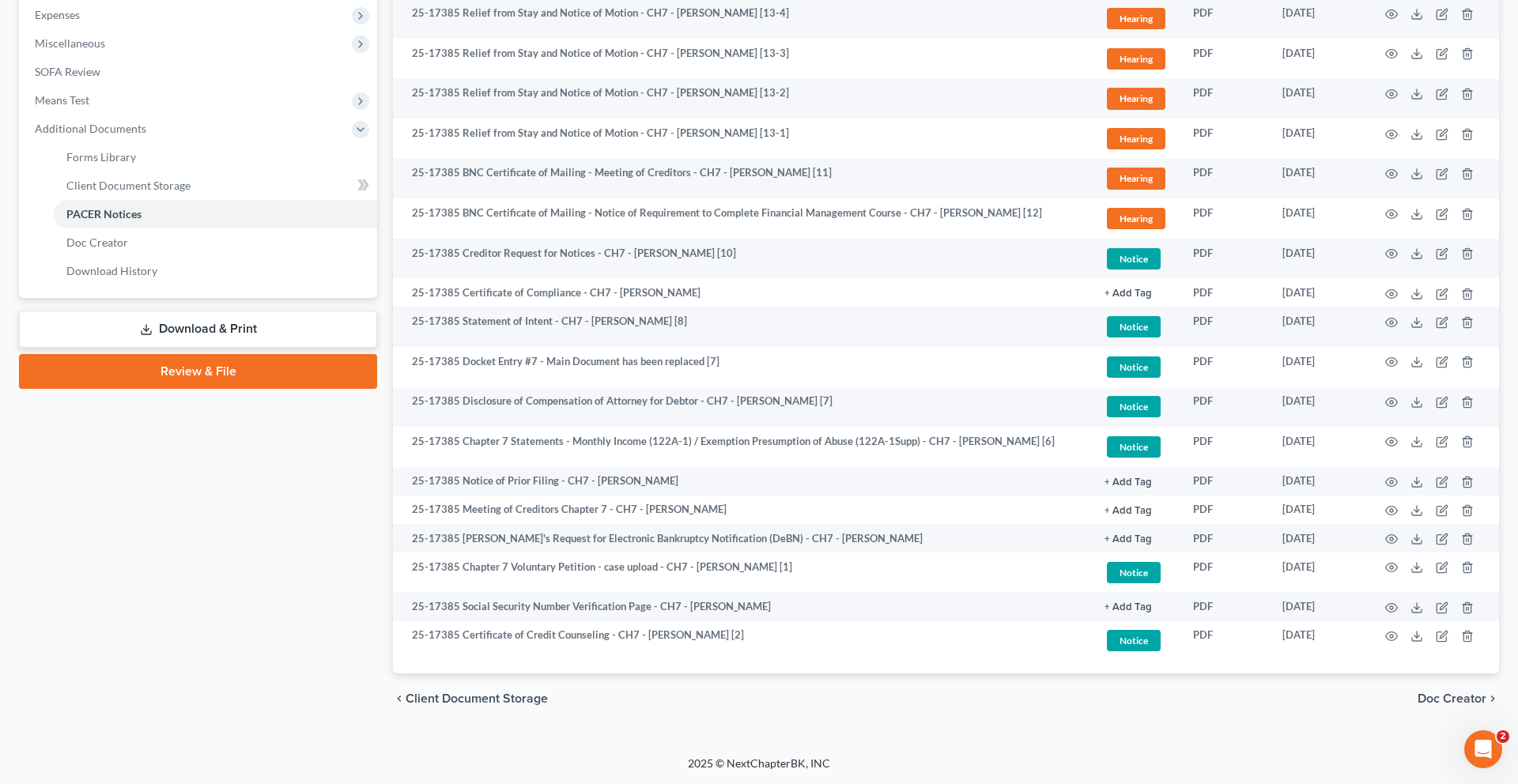
scroll to position [624, 0]
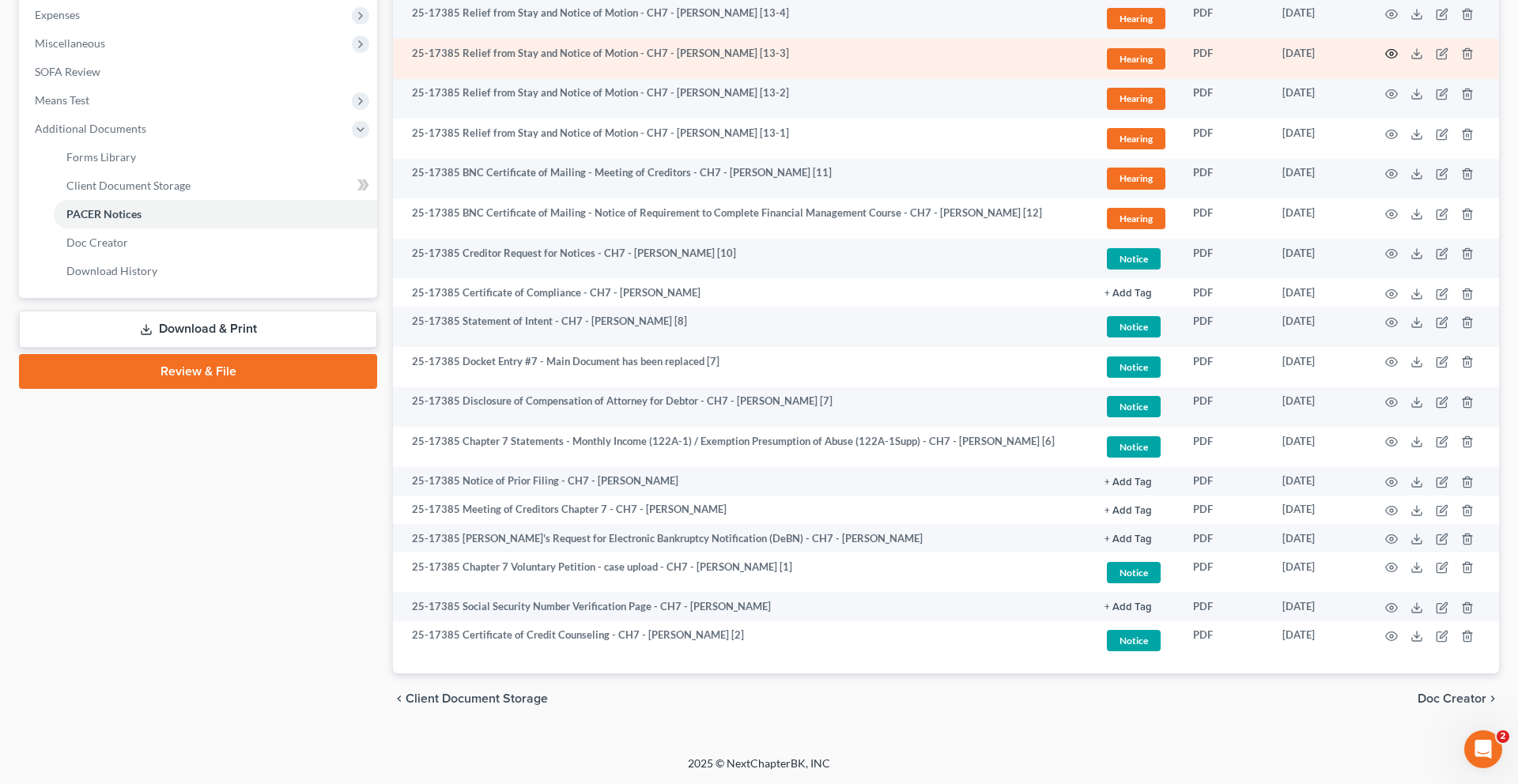
click at [1385, 60] on icon "button" at bounding box center [1391, 53] width 13 height 13
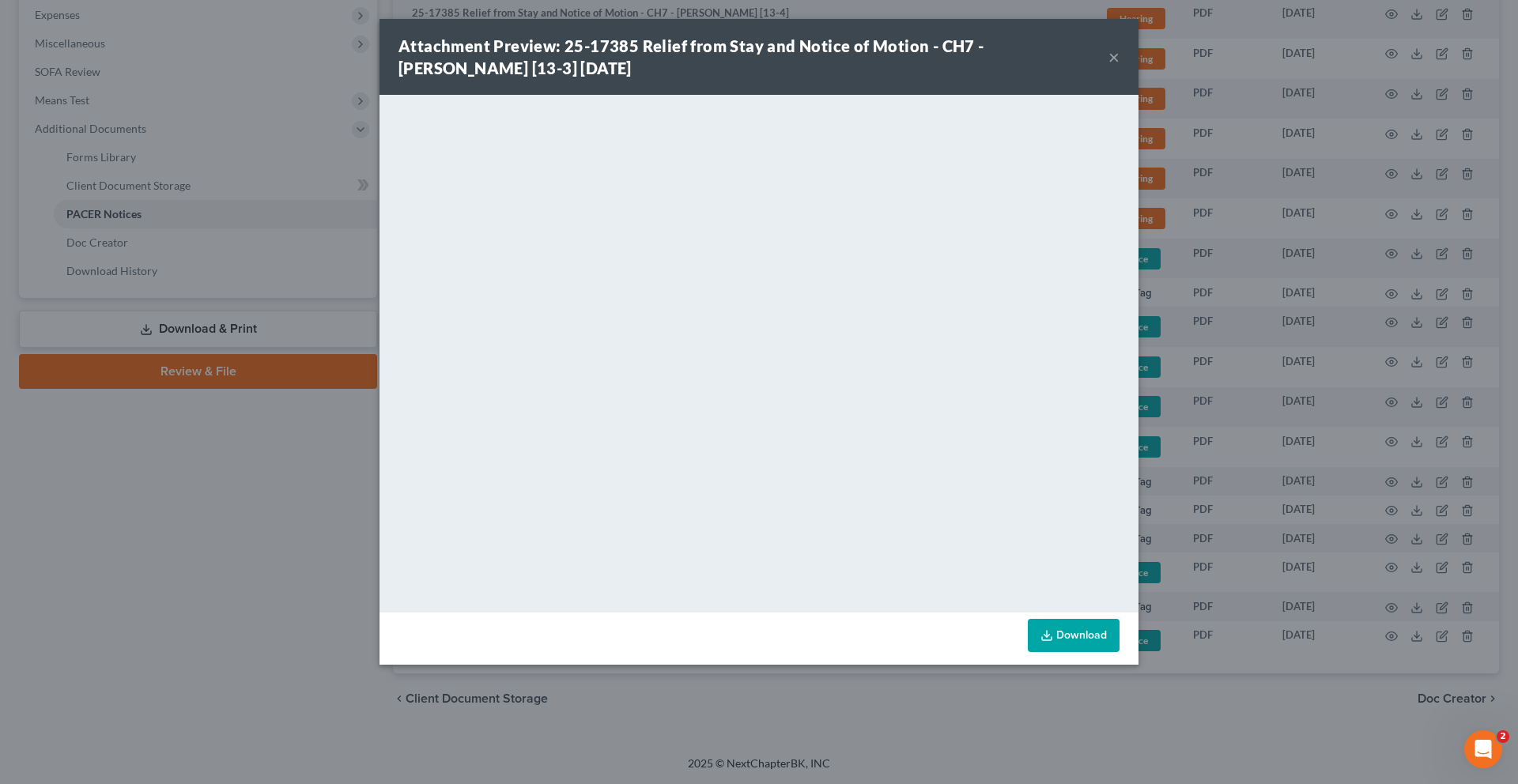
click at [1119, 66] on button "×" at bounding box center [1113, 56] width 11 height 19
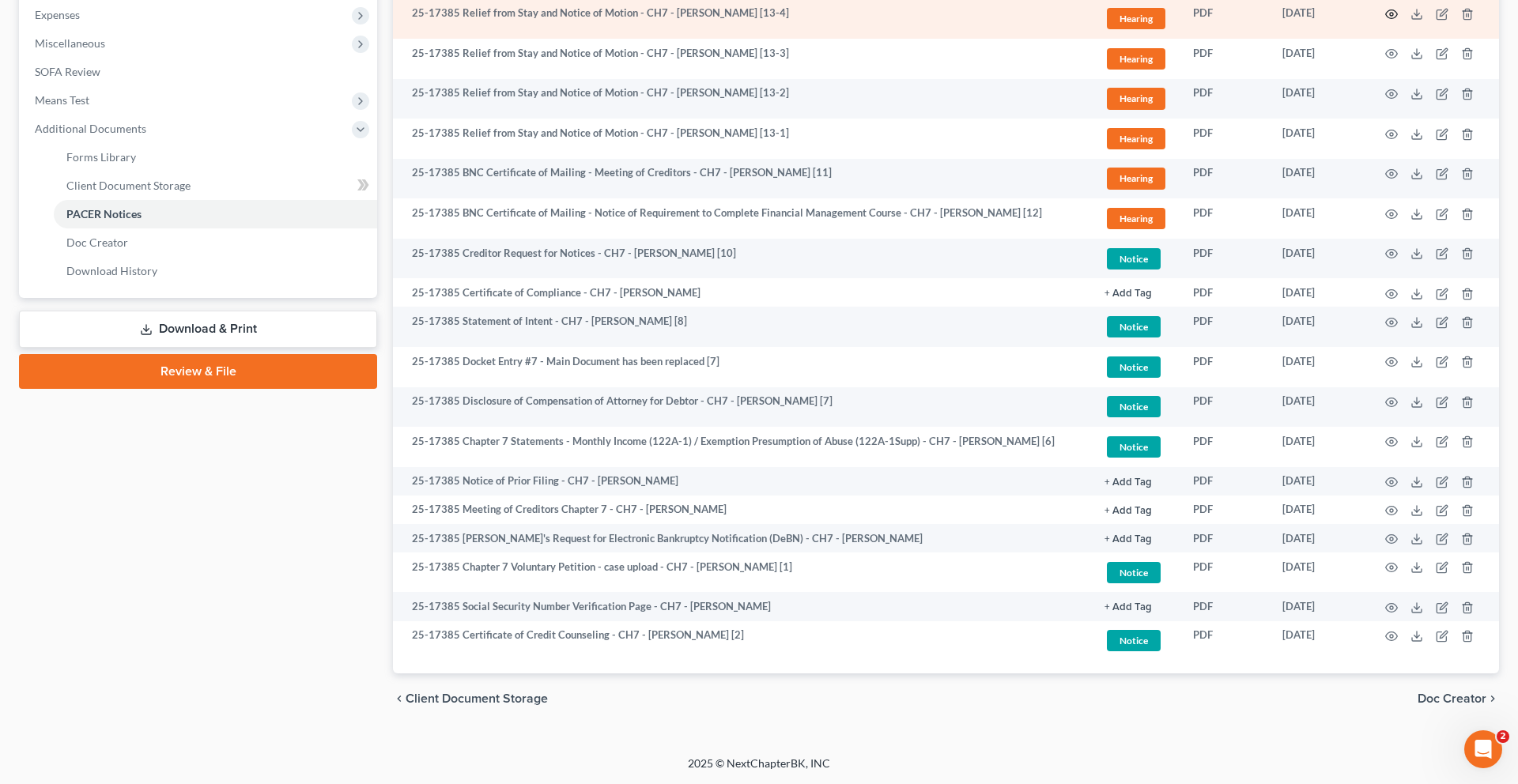
click at [1385, 20] on icon "button" at bounding box center [1391, 13] width 13 height 13
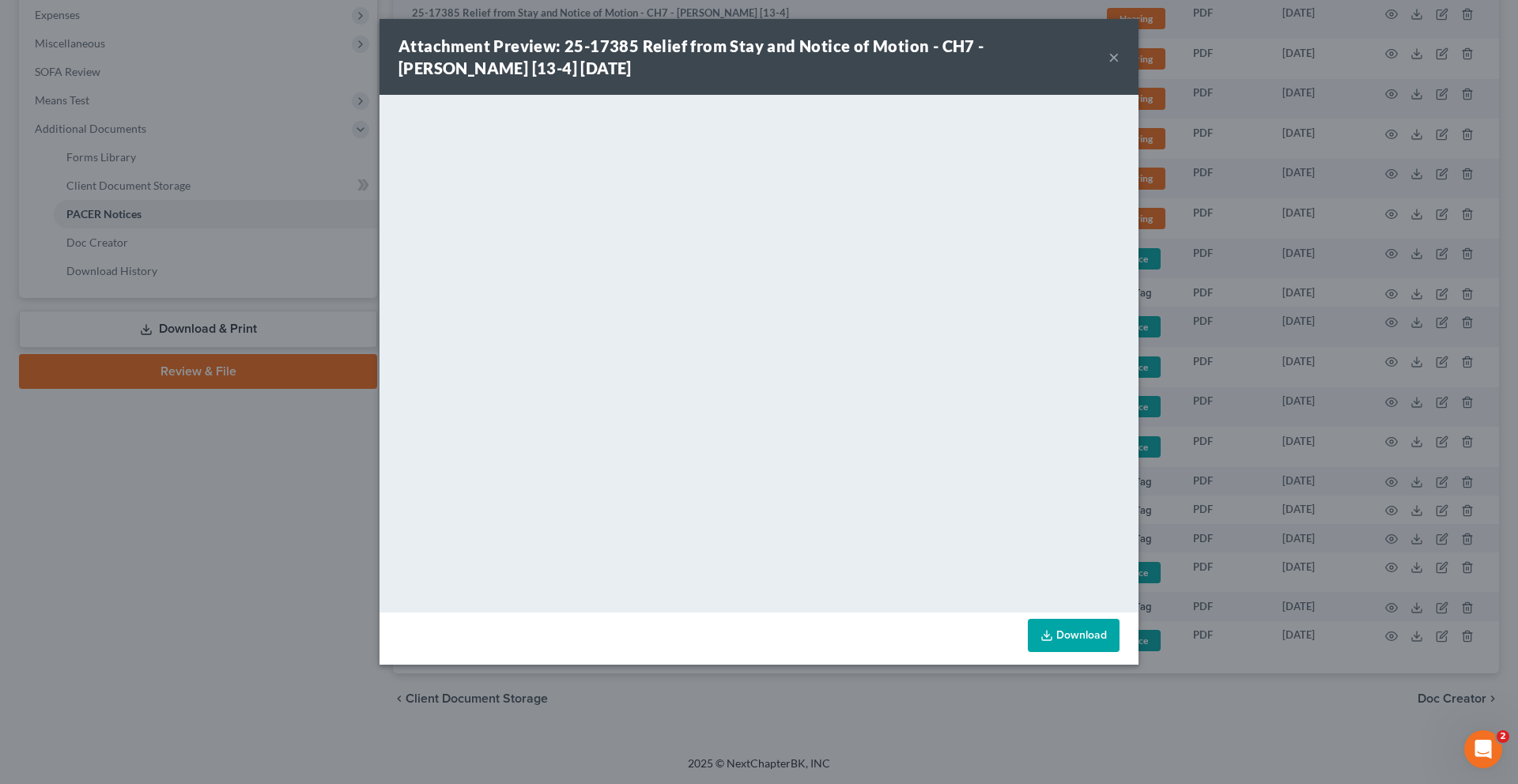
click at [1119, 67] on button "×" at bounding box center [1113, 56] width 11 height 19
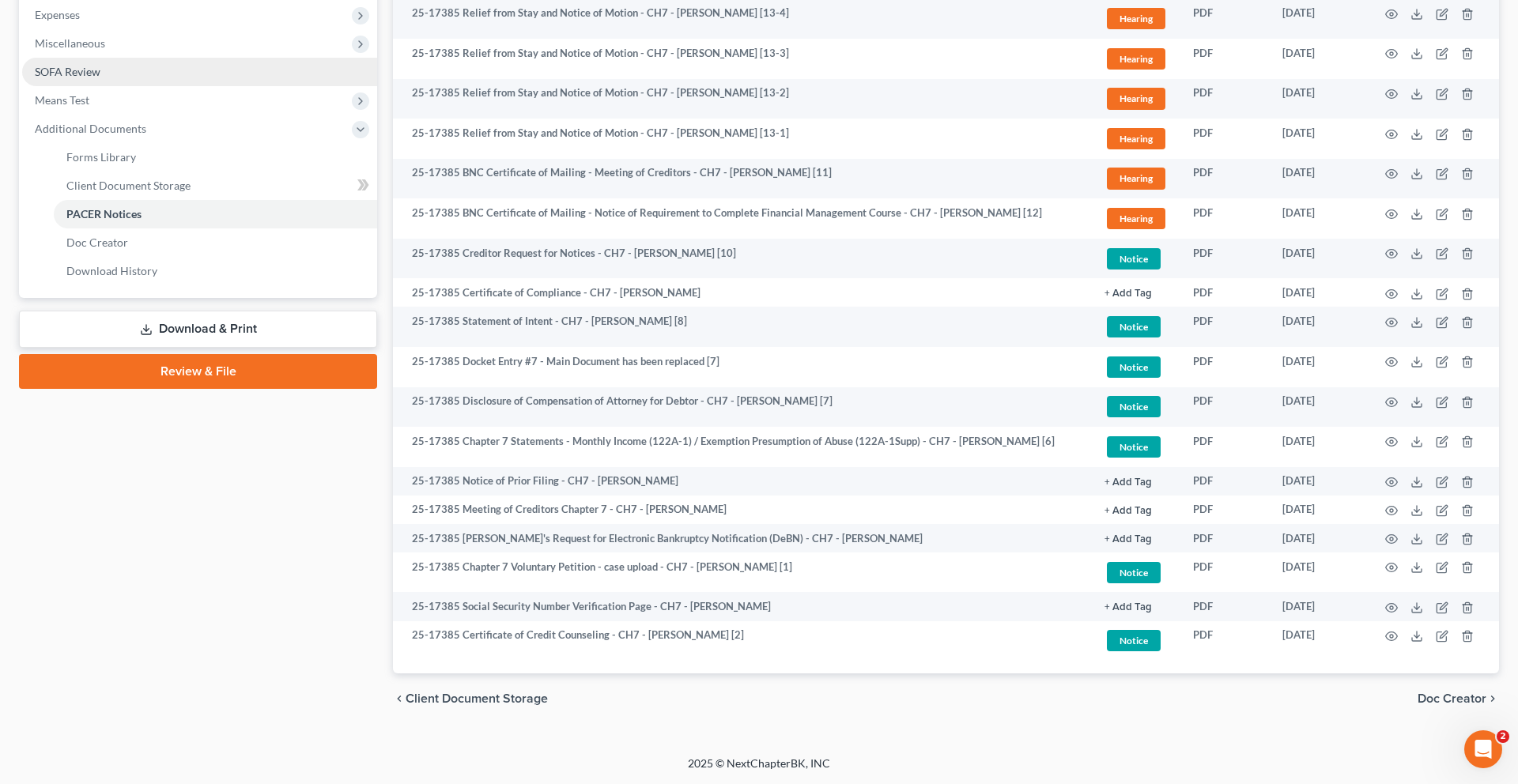
click at [128, 86] on link "SOFA Review" at bounding box center [199, 72] width 355 height 29
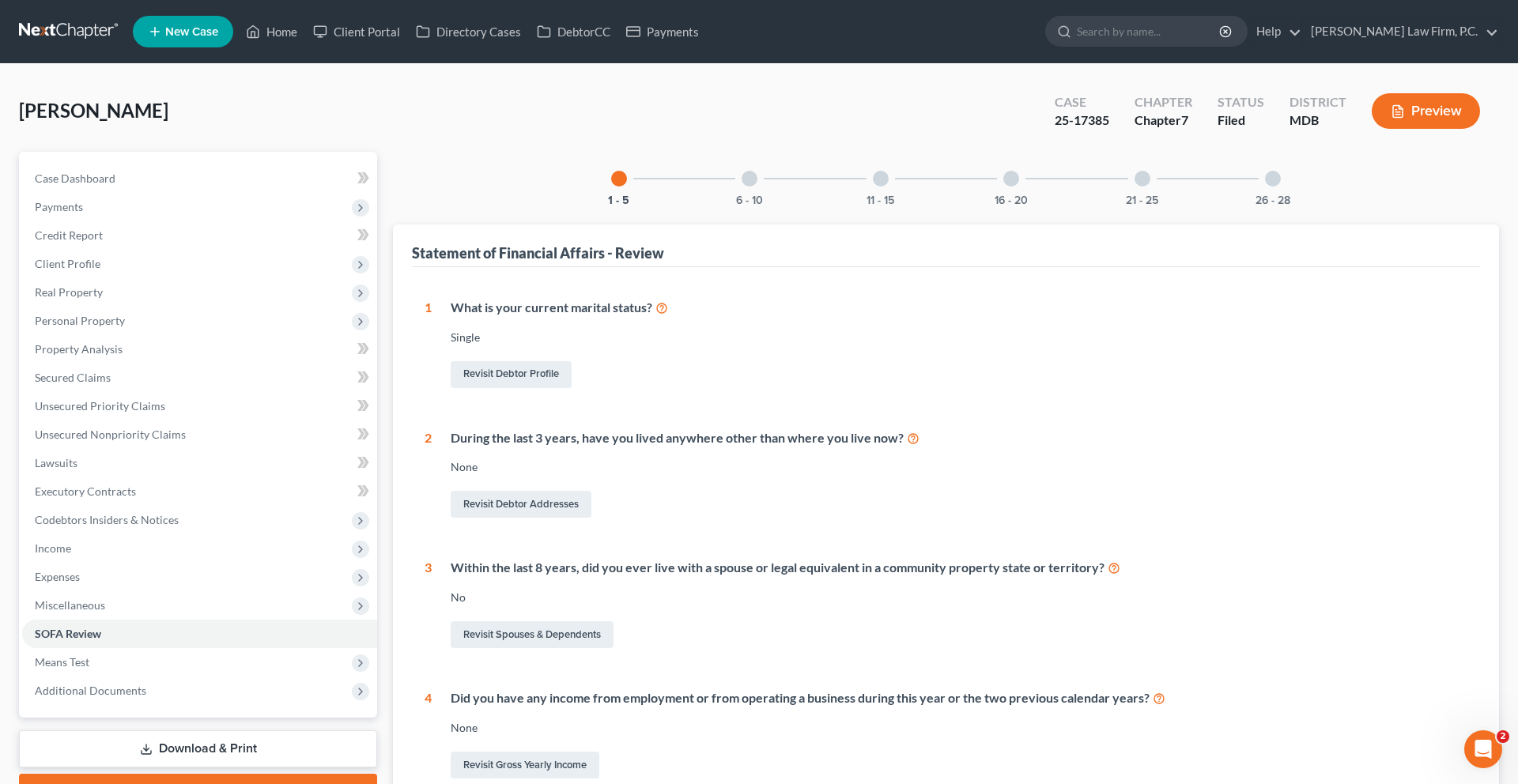
click at [873, 186] on div at bounding box center [880, 178] width 16 height 16
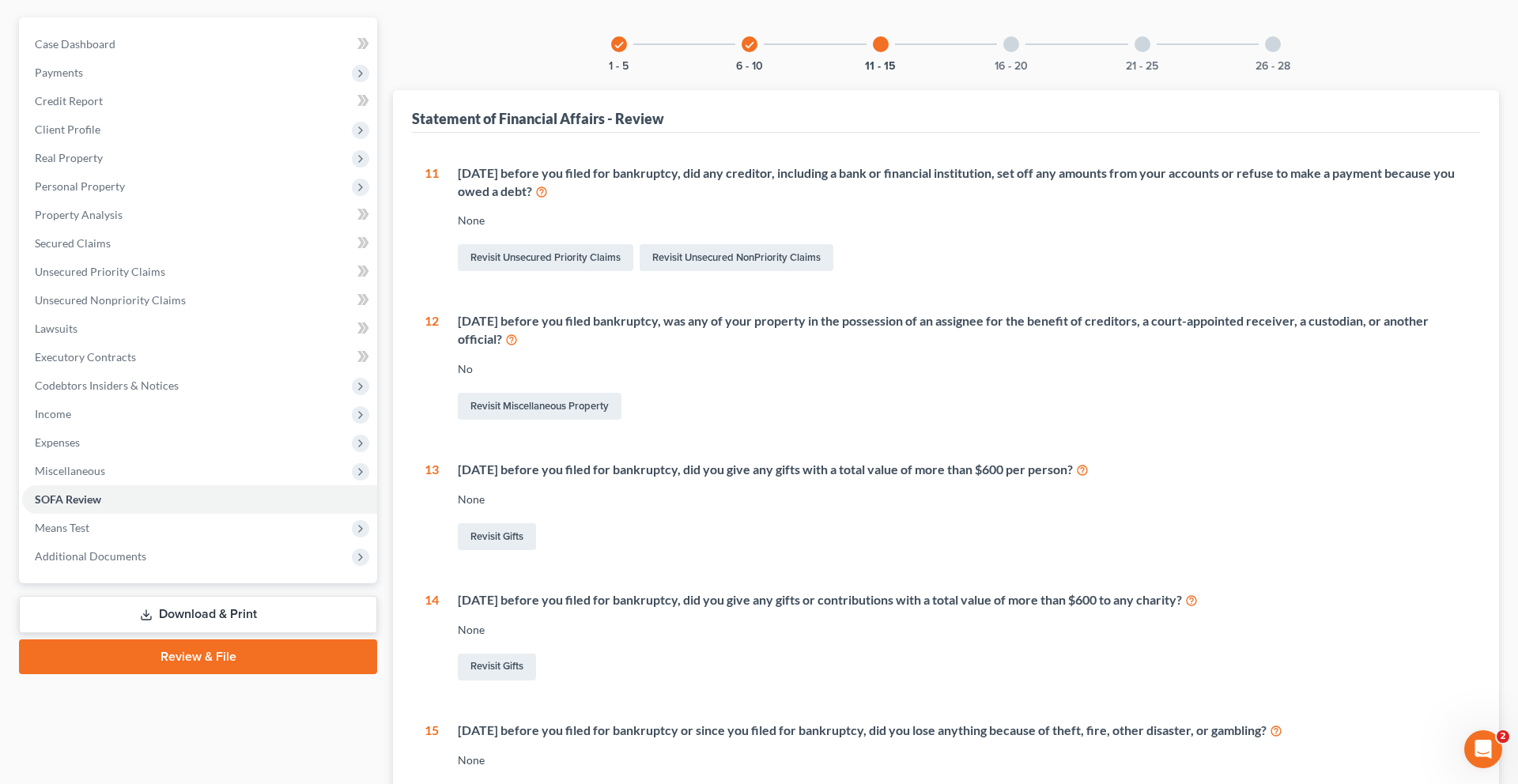
scroll to position [118, 0]
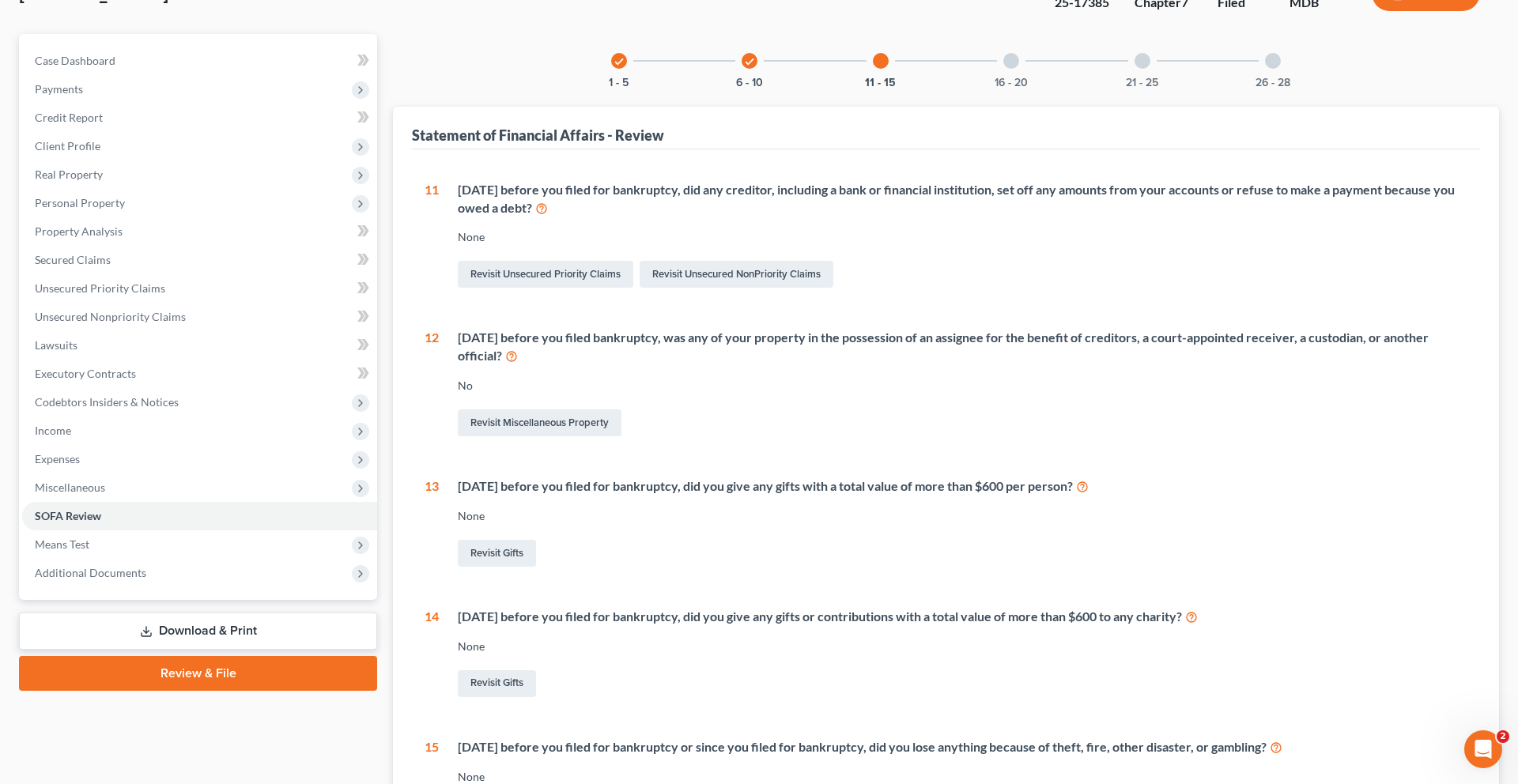
click at [1017, 88] on div "16 - 20" at bounding box center [1011, 61] width 54 height 54
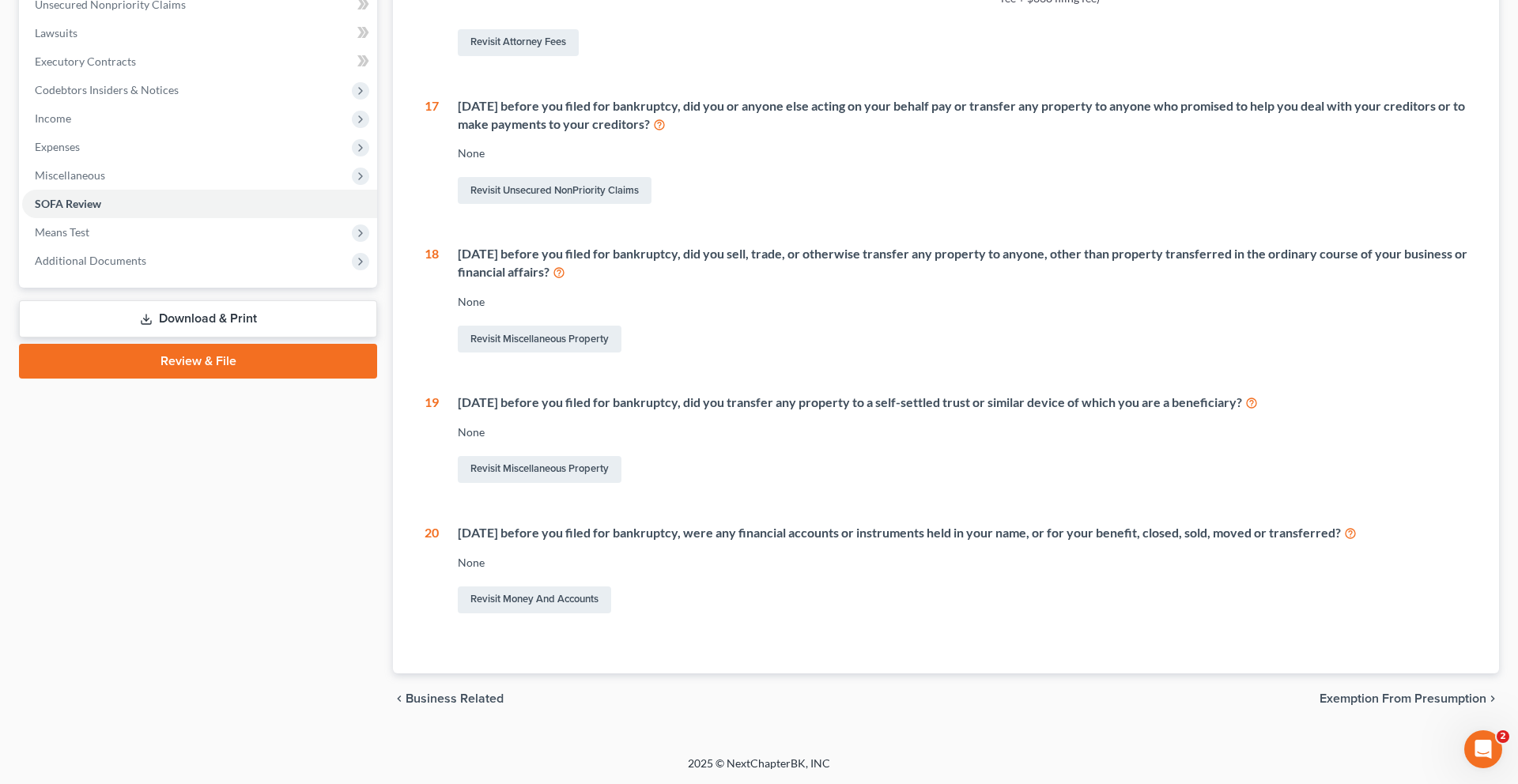
scroll to position [210, 0]
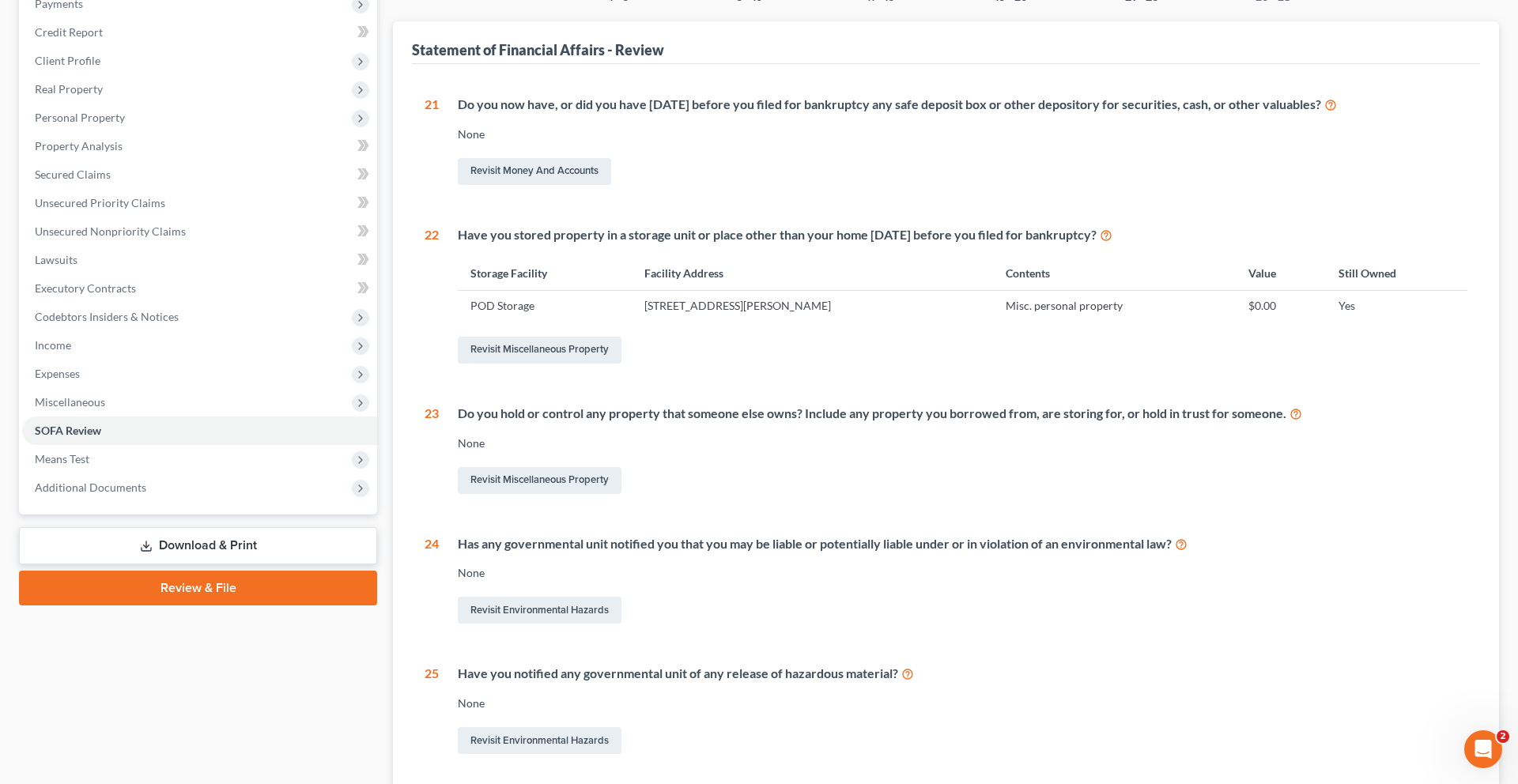
scroll to position [101, 0]
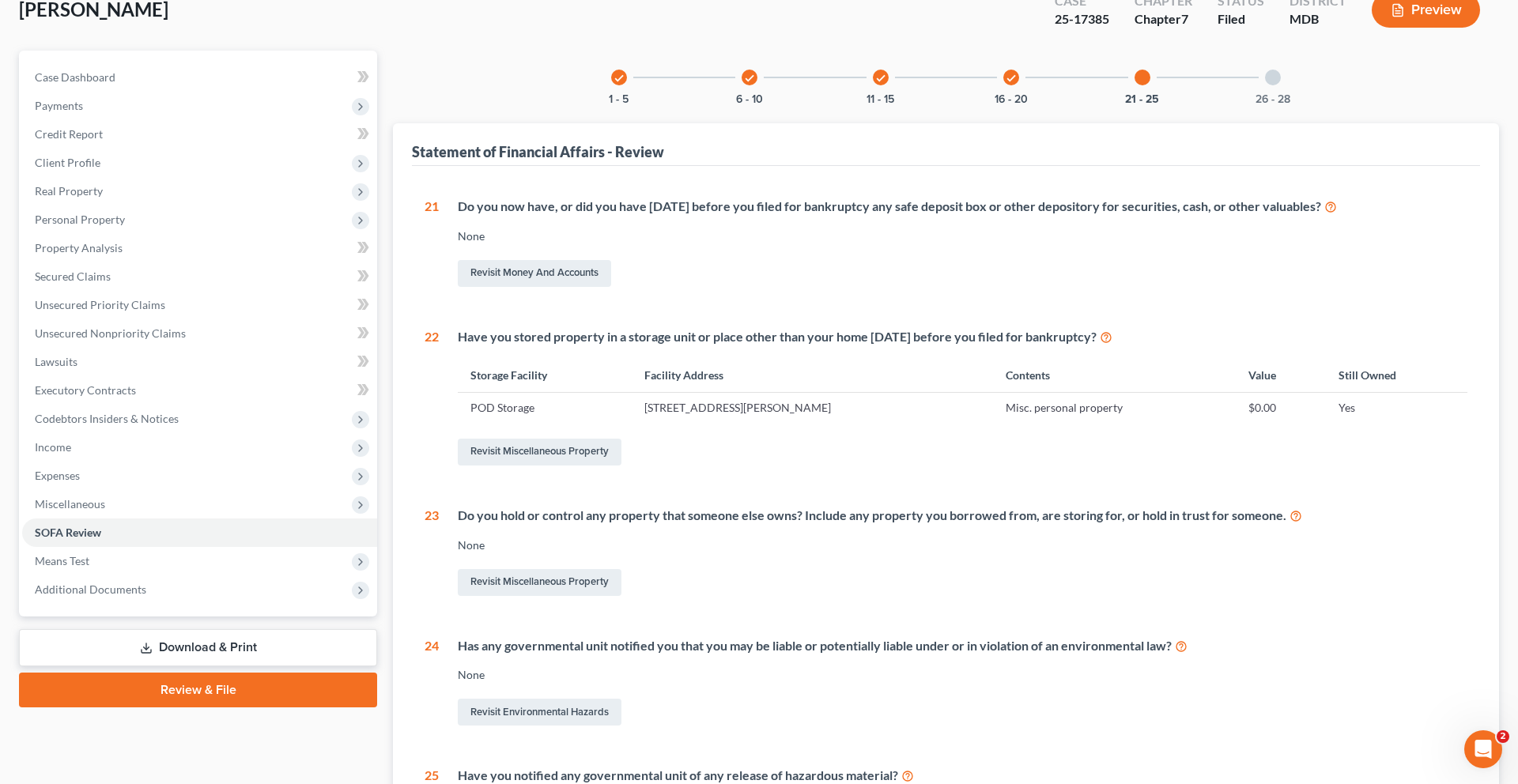
click at [873, 85] on div "check" at bounding box center [880, 77] width 16 height 16
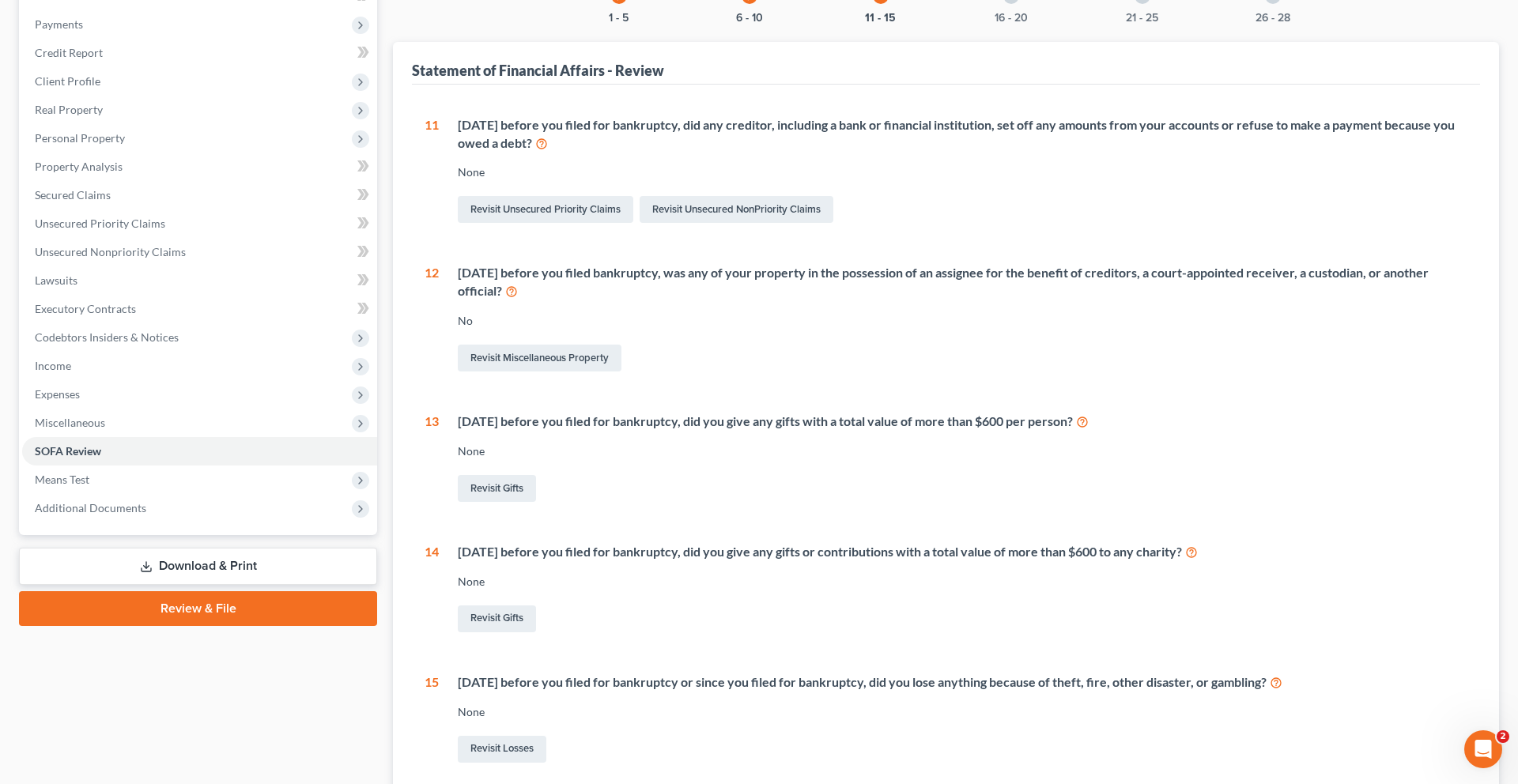
scroll to position [0, 0]
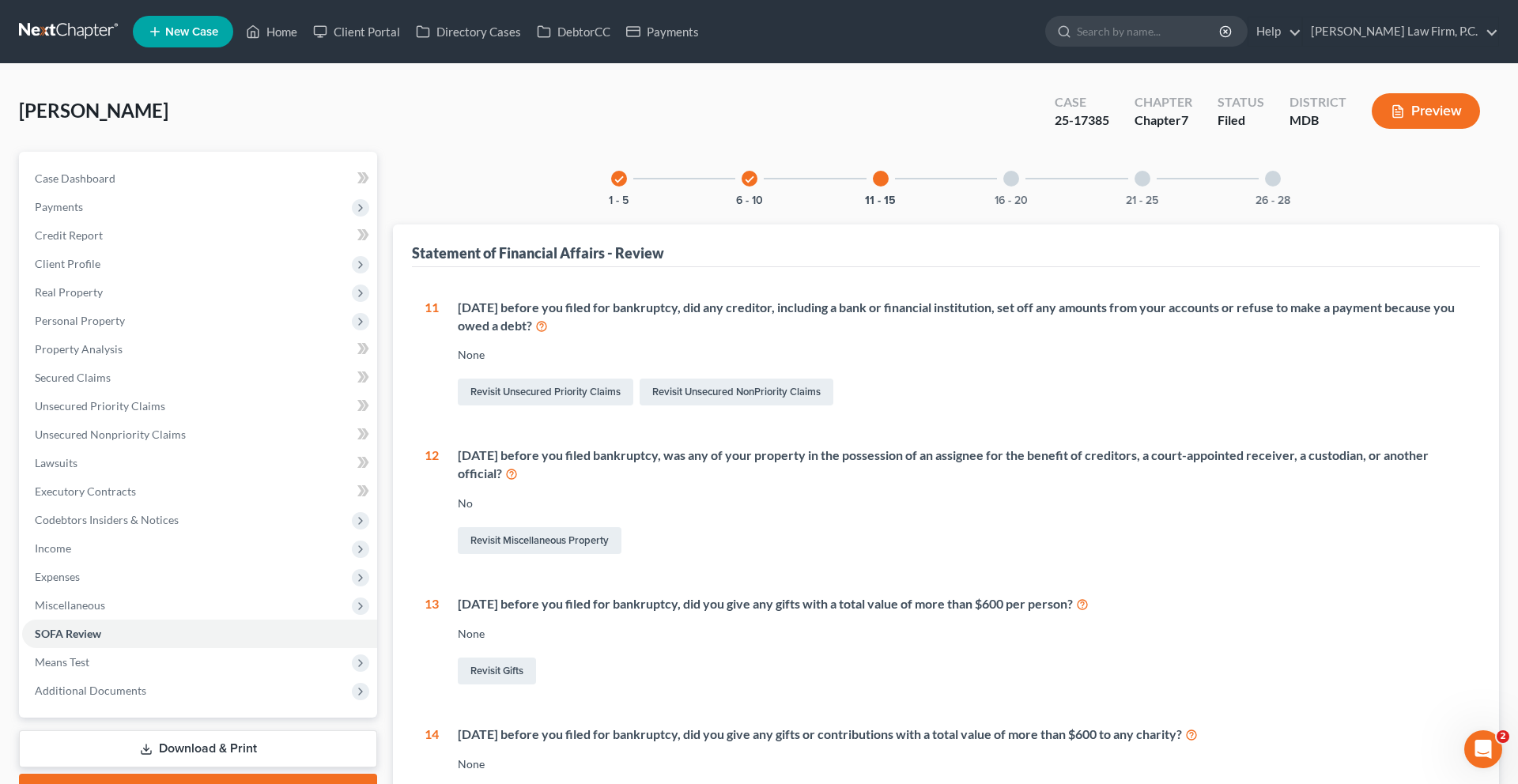
click at [723, 206] on div "check 6 - 10" at bounding box center [750, 179] width 54 height 54
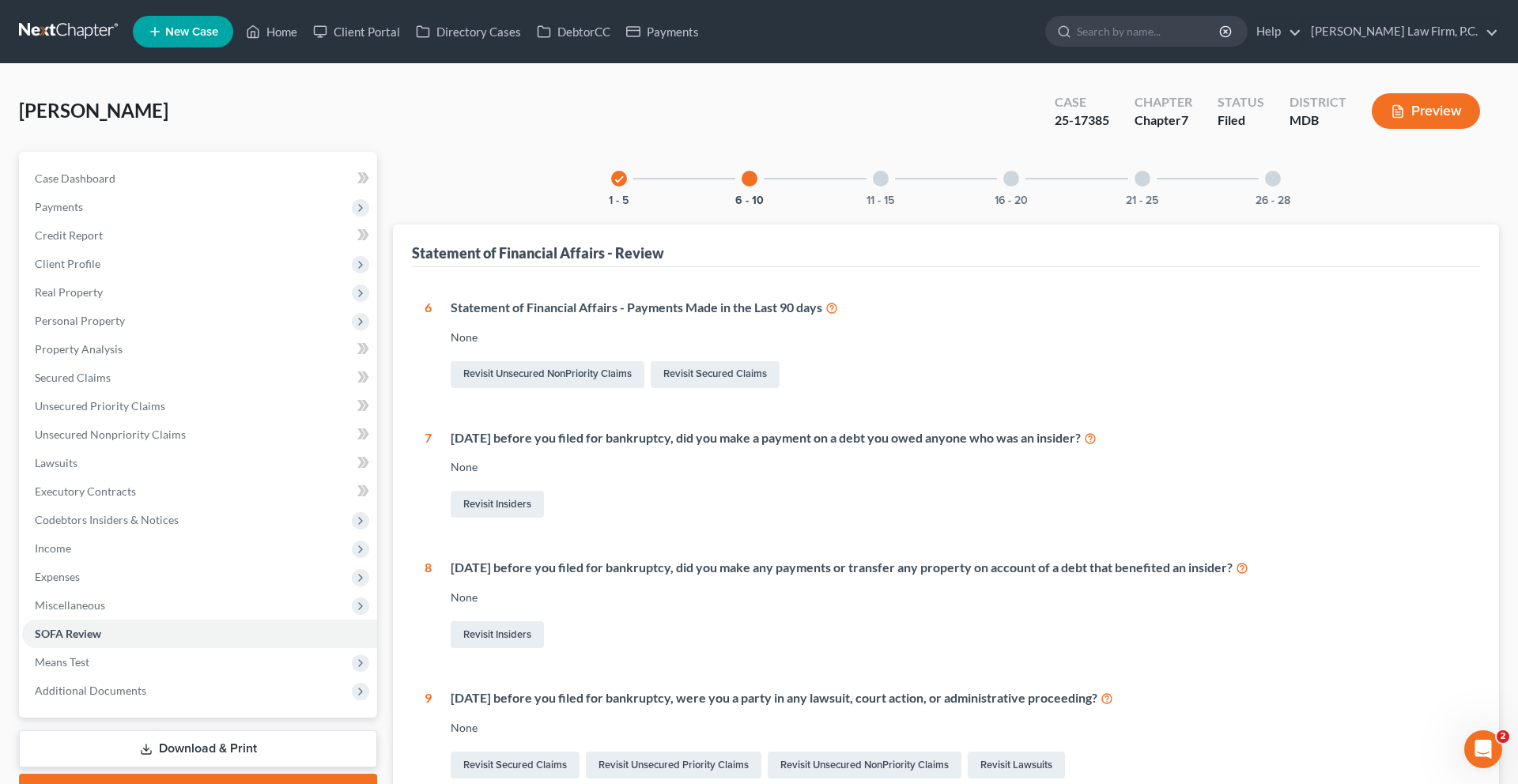
click at [611, 186] on div "check" at bounding box center [619, 178] width 16 height 16
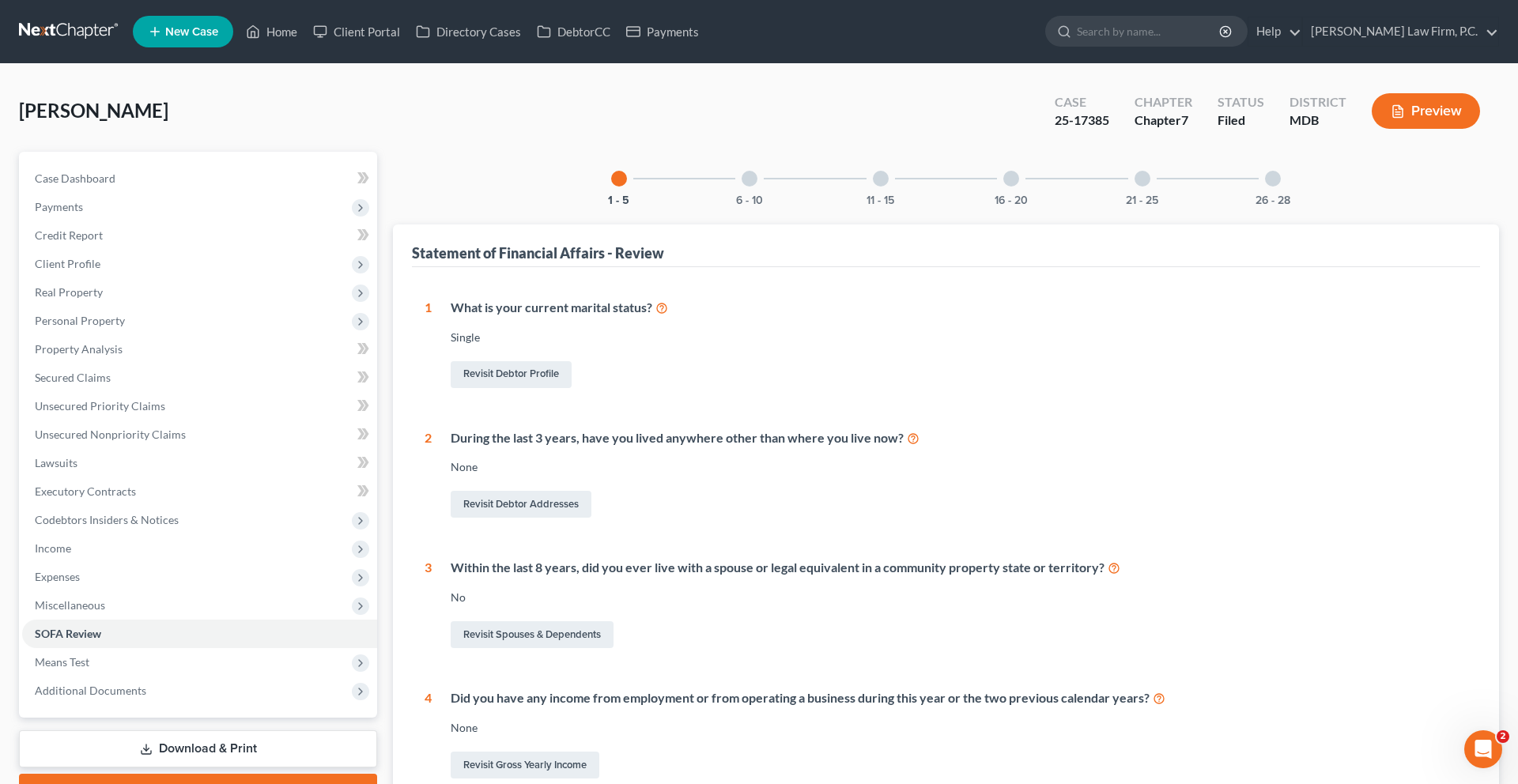
click at [723, 206] on div "6 - 10" at bounding box center [750, 179] width 54 height 54
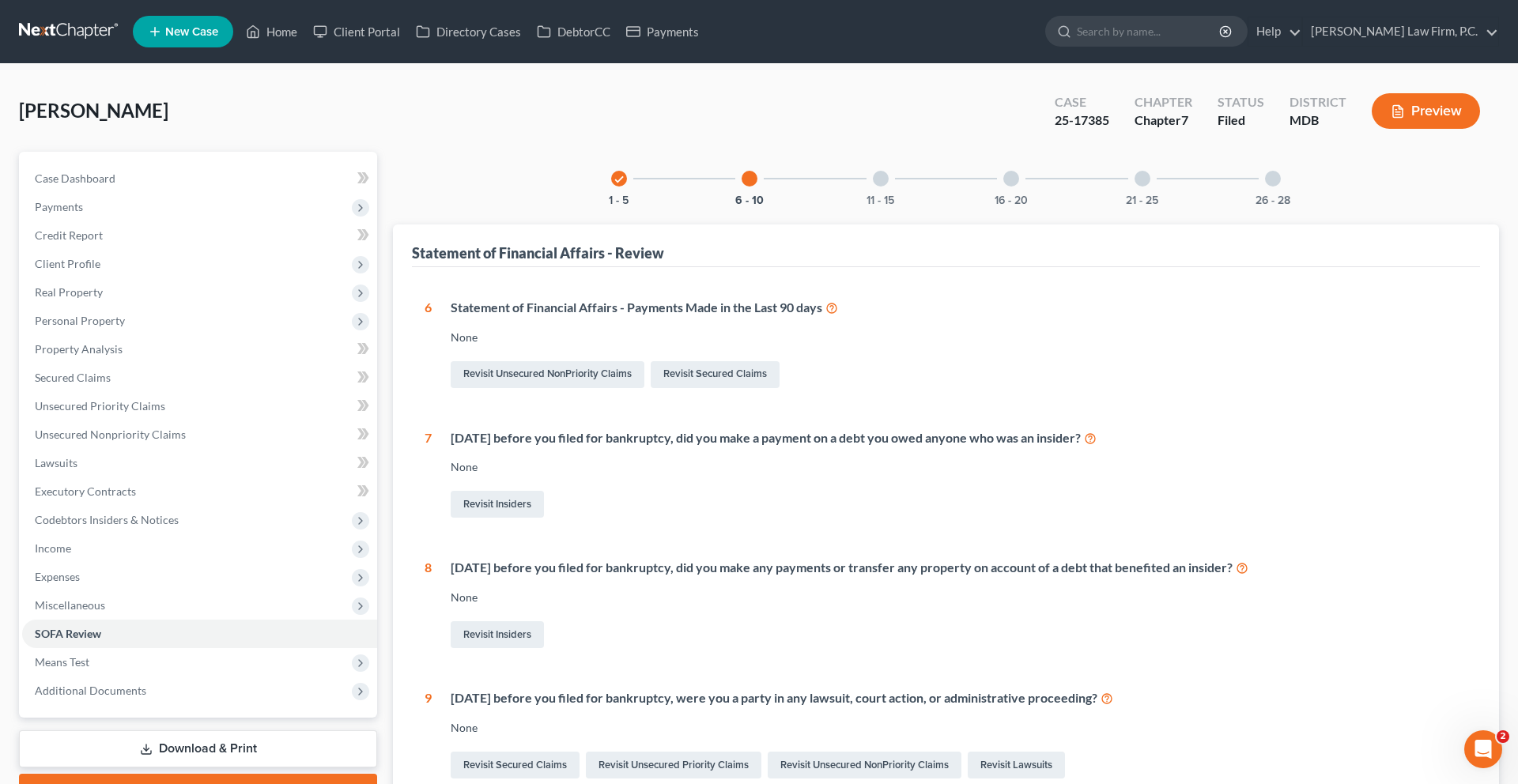
click at [1169, 206] on div "21 - 25" at bounding box center [1143, 179] width 54 height 54
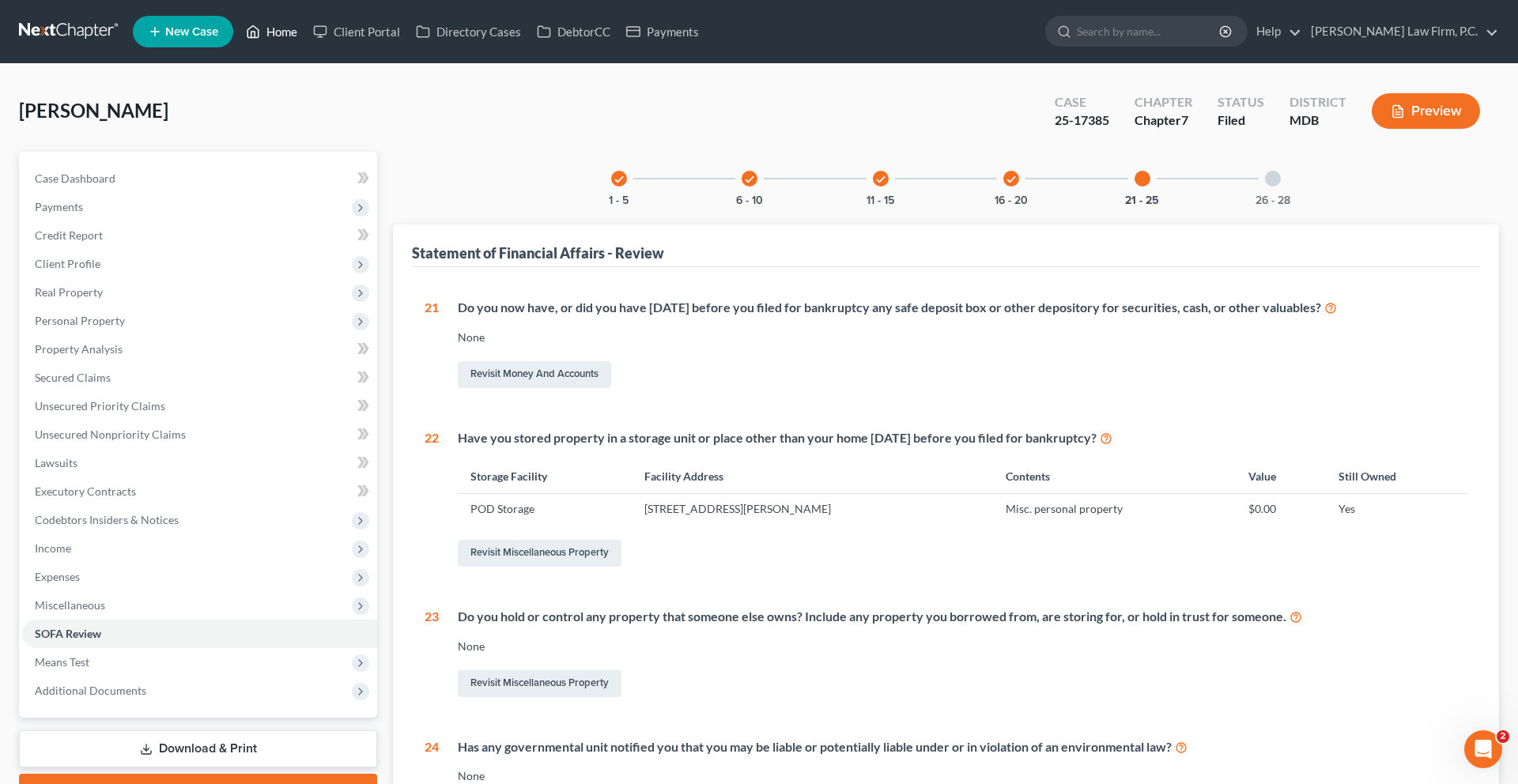
click at [305, 46] on link "Home" at bounding box center [272, 32] width 67 height 29
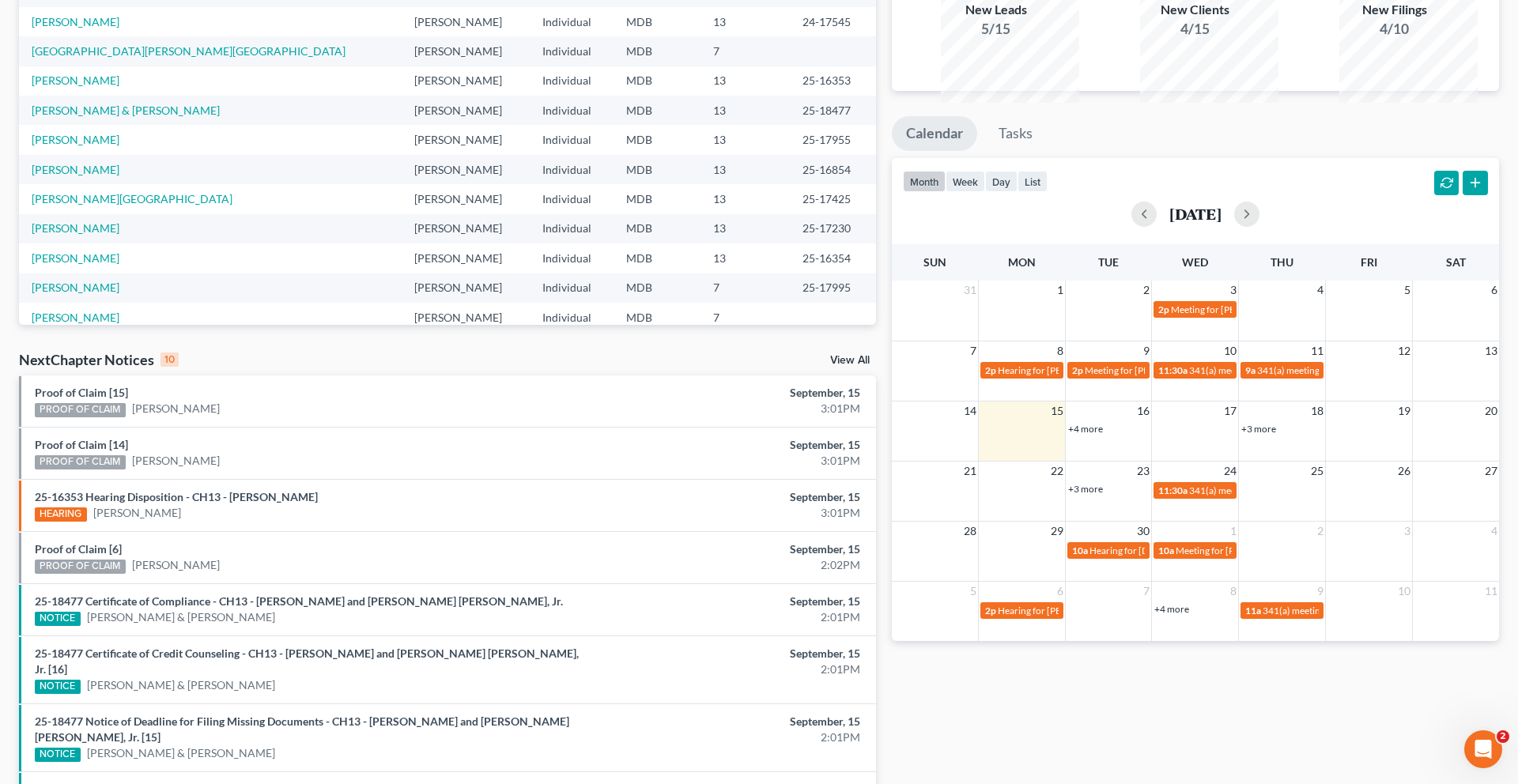
scroll to position [217, 0]
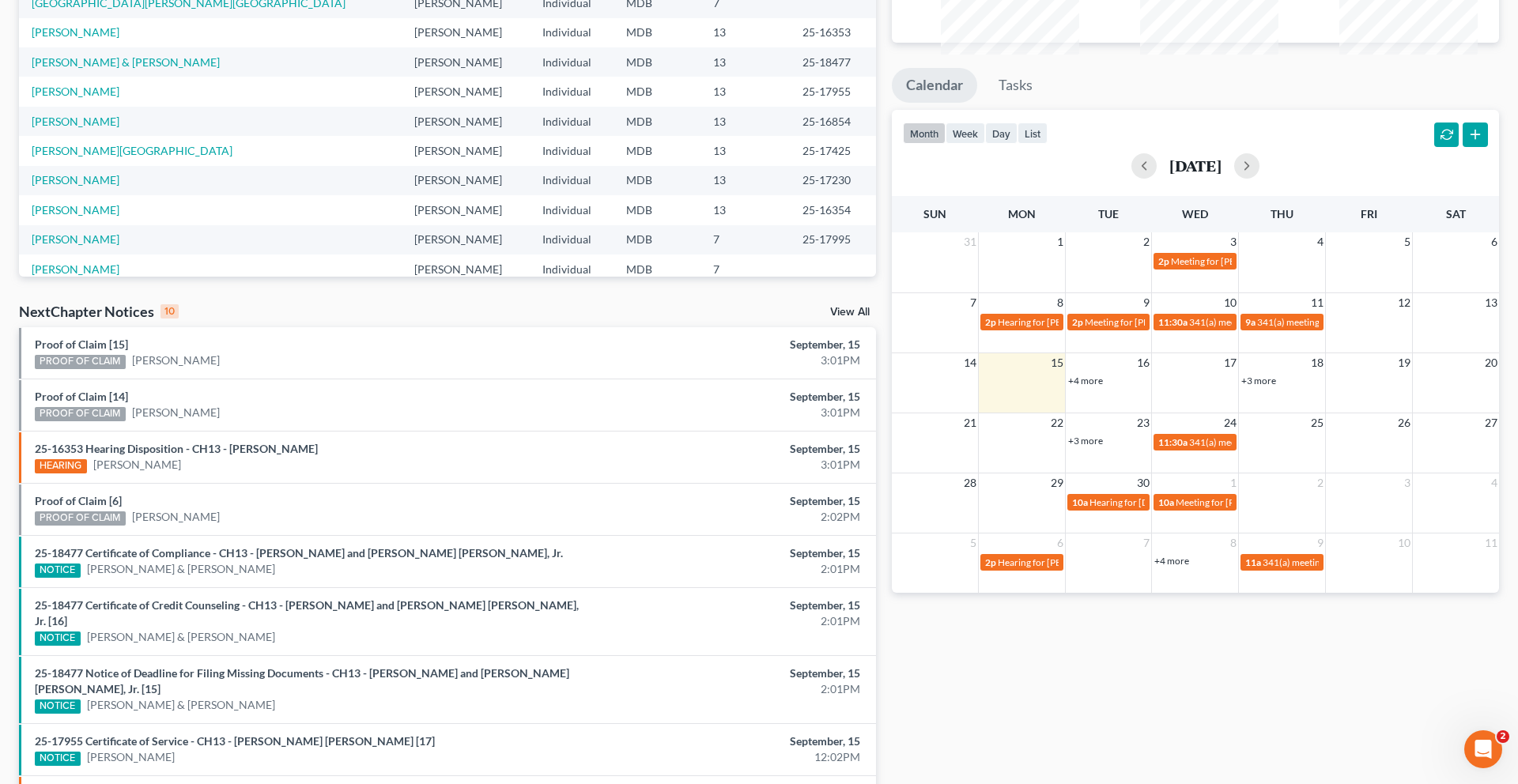
click at [1084, 386] on link "+4 more" at bounding box center [1085, 380] width 35 height 12
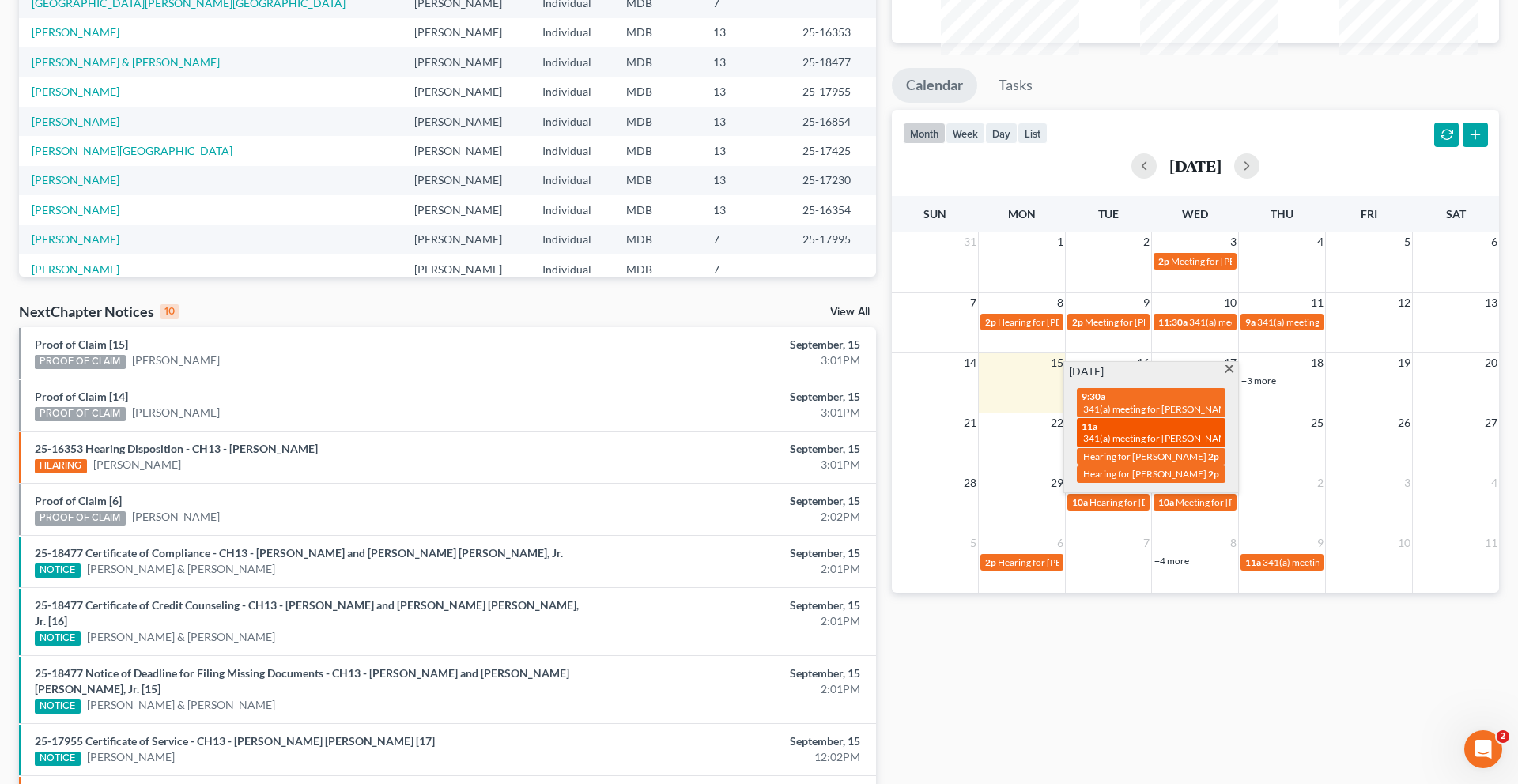
click at [1140, 445] on div "11a 341(a) meeting for [PERSON_NAME]" at bounding box center [1150, 432] width 139 height 24
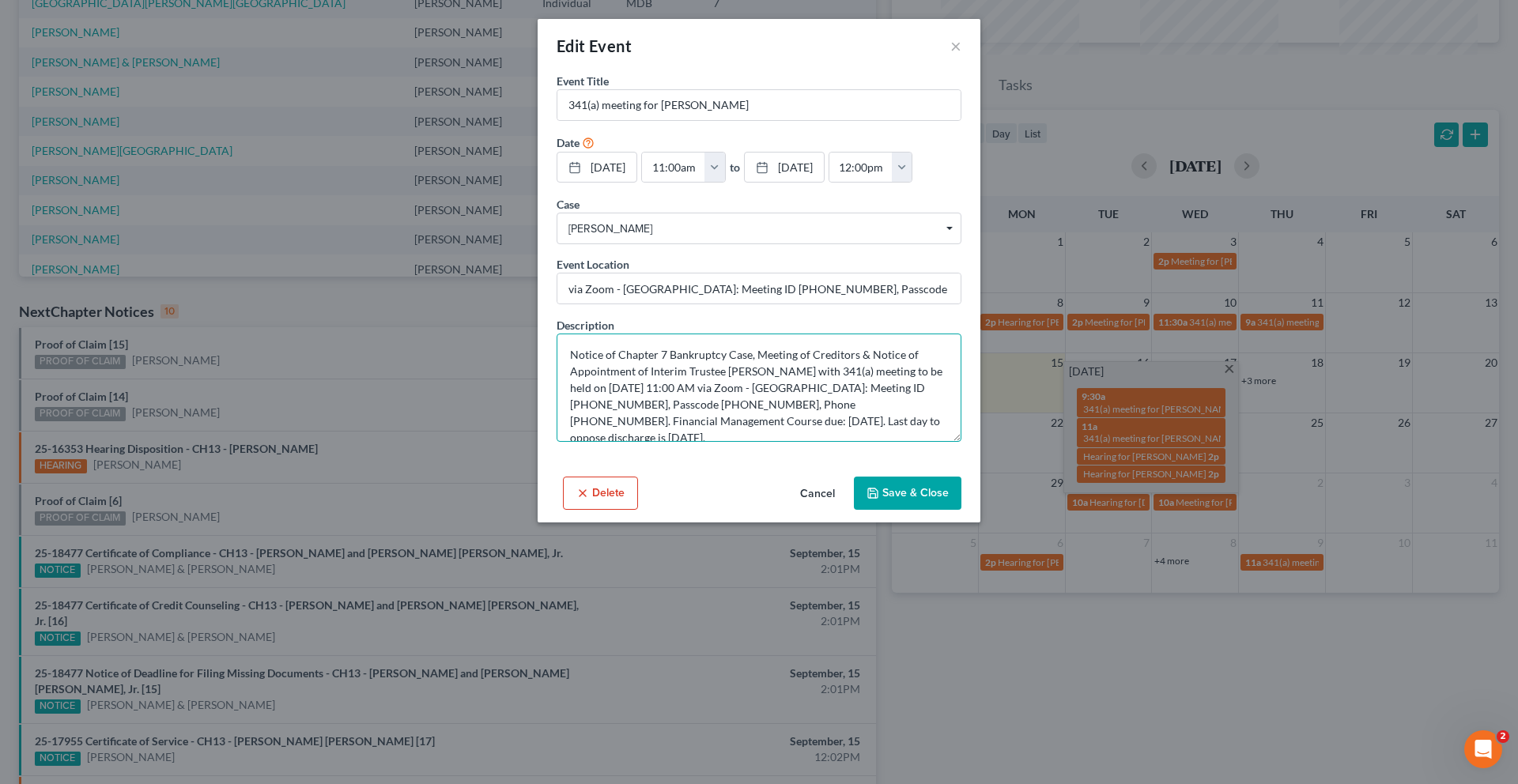
drag, startPoint x: 825, startPoint y: 474, endPoint x: 663, endPoint y: 492, distance: 163.0
click at [663, 442] on textarea "Notice of Chapter 7 Bankruptcy Case, Meeting of Creditors & Notice of Appointme…" at bounding box center [759, 388] width 405 height 108
click at [961, 55] on button "×" at bounding box center [955, 46] width 11 height 19
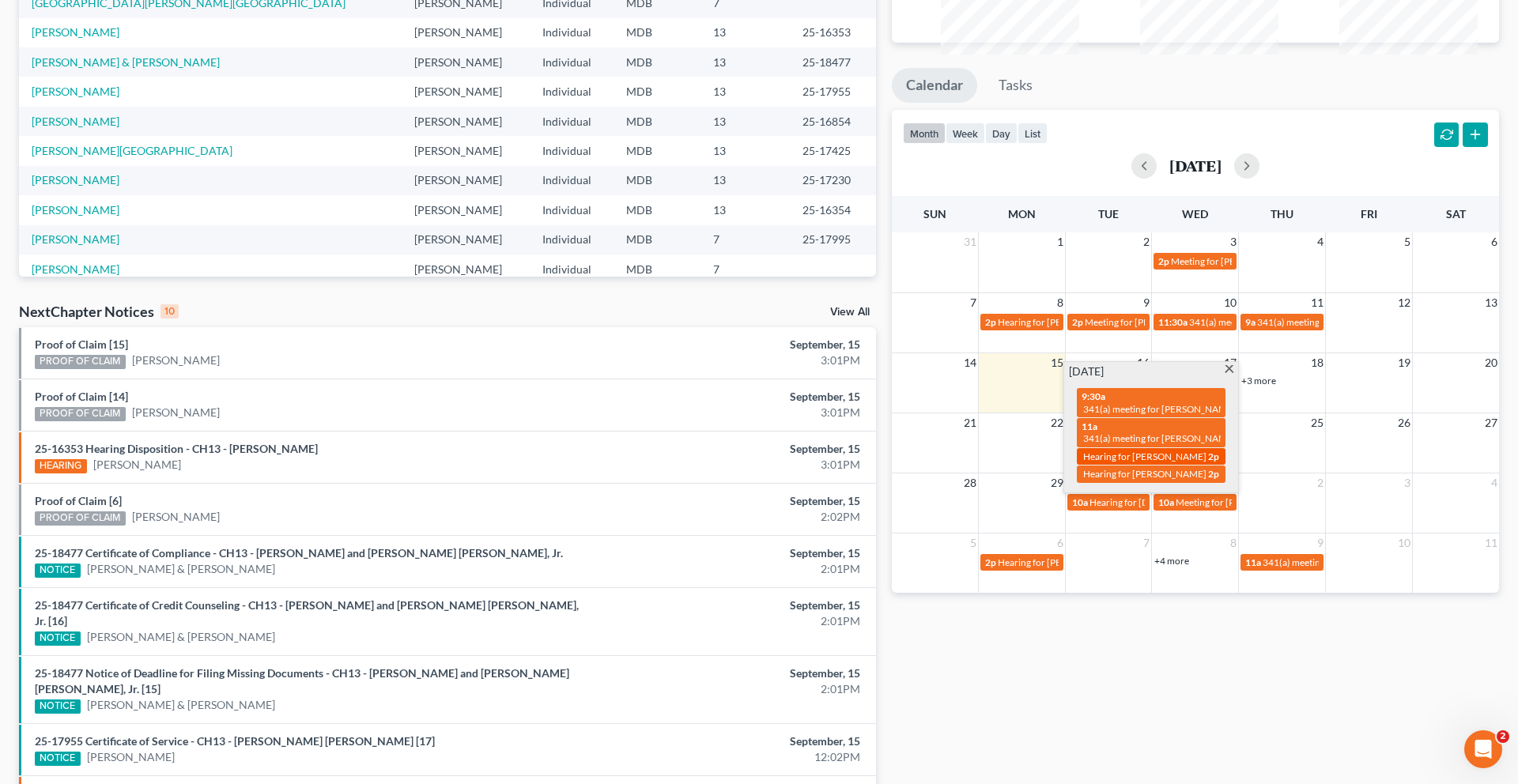
click at [1170, 462] on span "Hearing for [PERSON_NAME]" at bounding box center [1144, 456] width 123 height 12
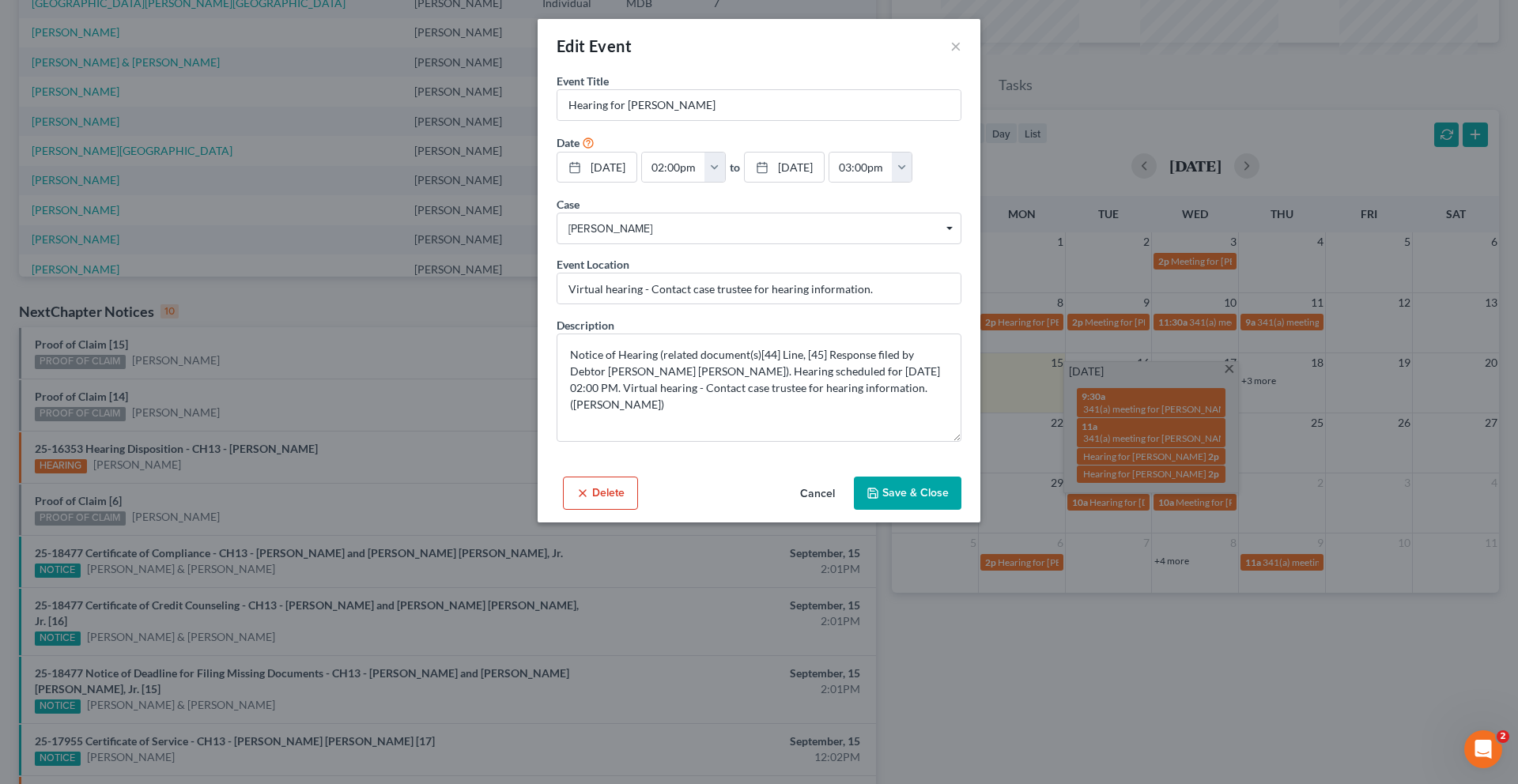
click at [568, 510] on button "Delete" at bounding box center [600, 492] width 75 height 33
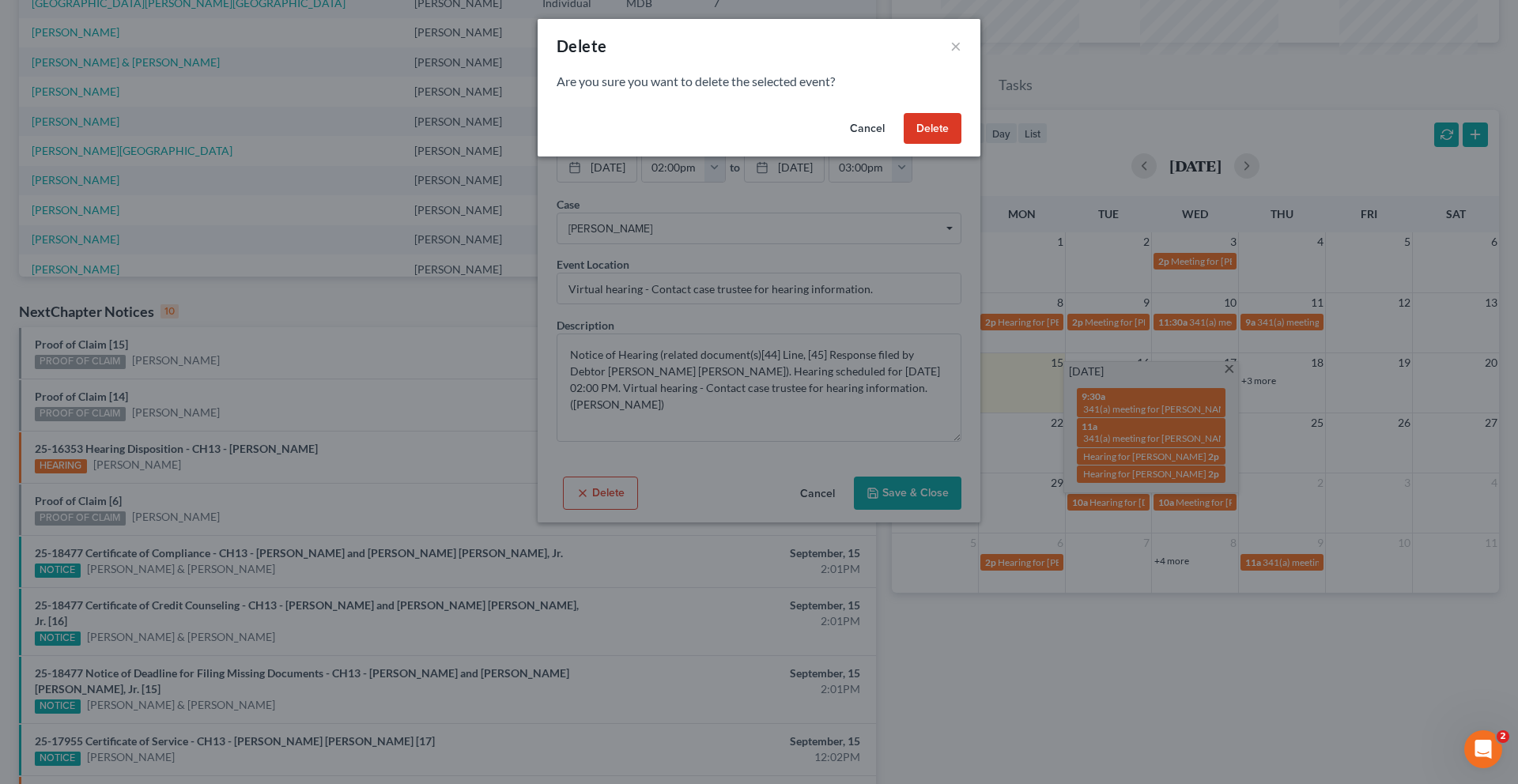
click at [961, 145] on button "Delete" at bounding box center [932, 128] width 57 height 31
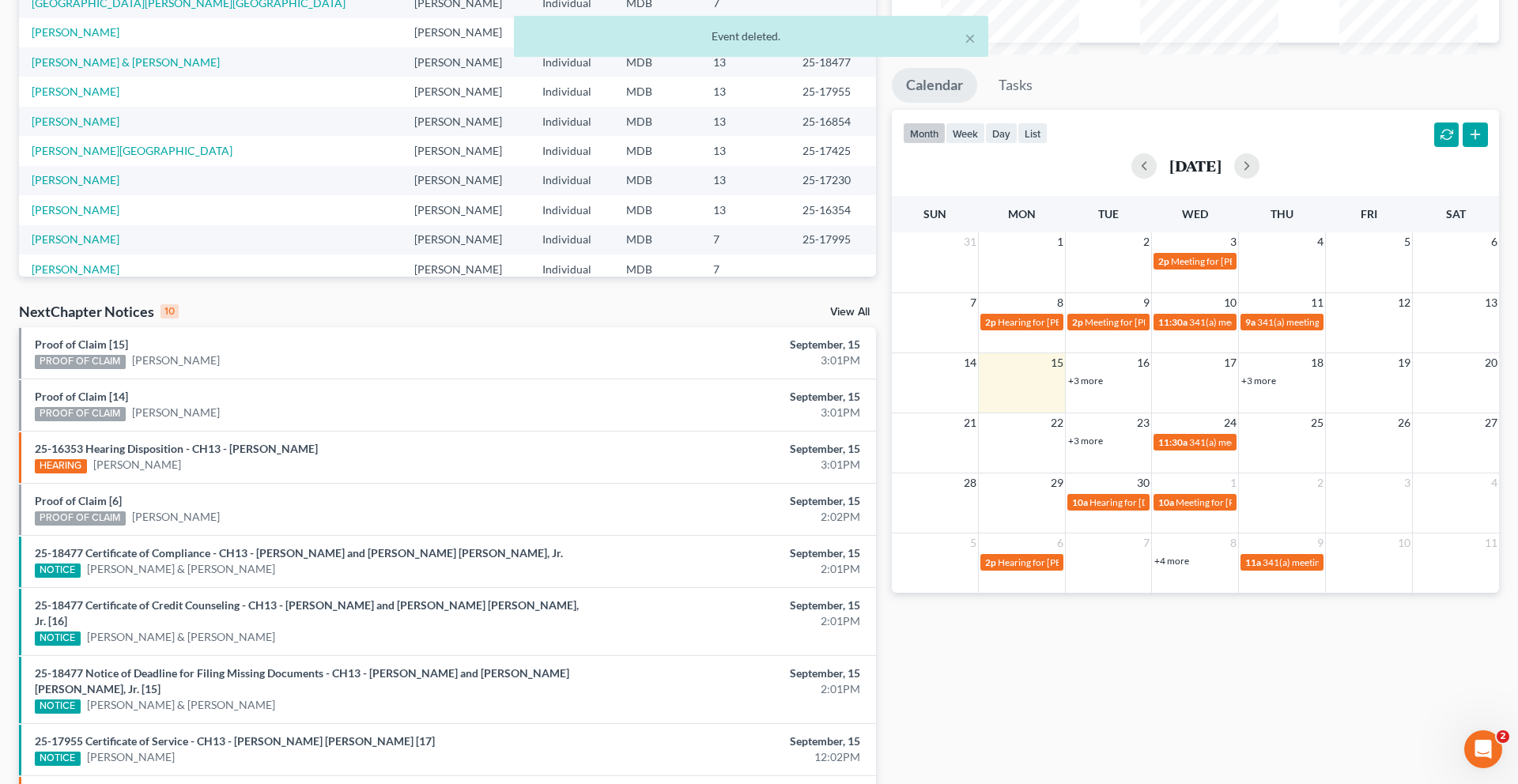
click at [1099, 386] on link "+3 more" at bounding box center [1085, 380] width 35 height 12
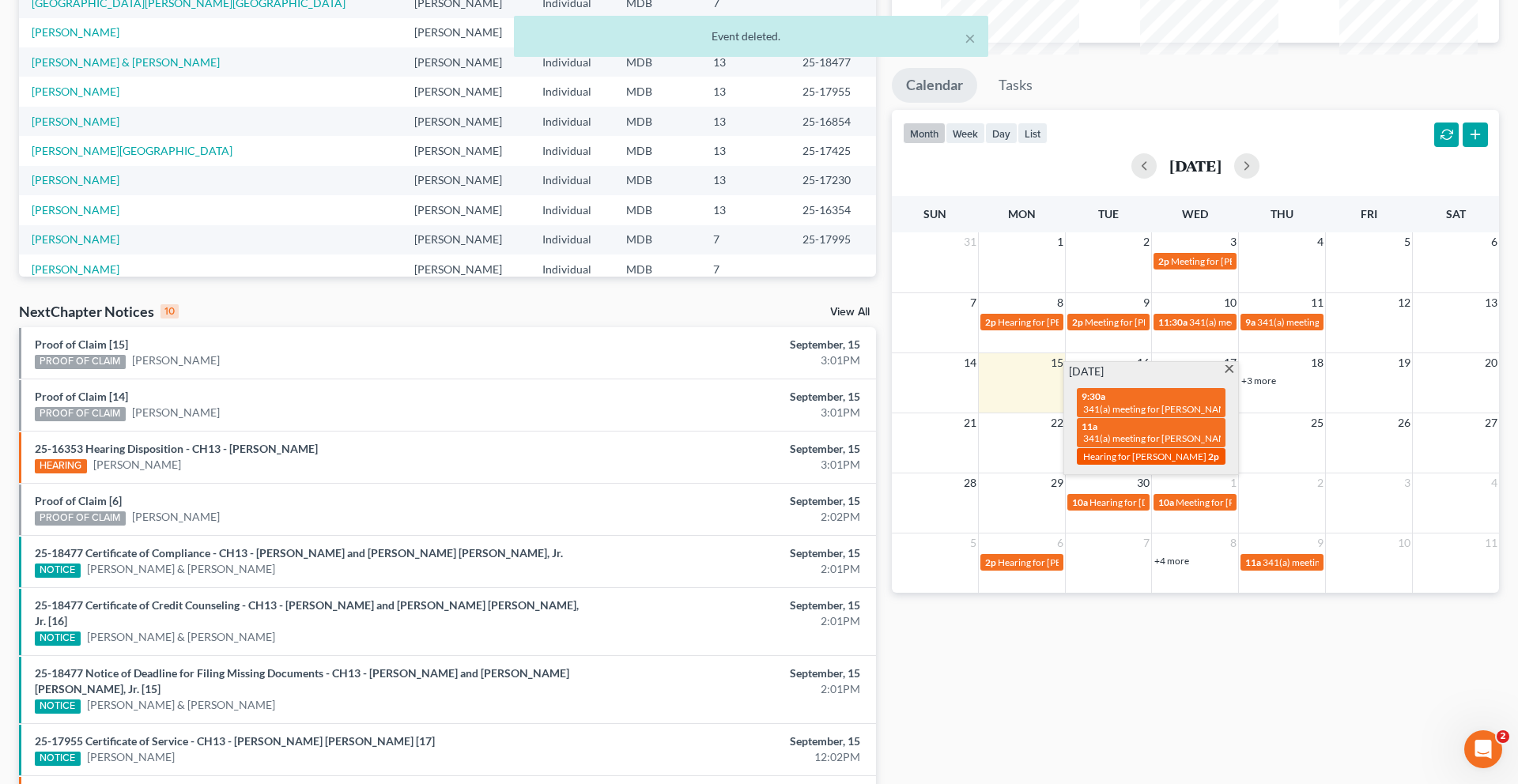
click at [1117, 462] on div "2p Hearing for [PERSON_NAME]" at bounding box center [1150, 456] width 139 height 12
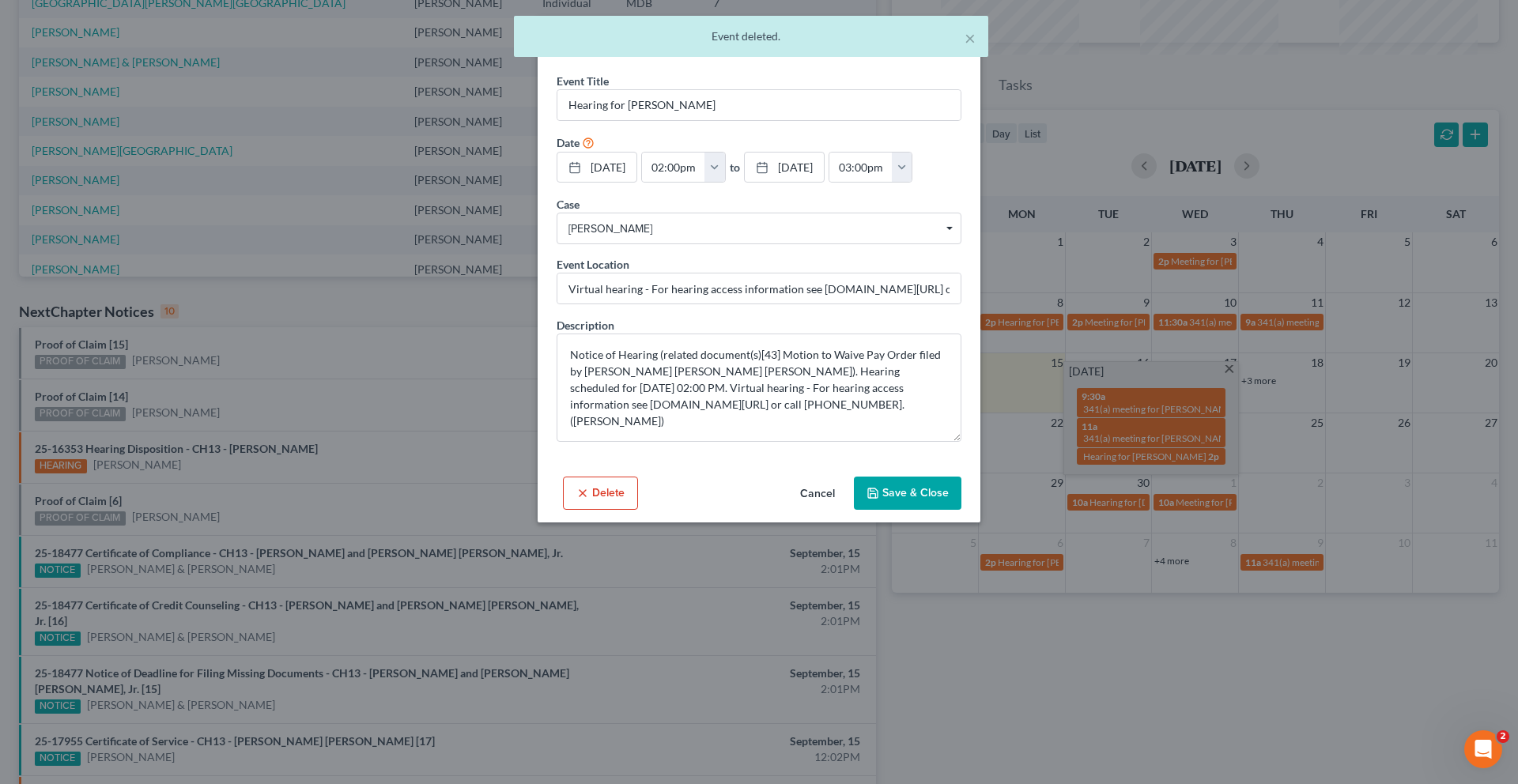
click at [576, 499] on icon "button" at bounding box center [582, 492] width 13 height 13
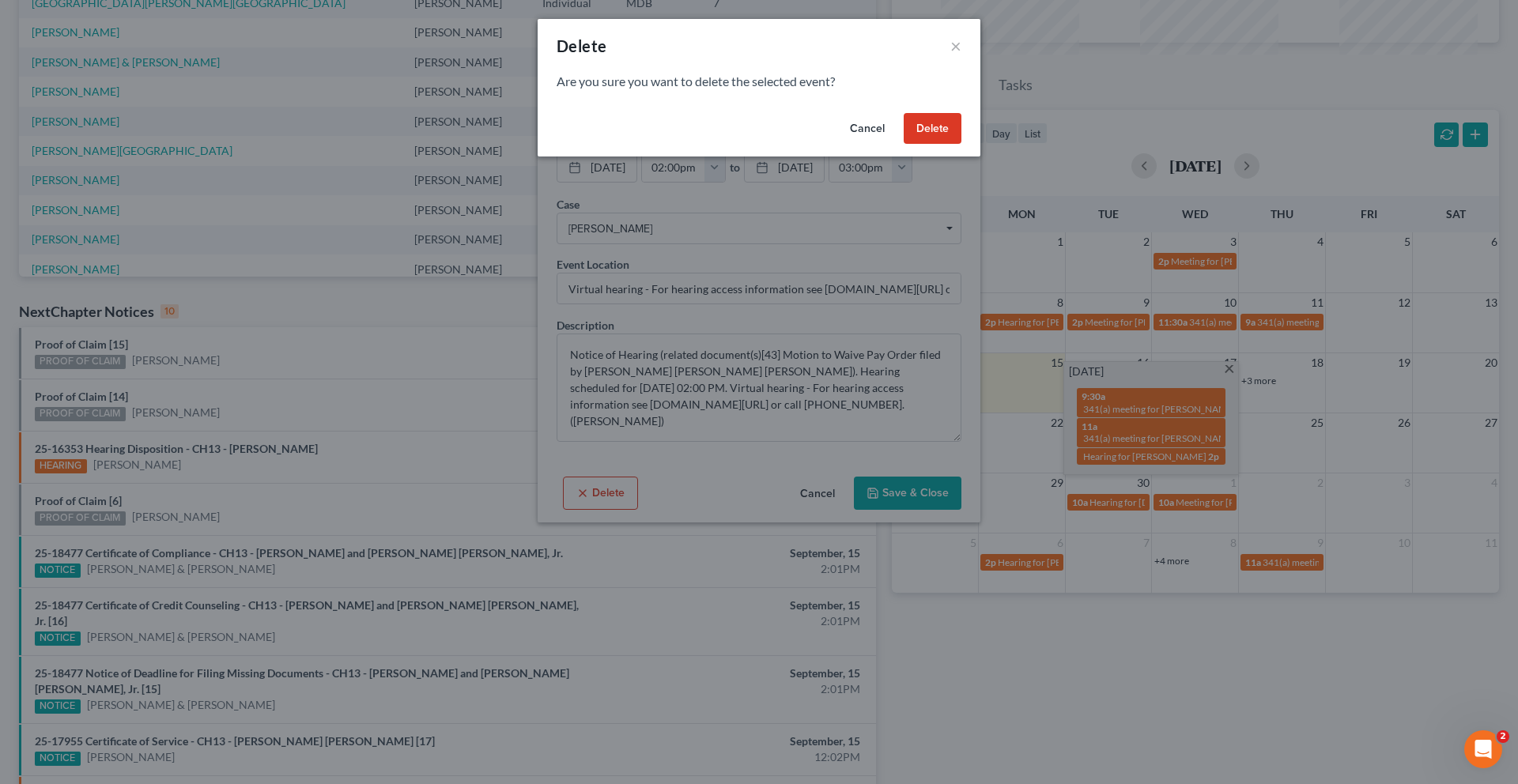
click at [889, 145] on button "Cancel" at bounding box center [867, 128] width 60 height 31
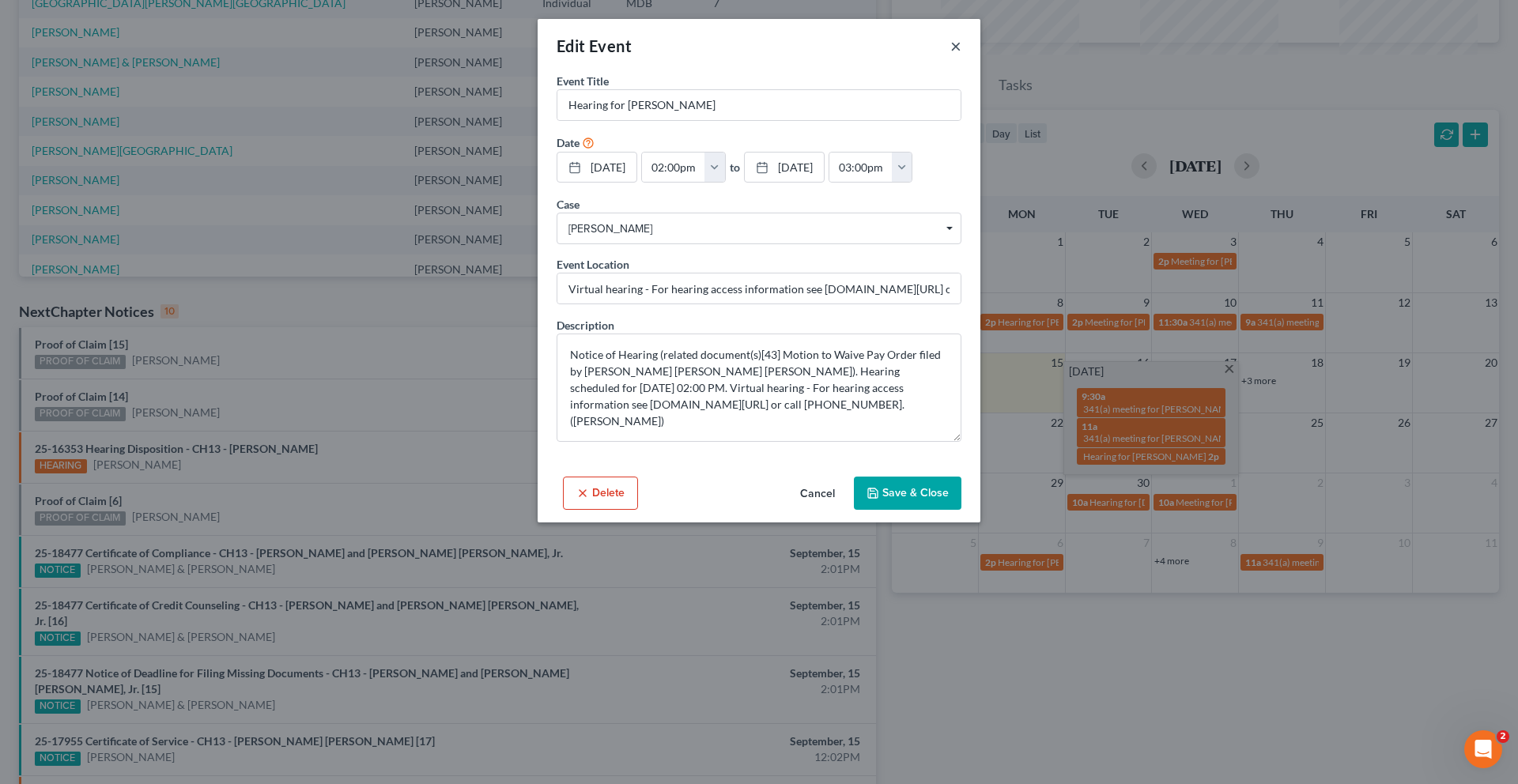
click at [961, 53] on button "×" at bounding box center [955, 46] width 11 height 19
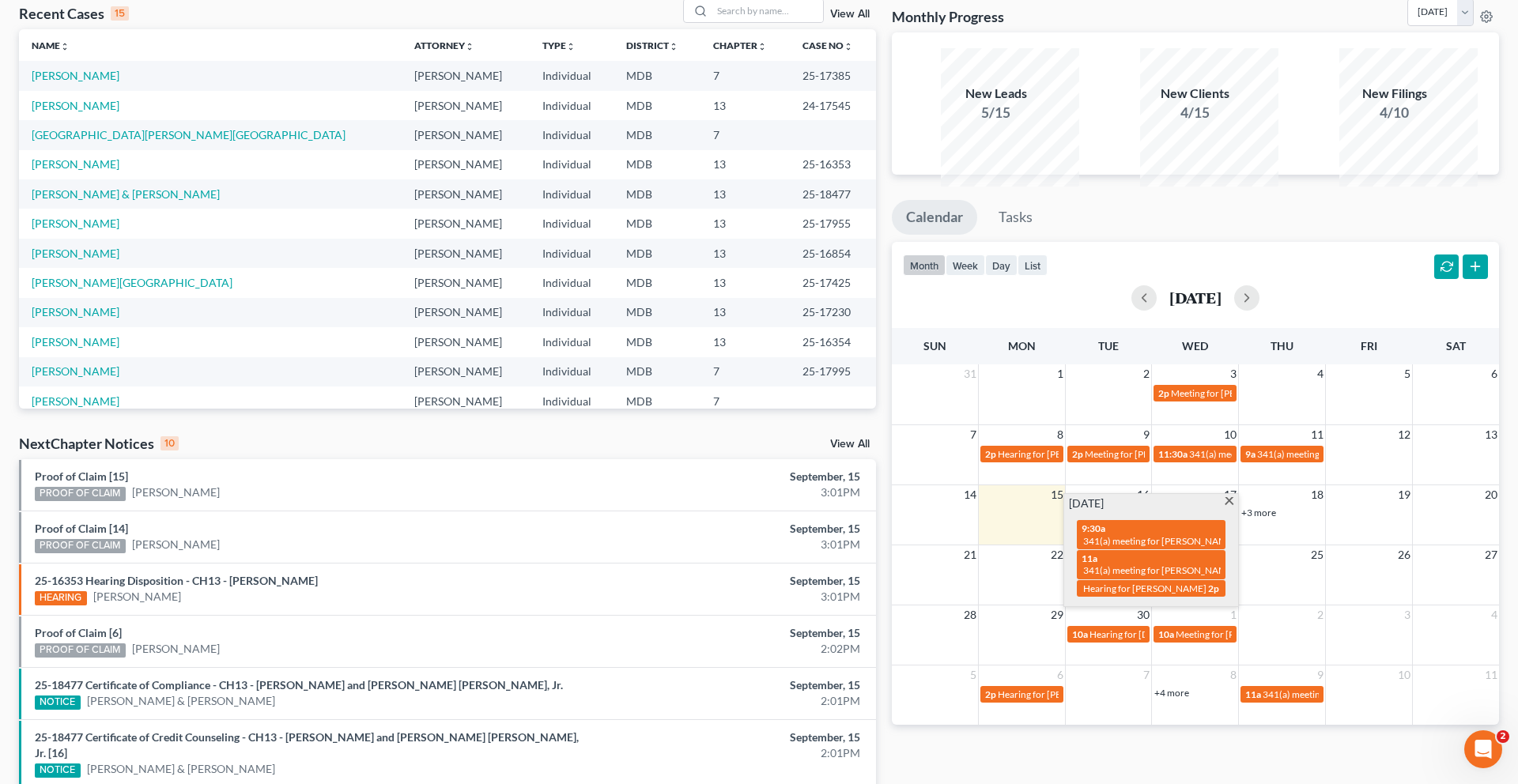
scroll to position [0, 0]
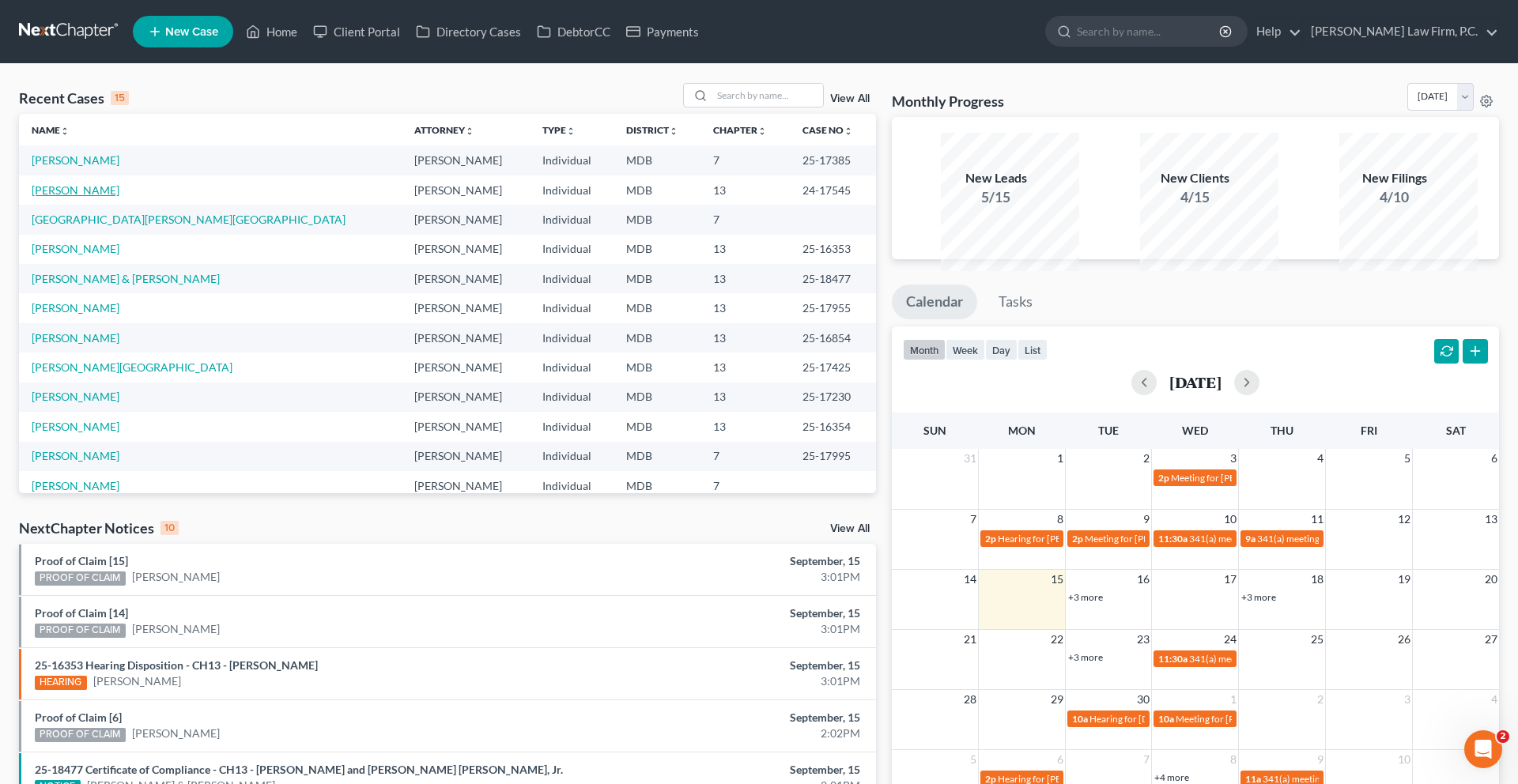
click at [96, 196] on link "[PERSON_NAME]" at bounding box center [75, 190] width 88 height 13
select select "15"
select select "1"
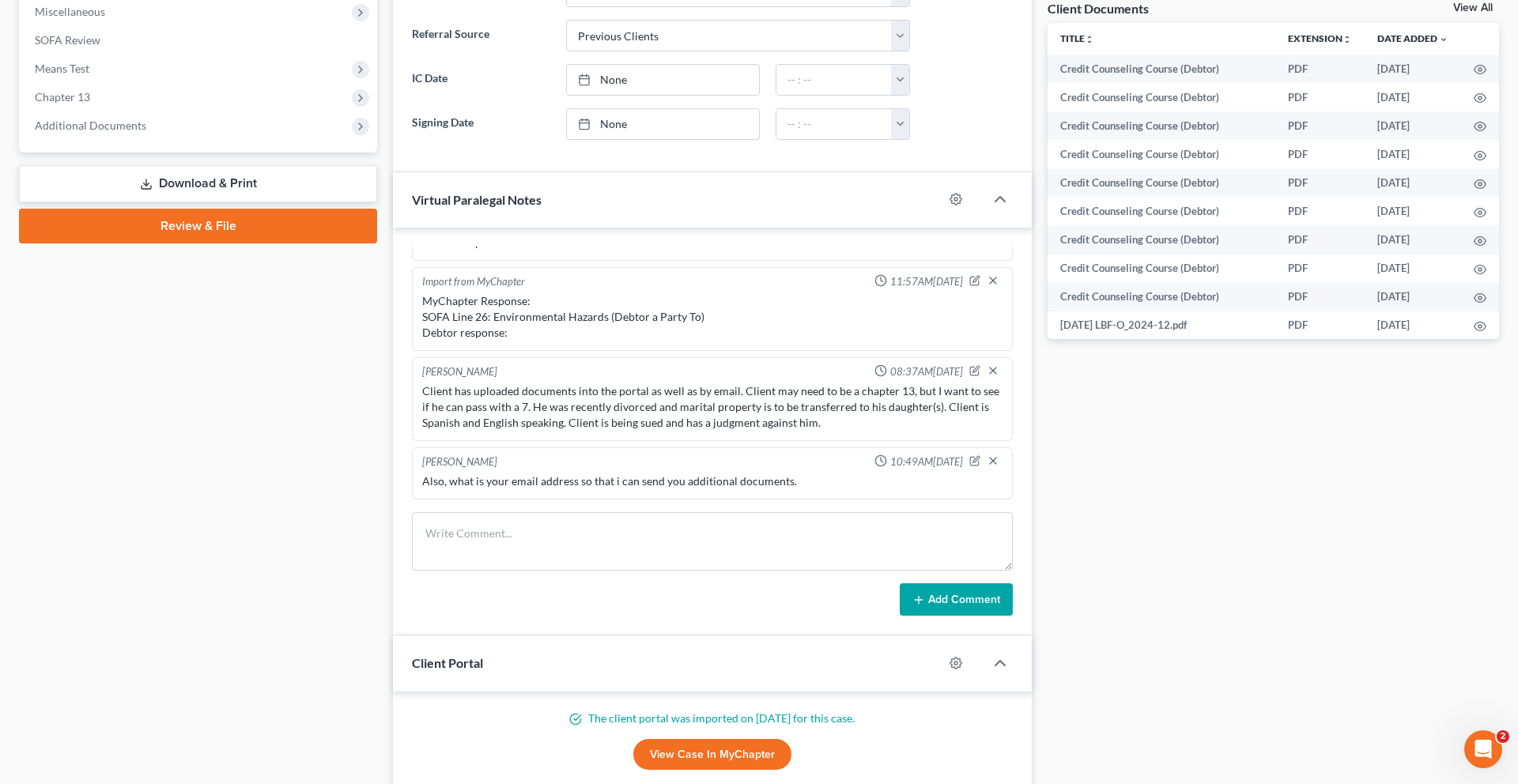
scroll to position [541, 0]
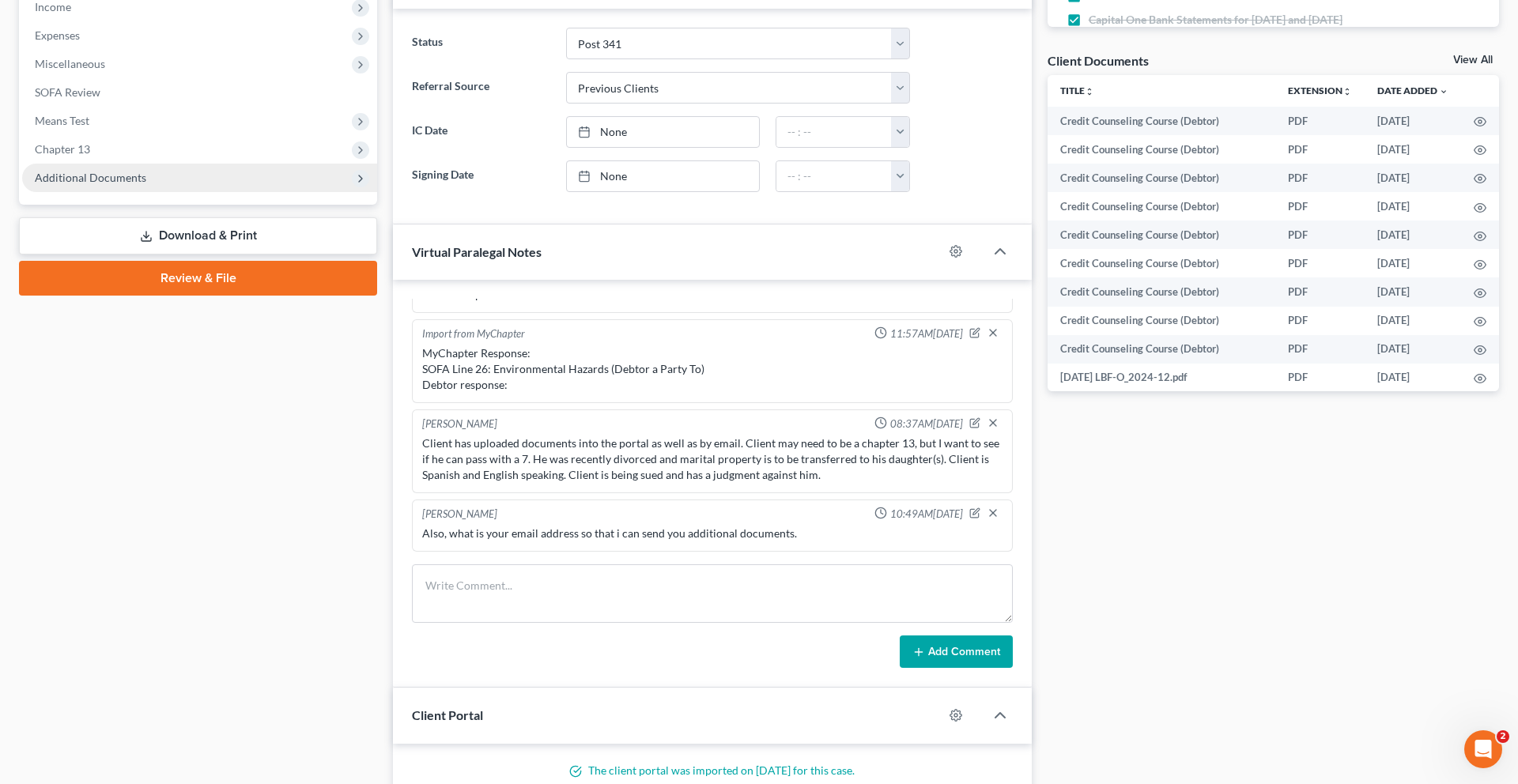
click at [114, 184] on span "Additional Documents" at bounding box center [90, 177] width 111 height 13
click at [115, 184] on span "Additional Documents" at bounding box center [90, 177] width 111 height 13
click at [128, 184] on span "Additional Documents" at bounding box center [90, 177] width 111 height 13
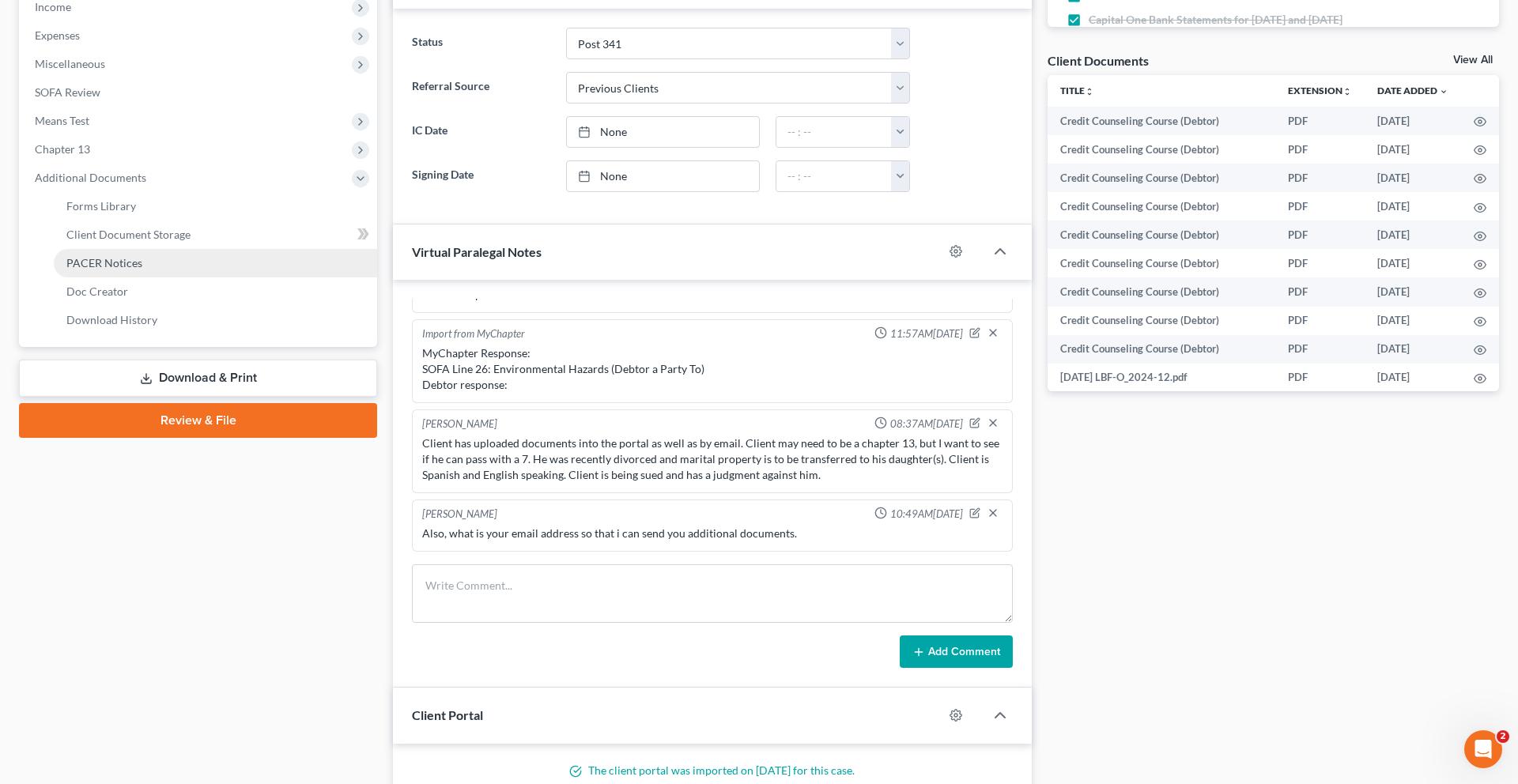
click at [139, 270] on span "PACER Notices" at bounding box center [105, 263] width 76 height 13
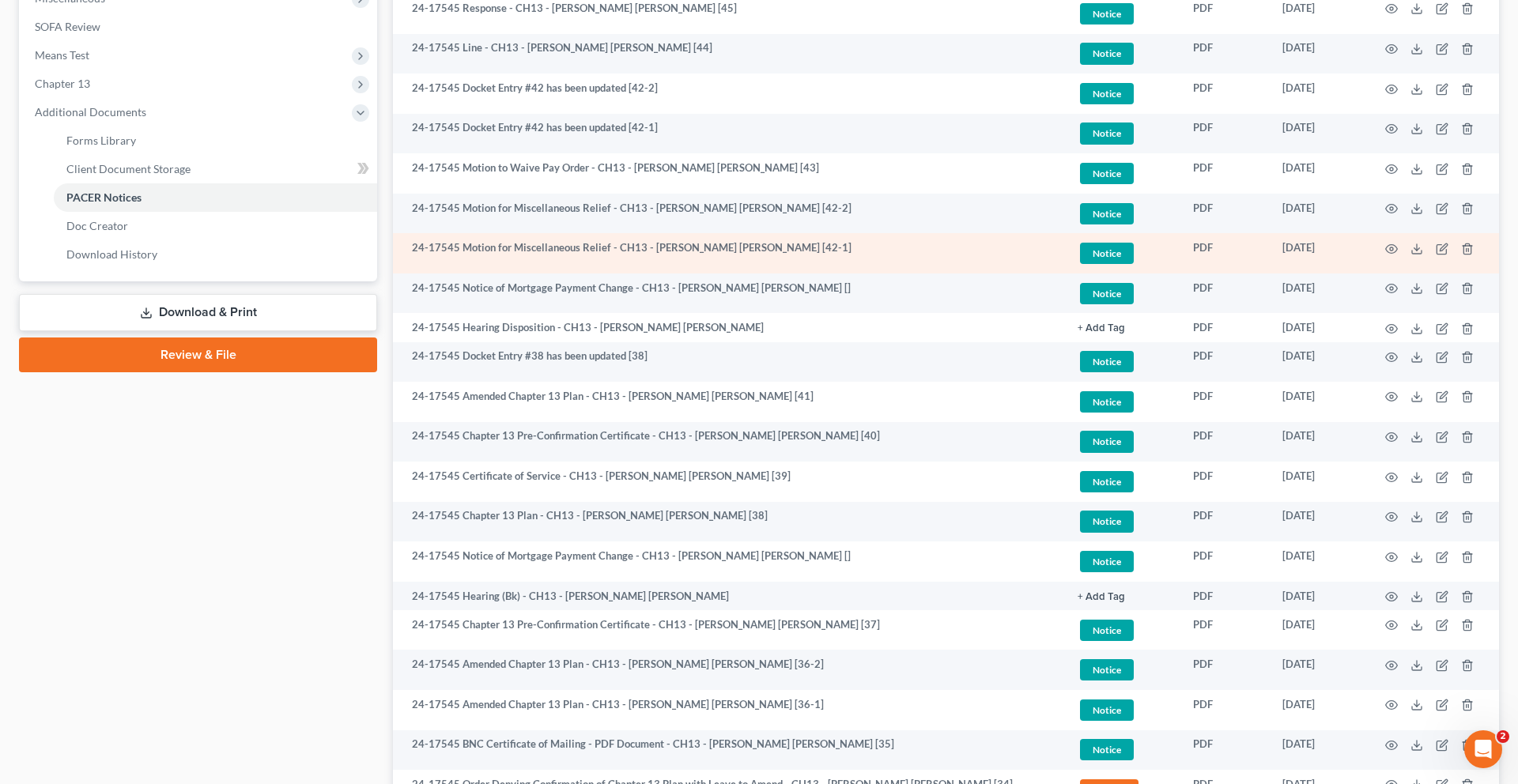
scroll to position [608, 0]
click at [1390, 250] on circle "button" at bounding box center [1392, 248] width 3 height 3
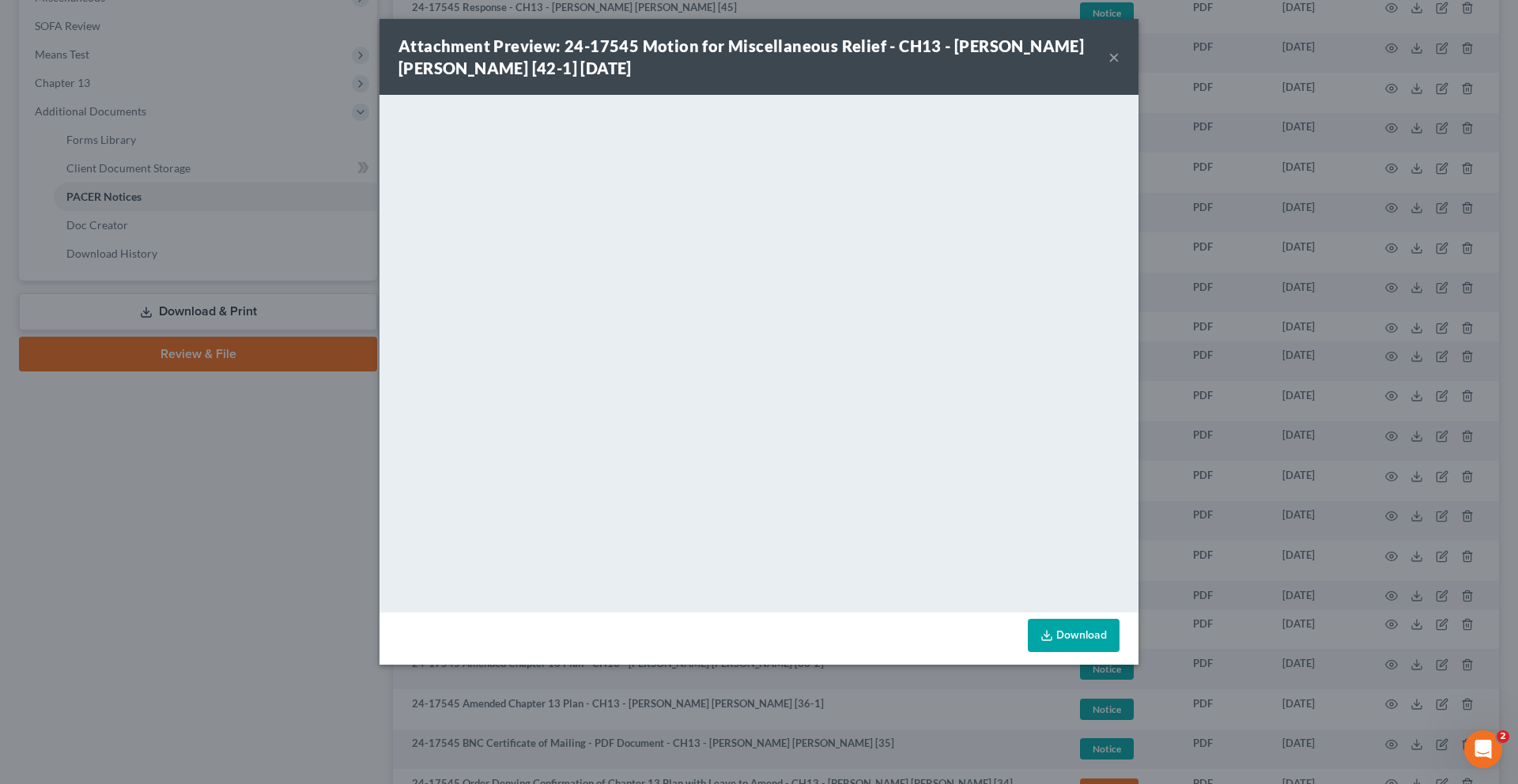
click at [1119, 67] on button "×" at bounding box center [1113, 56] width 11 height 19
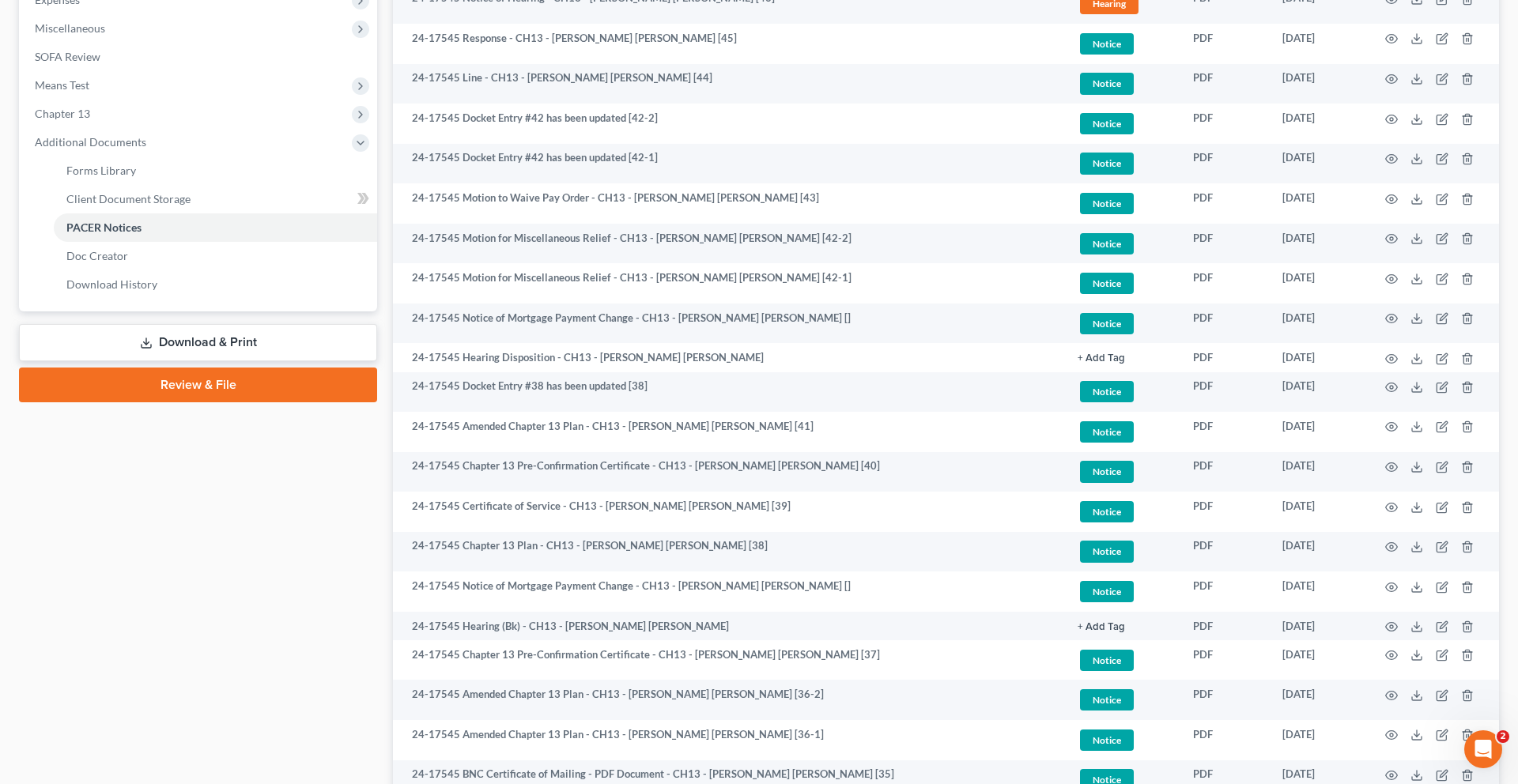
scroll to position [570, 0]
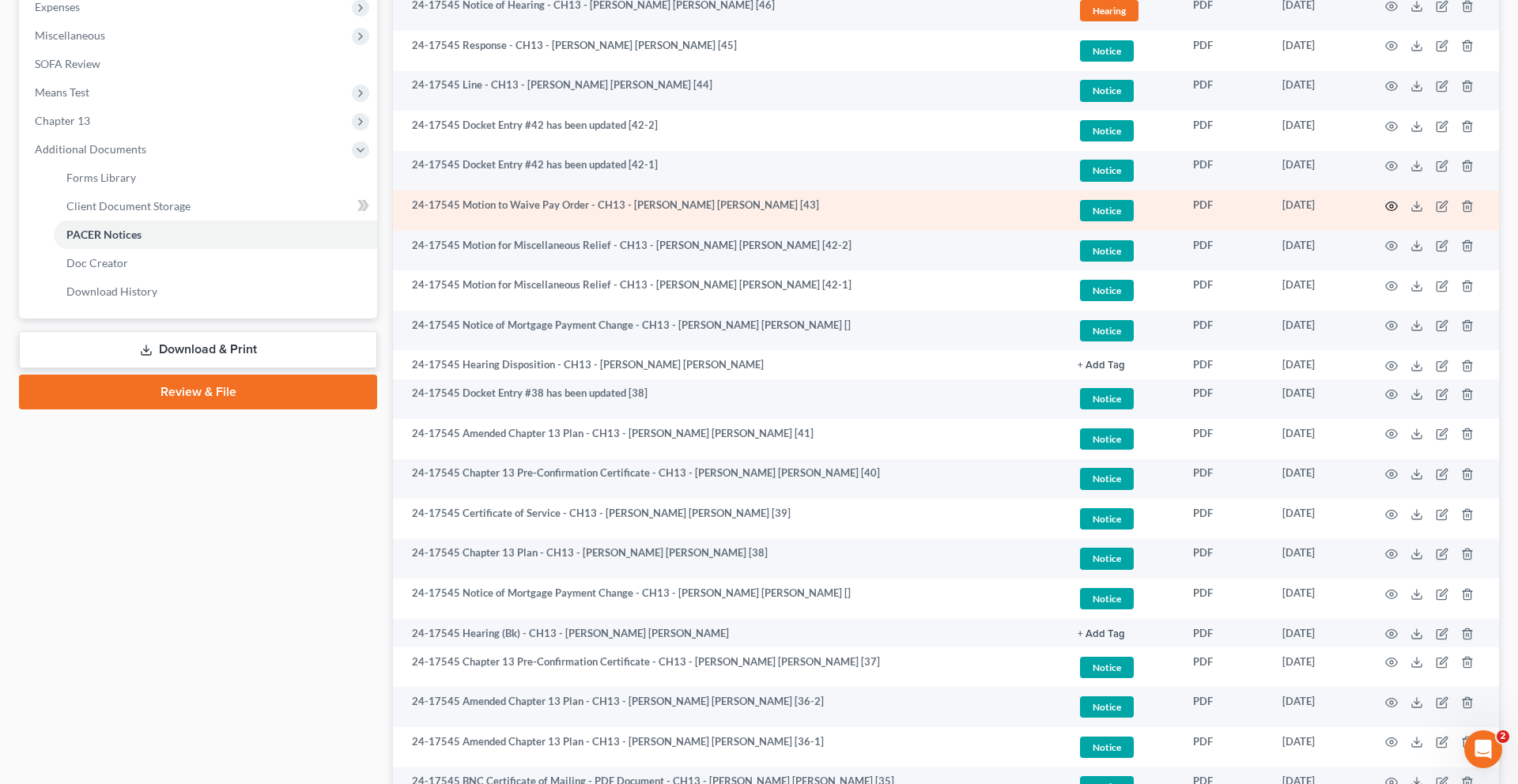
click at [1386, 210] on icon "button" at bounding box center [1392, 206] width 12 height 8
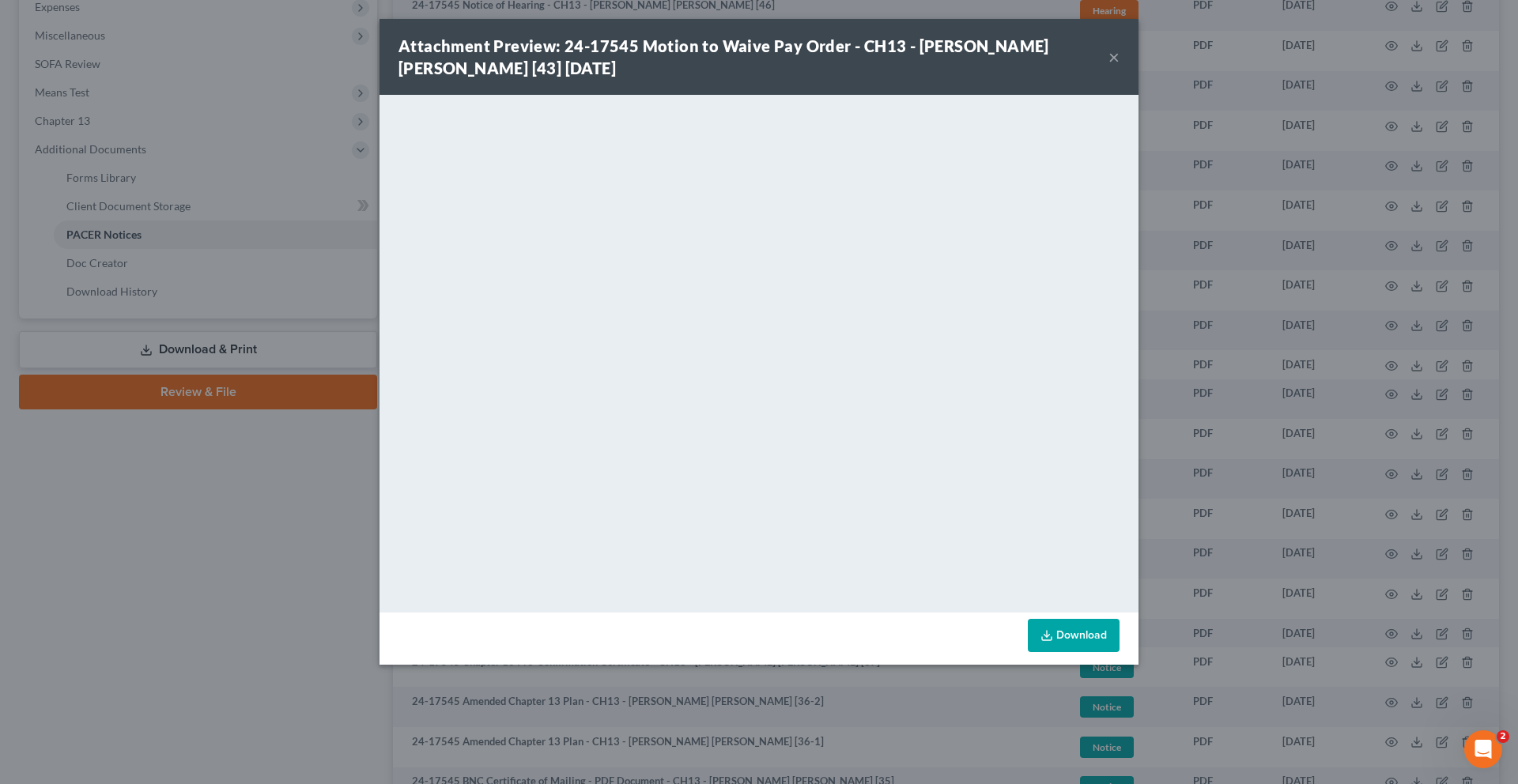
click at [1119, 67] on button "×" at bounding box center [1113, 56] width 11 height 19
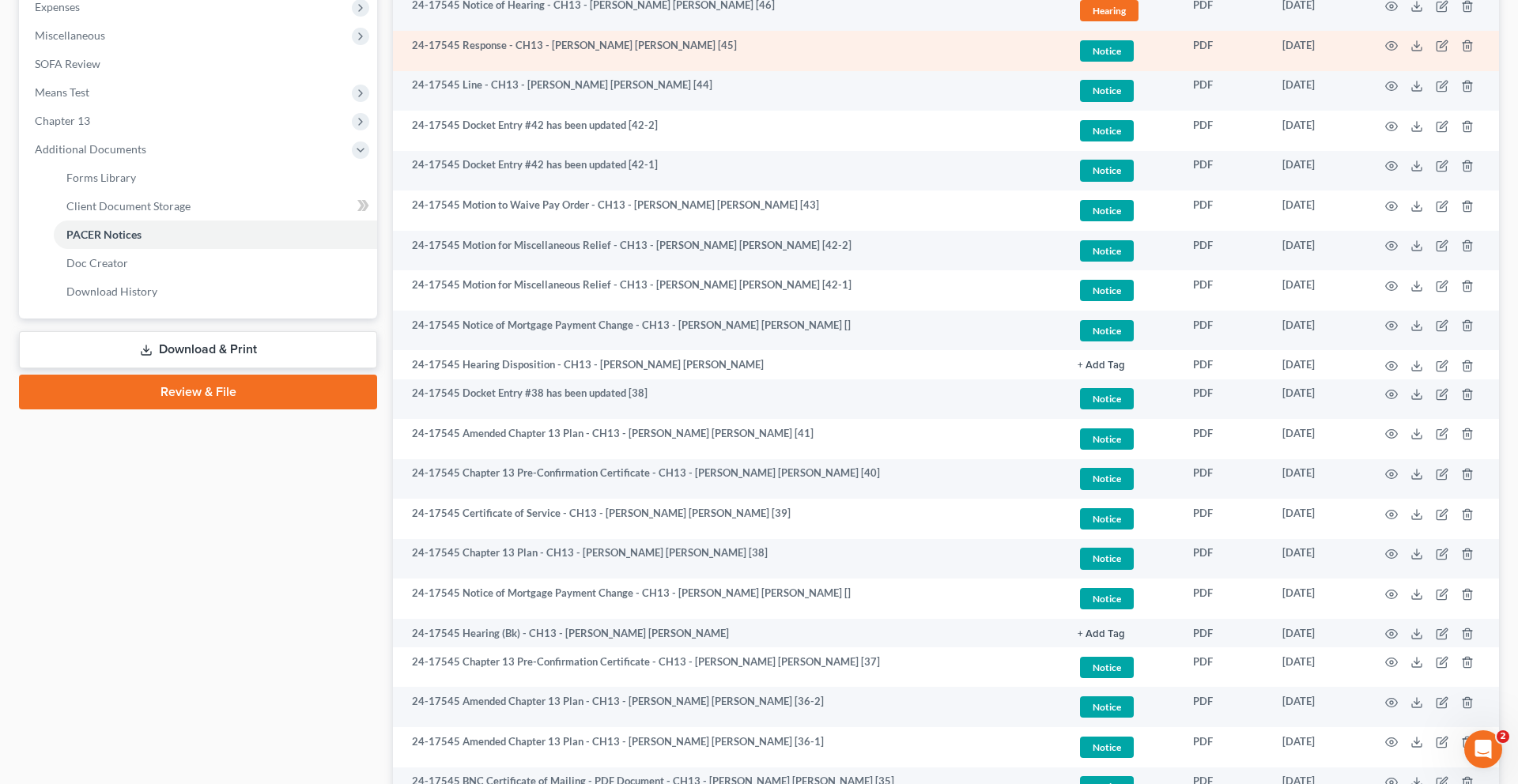
scroll to position [0, 0]
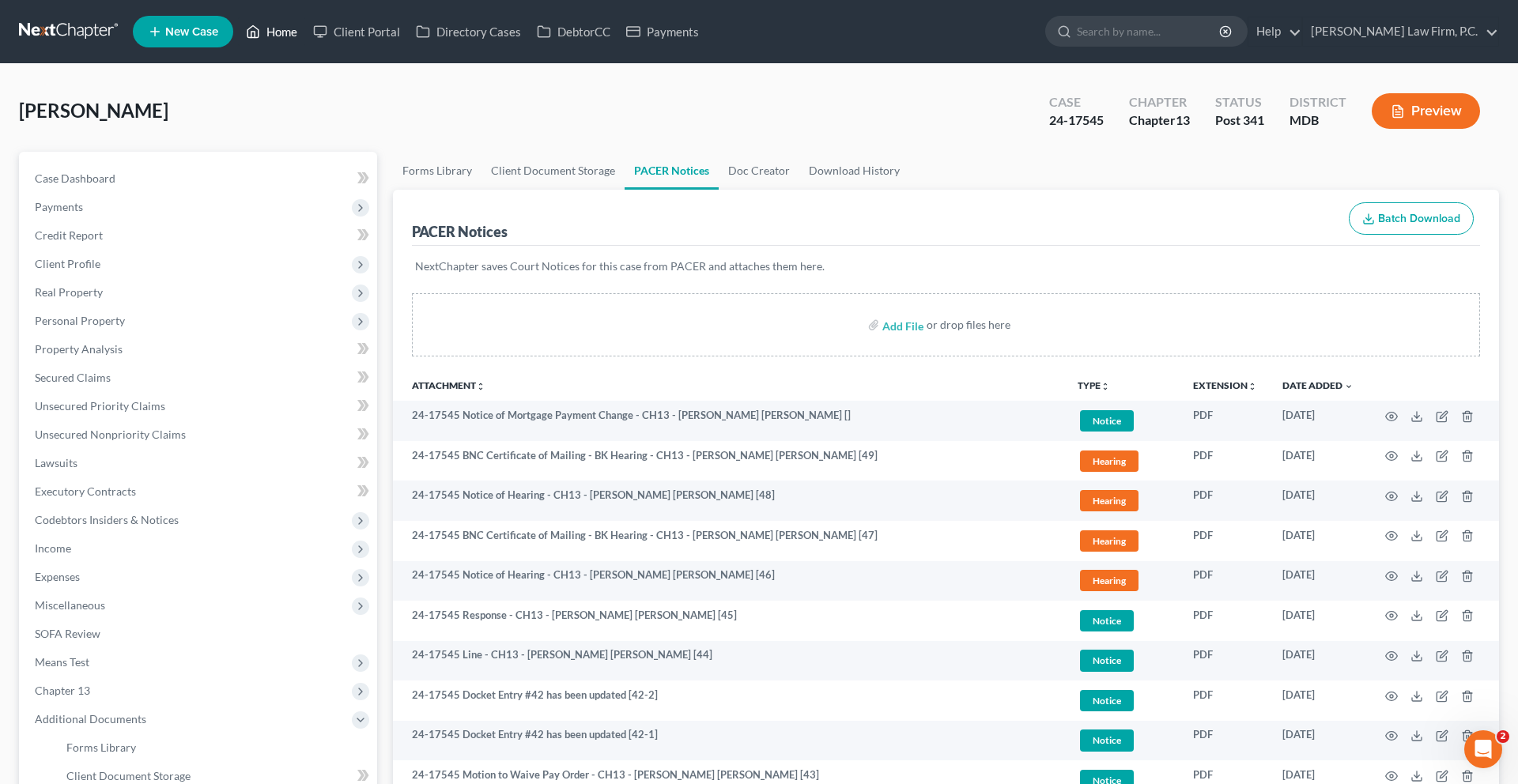
click at [305, 46] on link "Home" at bounding box center [272, 32] width 67 height 29
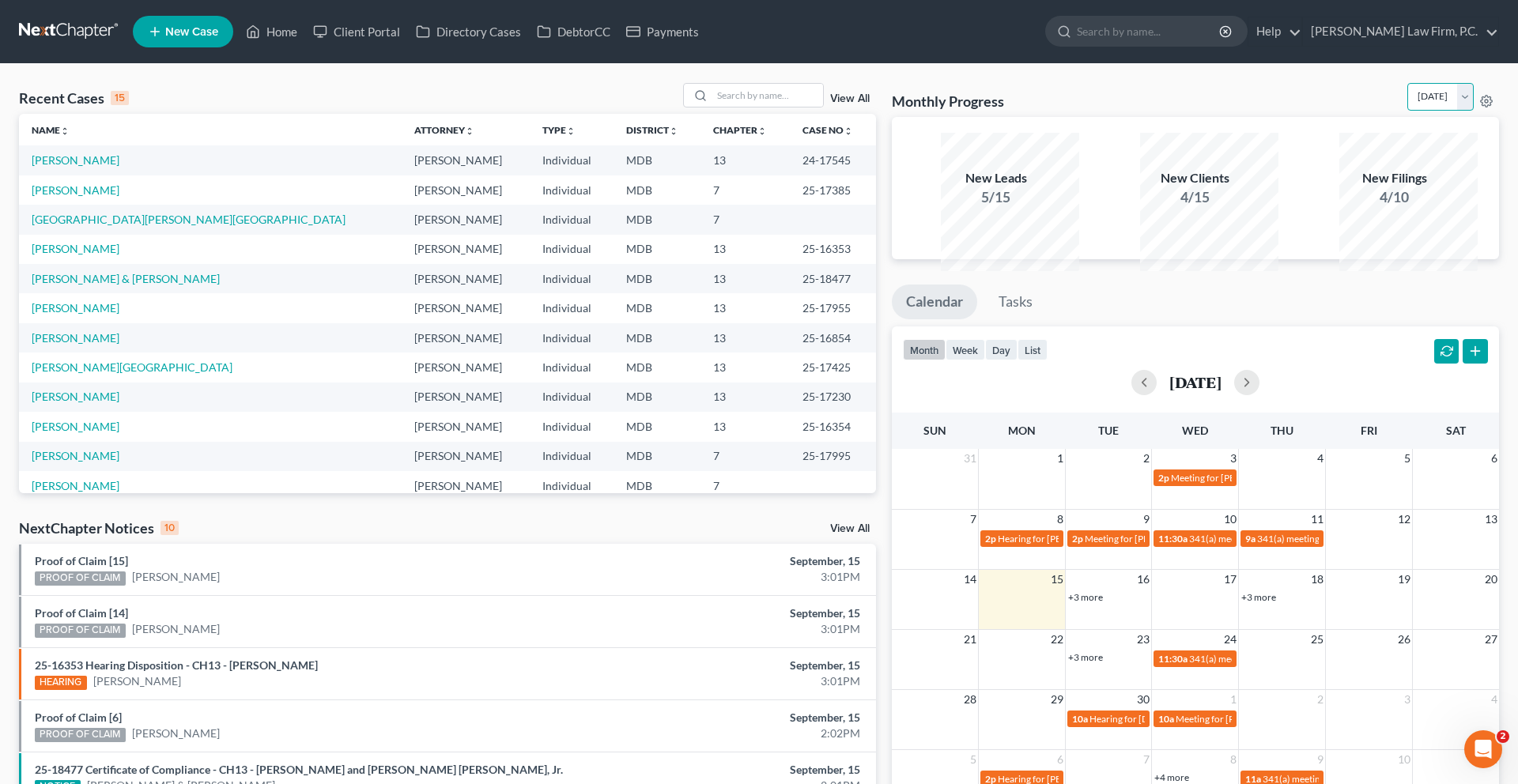
click at [1413, 110] on select "[DATE] [DATE] [DATE] [DATE] [DATE] [DATE] [DATE] [DATE] [DATE] [DATE] [DATE] [D…" at bounding box center [1440, 96] width 67 height 28
click at [1408, 104] on select "[DATE] [DATE] [DATE] [DATE] [DATE] [DATE] [DATE] [DATE] [DATE] [DATE] [DATE] [D…" at bounding box center [1440, 96] width 67 height 28
click at [1408, 110] on select "[DATE] [DATE] [DATE] [DATE] [DATE] [DATE] [DATE] [DATE] [DATE] [DATE] [DATE] [D…" at bounding box center [1440, 96] width 67 height 28
click at [1408, 104] on select "[DATE] [DATE] [DATE] [DATE] [DATE] [DATE] [DATE] [DATE] [DATE] [DATE] [DATE] [D…" at bounding box center [1440, 96] width 67 height 28
click at [1408, 110] on select "[DATE] [DATE] [DATE] [DATE] [DATE] [DATE] [DATE] [DATE] [DATE] [DATE] [DATE] [D…" at bounding box center [1440, 96] width 67 height 28
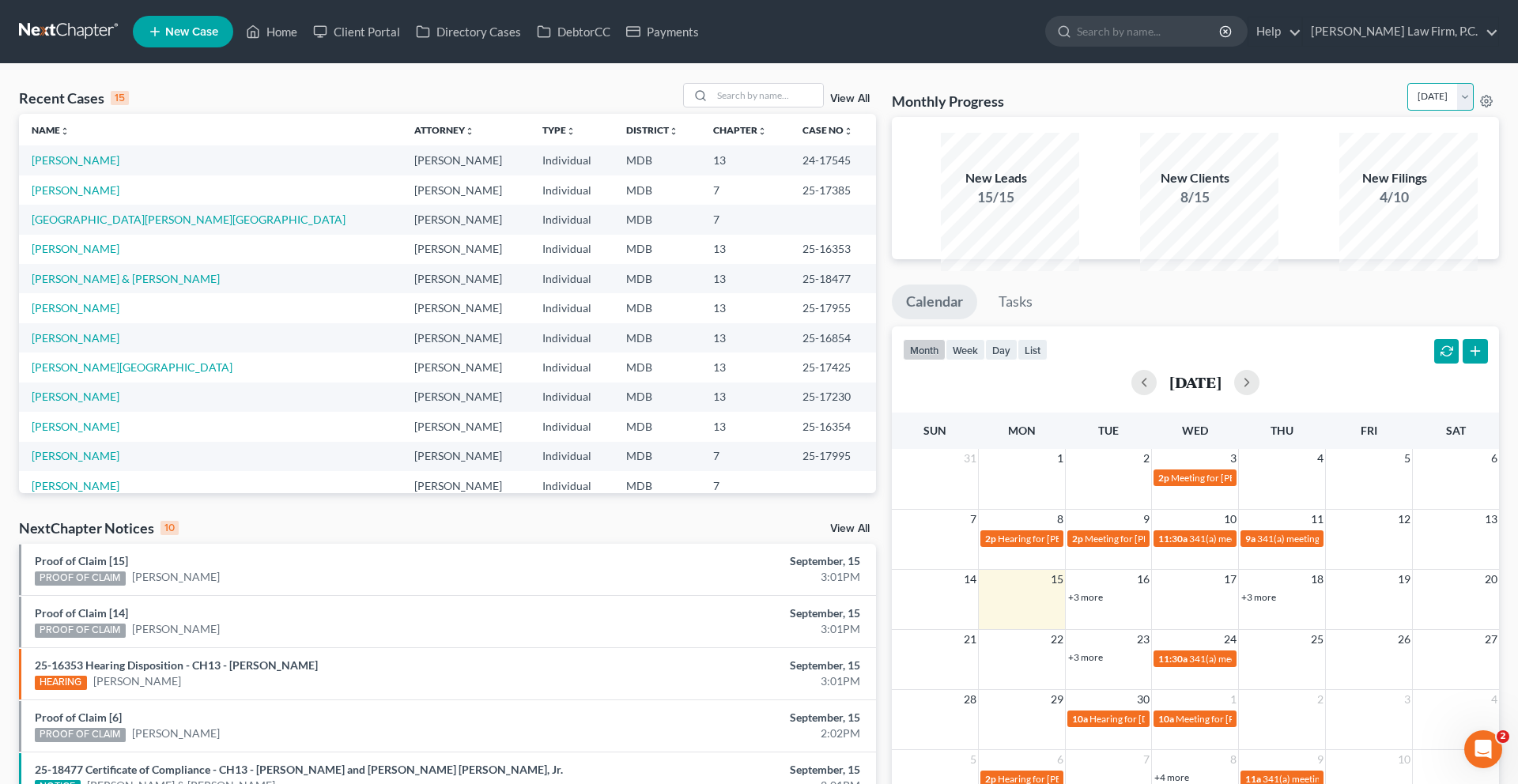
click at [1408, 104] on select "[DATE] [DATE] [DATE] [DATE] [DATE] [DATE] [DATE] [DATE] [DATE] [DATE] [DATE] [D…" at bounding box center [1440, 96] width 67 height 28
click at [1408, 110] on select "[DATE] [DATE] [DATE] [DATE] [DATE] [DATE] [DATE] [DATE] [DATE] [DATE] [DATE] [D…" at bounding box center [1440, 96] width 67 height 28
click at [1408, 104] on select "[DATE] [DATE] [DATE] [DATE] [DATE] [DATE] [DATE] [DATE] [DATE] [DATE] [DATE] [D…" at bounding box center [1440, 96] width 67 height 28
click at [1408, 110] on select "[DATE] [DATE] [DATE] [DATE] [DATE] [DATE] [DATE] [DATE] [DATE] [DATE] [DATE] [D…" at bounding box center [1440, 96] width 67 height 28
click at [1408, 104] on select "[DATE] [DATE] [DATE] [DATE] [DATE] [DATE] [DATE] [DATE] [DATE] [DATE] [DATE] [D…" at bounding box center [1440, 96] width 67 height 28
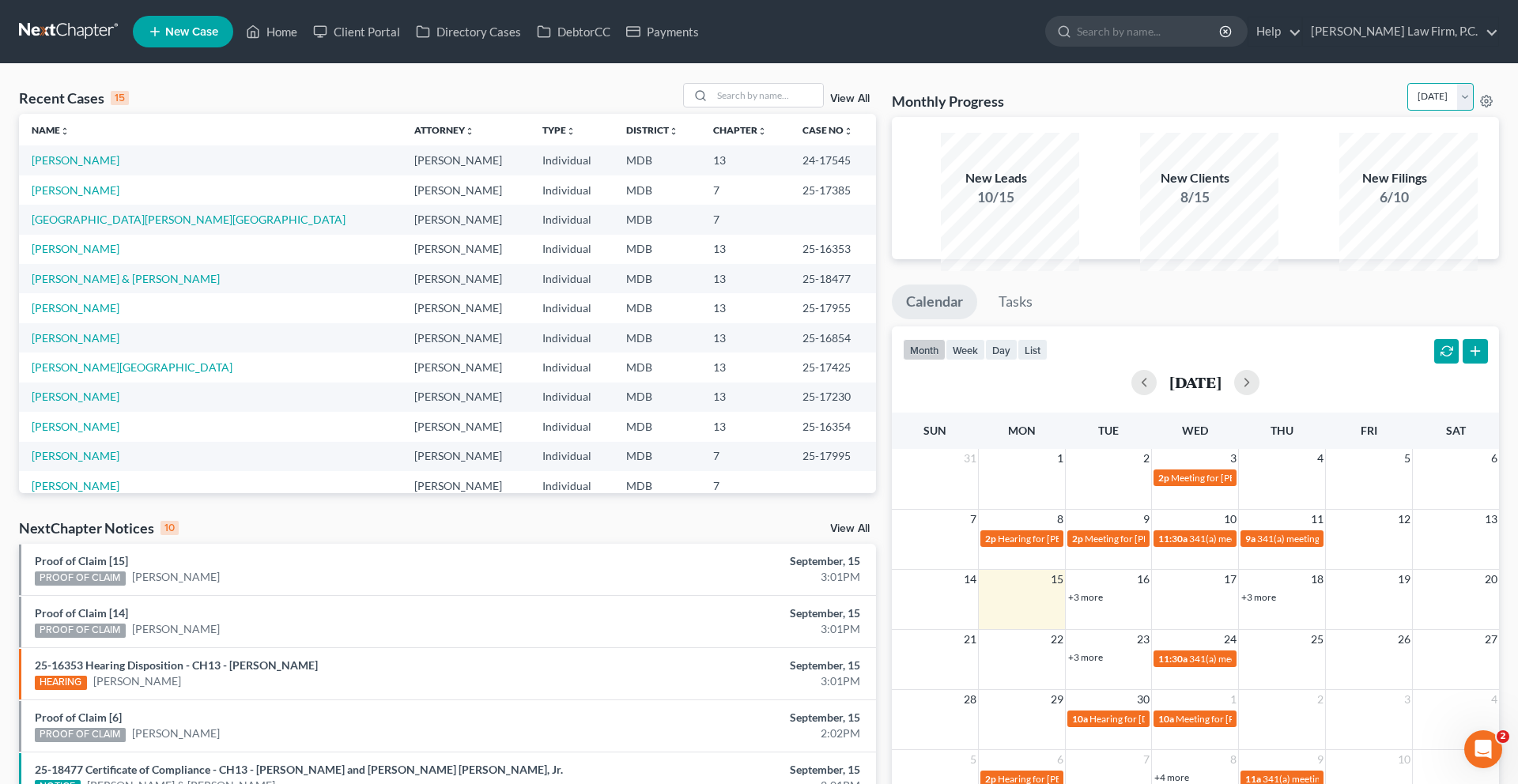
click at [1408, 110] on select "[DATE] [DATE] [DATE] [DATE] [DATE] [DATE] [DATE] [DATE] [DATE] [DATE] [DATE] [D…" at bounding box center [1440, 96] width 67 height 28
click at [1408, 104] on select "[DATE] [DATE] [DATE] [DATE] [DATE] [DATE] [DATE] [DATE] [DATE] [DATE] [DATE] [D…" at bounding box center [1440, 96] width 67 height 28
click at [1408, 110] on select "[DATE] [DATE] [DATE] [DATE] [DATE] [DATE] [DATE] [DATE] [DATE] [DATE] [DATE] [D…" at bounding box center [1440, 96] width 67 height 28
click at [1408, 104] on select "[DATE] [DATE] [DATE] [DATE] [DATE] [DATE] [DATE] [DATE] [DATE] [DATE] [DATE] [D…" at bounding box center [1440, 96] width 67 height 28
click at [1408, 110] on select "[DATE] [DATE] [DATE] [DATE] [DATE] [DATE] [DATE] [DATE] [DATE] [DATE] [DATE] [D…" at bounding box center [1440, 96] width 67 height 28
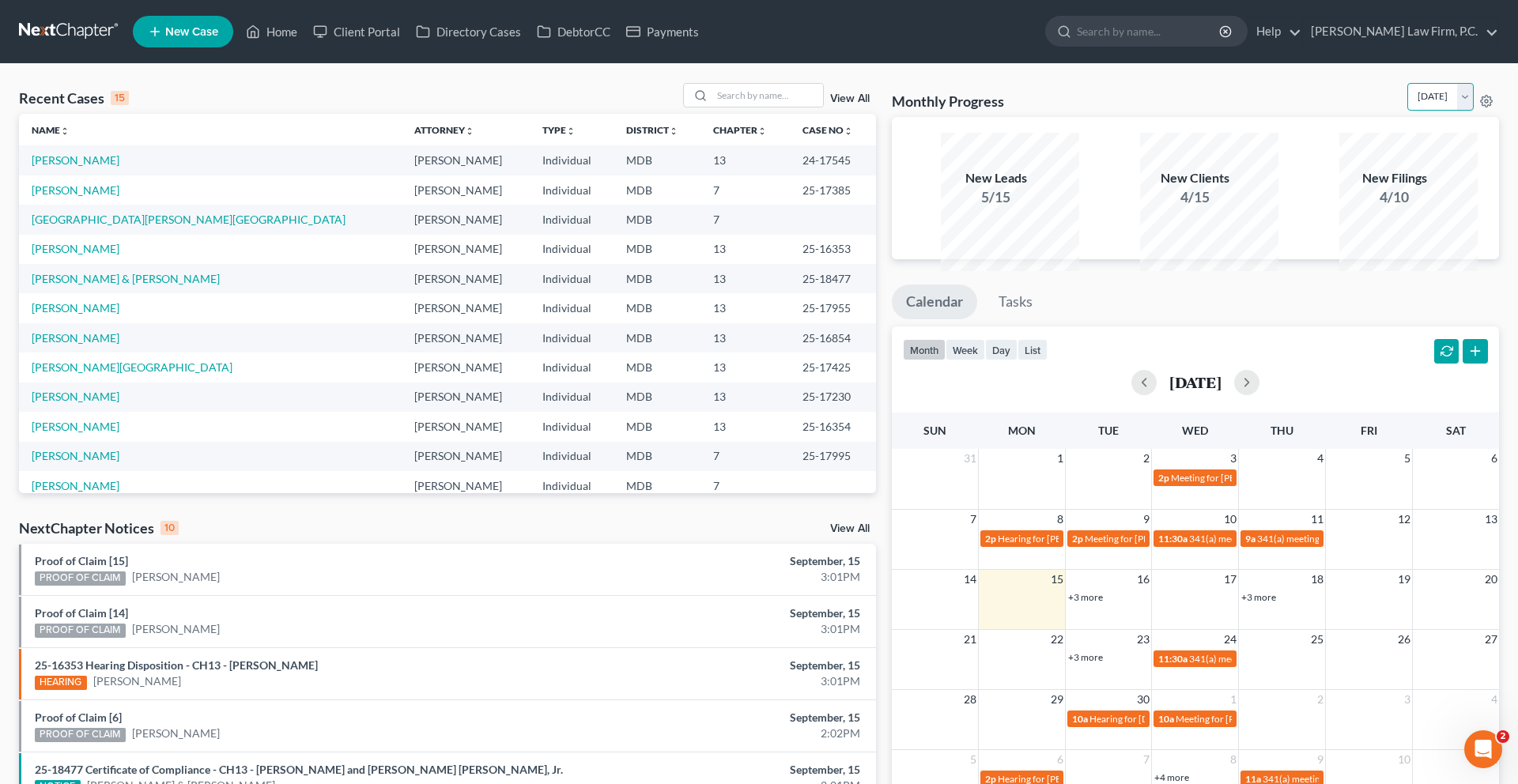
click at [1408, 110] on select "[DATE] [DATE] [DATE] [DATE] [DATE] [DATE] [DATE] [DATE] [DATE] [DATE] [DATE] [D…" at bounding box center [1440, 96] width 67 height 28
click at [1408, 104] on select "[DATE] [DATE] [DATE] [DATE] [DATE] [DATE] [DATE] [DATE] [DATE] [DATE] [DATE] [D…" at bounding box center [1440, 96] width 67 height 28
click at [1408, 110] on select "[DATE] [DATE] [DATE] [DATE] [DATE] [DATE] [DATE] [DATE] [DATE] [DATE] [DATE] [D…" at bounding box center [1440, 96] width 67 height 28
click at [1408, 104] on select "[DATE] [DATE] [DATE] [DATE] [DATE] [DATE] [DATE] [DATE] [DATE] [DATE] [DATE] [D…" at bounding box center [1440, 96] width 67 height 28
click at [1408, 110] on select "[DATE] [DATE] [DATE] [DATE] [DATE] [DATE] [DATE] [DATE] [DATE] [DATE] [DATE] [D…" at bounding box center [1440, 96] width 67 height 28
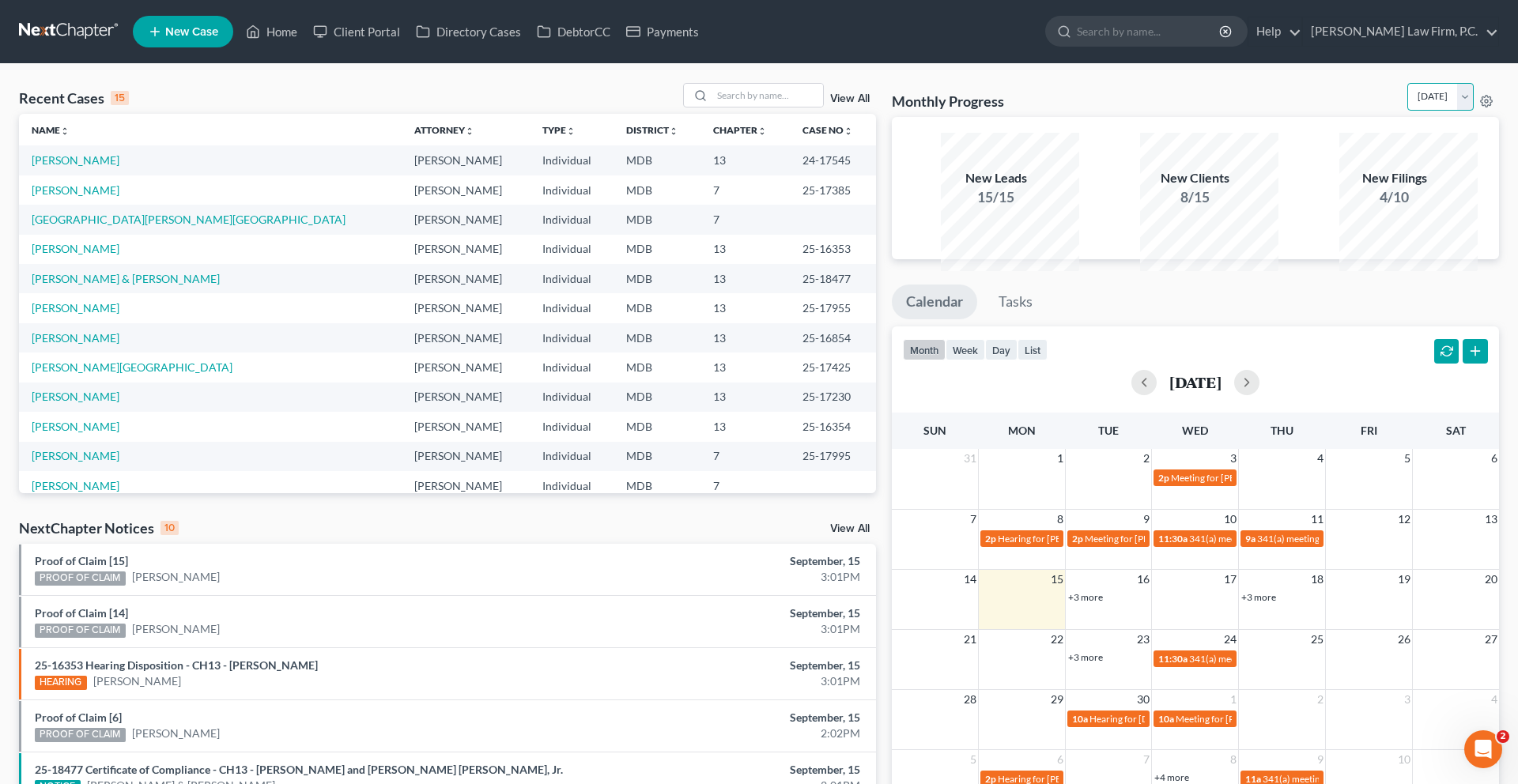
click at [1408, 104] on select "[DATE] [DATE] [DATE] [DATE] [DATE] [DATE] [DATE] [DATE] [DATE] [DATE] [DATE] [D…" at bounding box center [1440, 96] width 67 height 28
click at [1408, 110] on select "[DATE] [DATE] [DATE] [DATE] [DATE] [DATE] [DATE] [DATE] [DATE] [DATE] [DATE] [D…" at bounding box center [1440, 96] width 67 height 28
click at [1408, 104] on select "[DATE] [DATE] [DATE] [DATE] [DATE] [DATE] [DATE] [DATE] [DATE] [DATE] [DATE] [D…" at bounding box center [1440, 96] width 67 height 28
click at [1347, 207] on div "4/10" at bounding box center [1394, 196] width 110 height 19
click at [1411, 110] on select "[DATE] [DATE] [DATE] [DATE] [DATE] [DATE] [DATE] [DATE] [DATE] [DATE] [DATE] [D…" at bounding box center [1440, 96] width 67 height 28
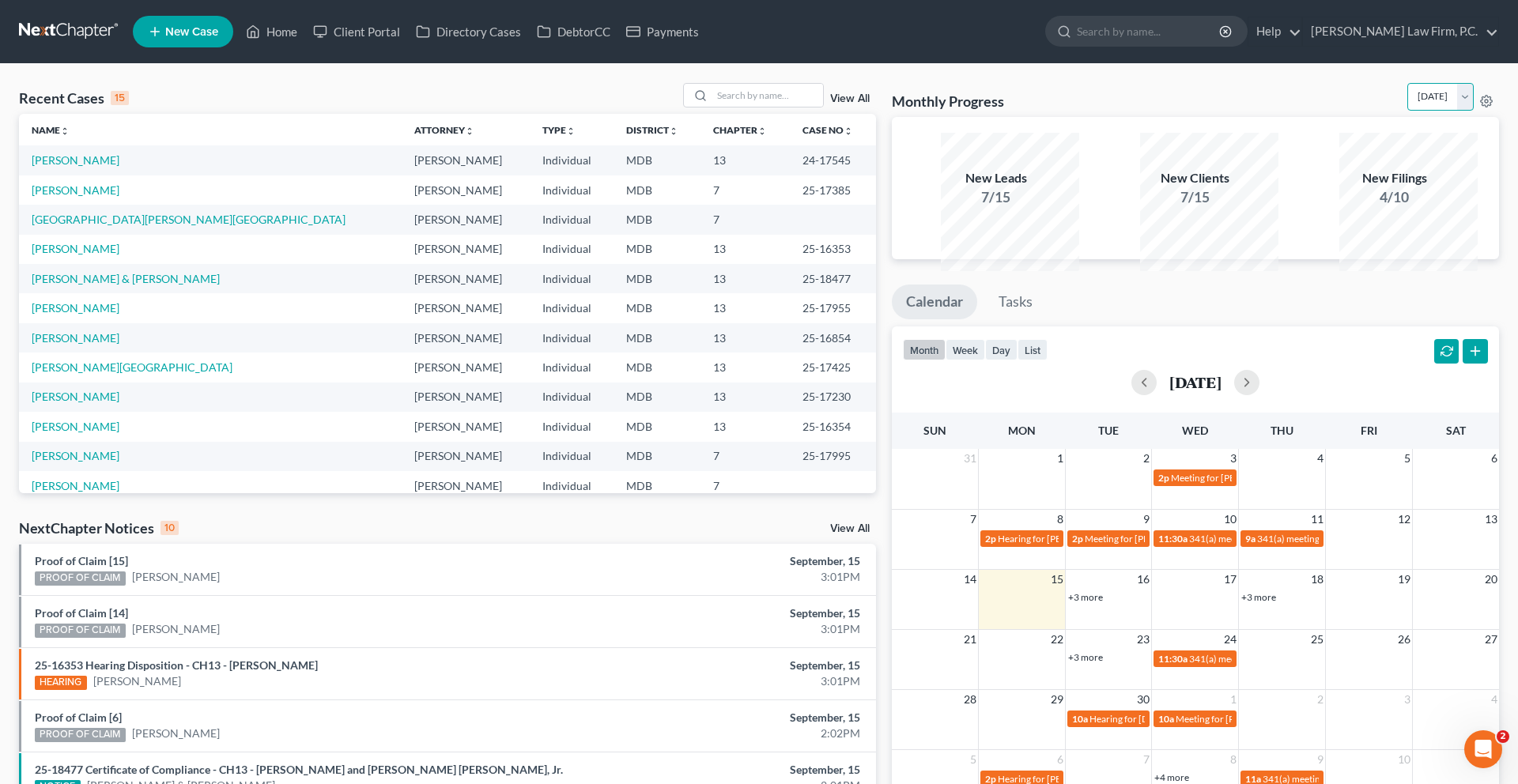
click at [1408, 104] on select "[DATE] [DATE] [DATE] [DATE] [DATE] [DATE] [DATE] [DATE] [DATE] [DATE] [DATE] [D…" at bounding box center [1440, 96] width 67 height 28
click at [1408, 110] on select "[DATE] [DATE] [DATE] [DATE] [DATE] [DATE] [DATE] [DATE] [DATE] [DATE] [DATE] [D…" at bounding box center [1440, 96] width 67 height 28
click at [1408, 104] on select "[DATE] [DATE] [DATE] [DATE] [DATE] [DATE] [DATE] [DATE] [DATE] [DATE] [DATE] [D…" at bounding box center [1440, 96] width 67 height 28
click at [1408, 110] on select "[DATE] [DATE] [DATE] [DATE] [DATE] [DATE] [DATE] [DATE] [DATE] [DATE] [DATE] [D…" at bounding box center [1440, 96] width 67 height 28
click at [1408, 104] on select "[DATE] [DATE] [DATE] [DATE] [DATE] [DATE] [DATE] [DATE] [DATE] [DATE] [DATE] [D…" at bounding box center [1440, 96] width 67 height 28
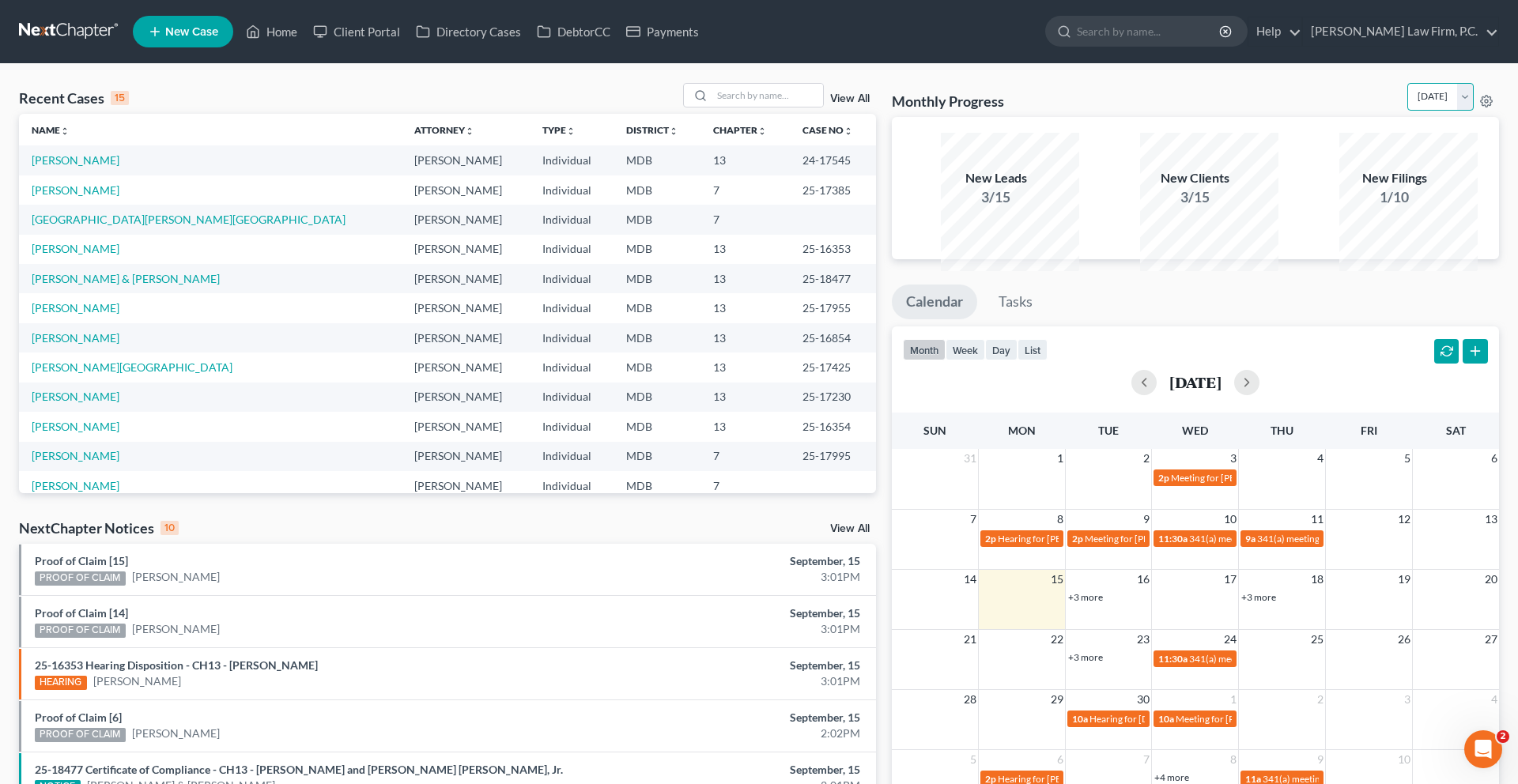
click at [1408, 110] on select "[DATE] [DATE] [DATE] [DATE] [DATE] [DATE] [DATE] [DATE] [DATE] [DATE] [DATE] [D…" at bounding box center [1440, 96] width 67 height 28
click at [1408, 104] on select "[DATE] [DATE] [DATE] [DATE] [DATE] [DATE] [DATE] [DATE] [DATE] [DATE] [DATE] [D…" at bounding box center [1440, 96] width 67 height 28
click at [1408, 110] on select "[DATE] [DATE] [DATE] [DATE] [DATE] [DATE] [DATE] [DATE] [DATE] [DATE] [DATE] [D…" at bounding box center [1440, 96] width 67 height 28
select select "8"
click at [1408, 104] on select "[DATE] [DATE] [DATE] [DATE] [DATE] [DATE] [DATE] [DATE] [DATE] [DATE] [DATE] [D…" at bounding box center [1440, 96] width 67 height 28
